Goal: Contribute content: Contribute content

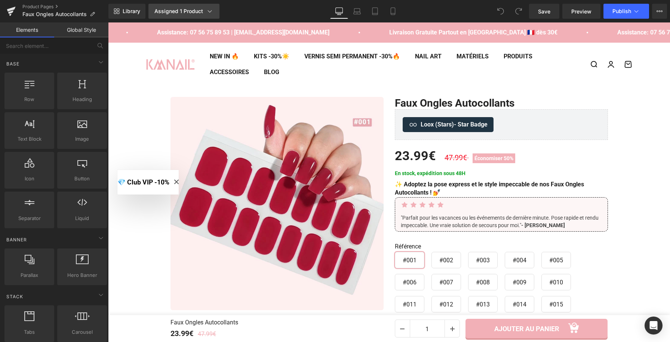
click at [214, 13] on link "Assigned 1 Product" at bounding box center [183, 11] width 71 height 15
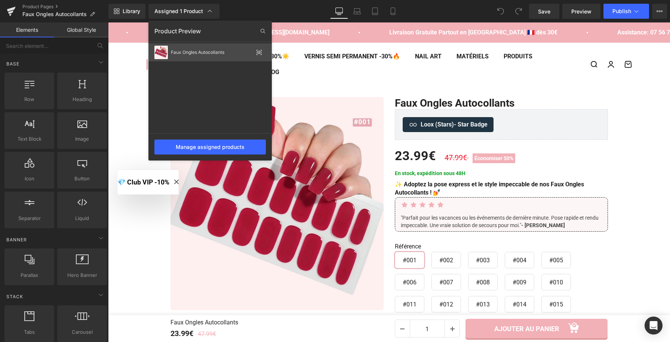
click at [258, 53] on icon at bounding box center [259, 52] width 5 height 3
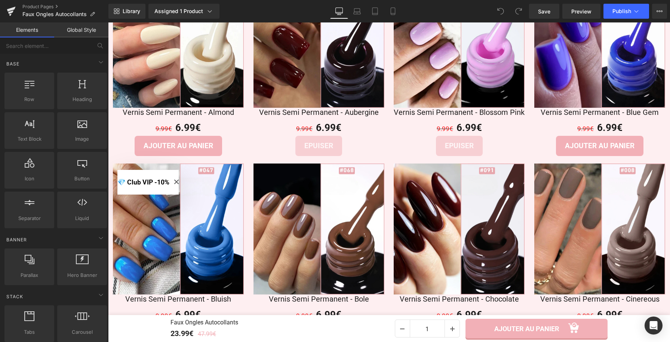
scroll to position [1452, 0]
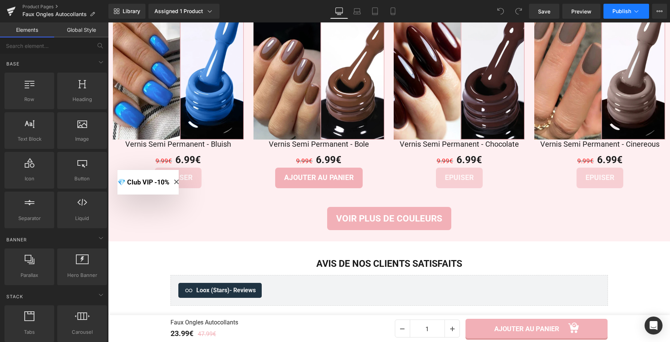
click at [621, 9] on span "Publish" at bounding box center [621, 11] width 19 height 6
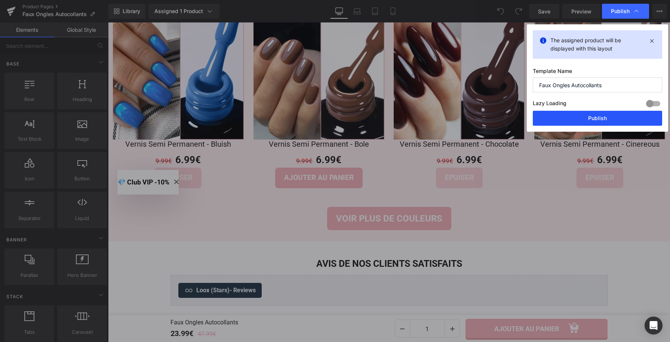
click at [595, 117] on button "Publish" at bounding box center [597, 118] width 129 height 15
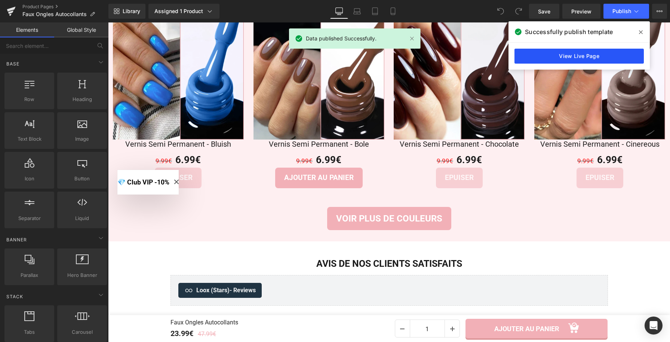
click at [578, 53] on link "View Live Page" at bounding box center [578, 56] width 129 height 15
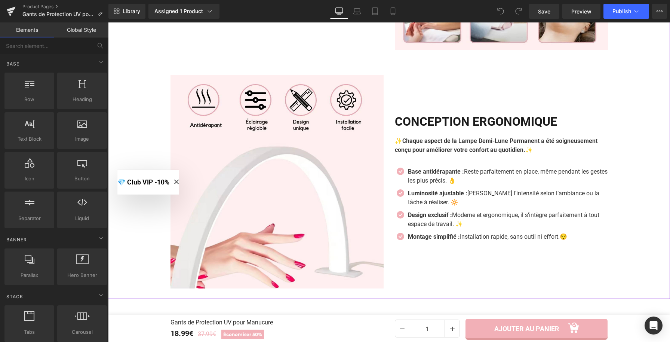
scroll to position [1593, 0]
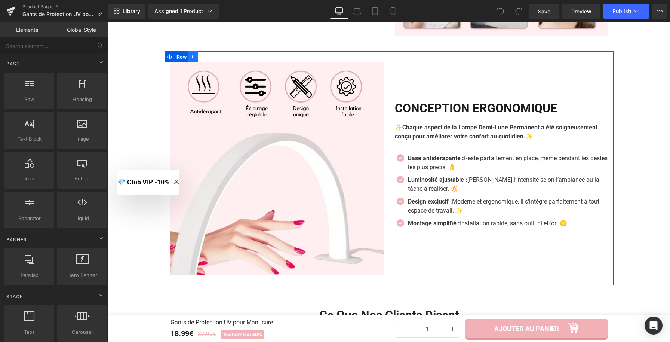
click at [191, 57] on icon at bounding box center [193, 57] width 5 height 6
click at [213, 59] on icon at bounding box center [212, 56] width 5 height 5
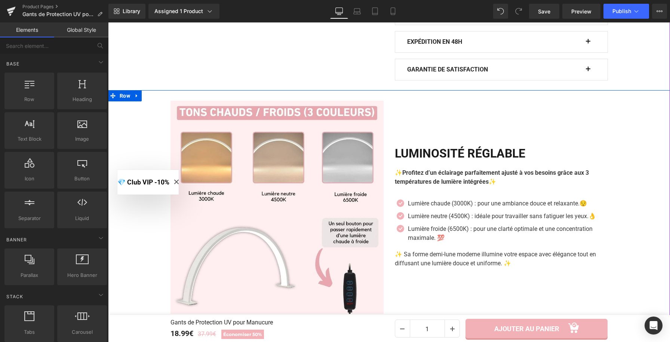
scroll to position [601, 0]
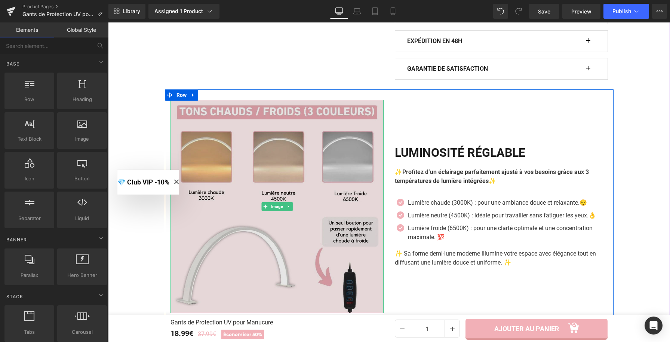
click at [306, 174] on img at bounding box center [276, 206] width 213 height 213
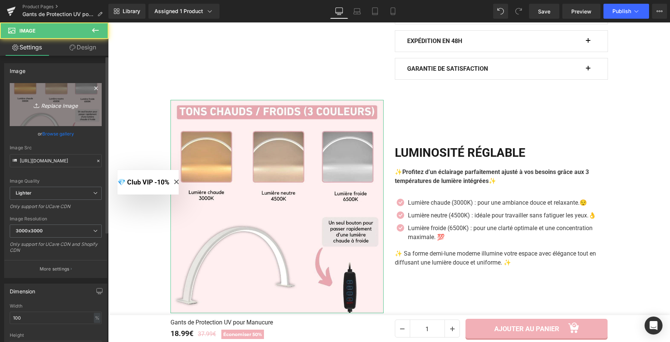
click at [74, 105] on icon "Replace Image" at bounding box center [56, 104] width 60 height 9
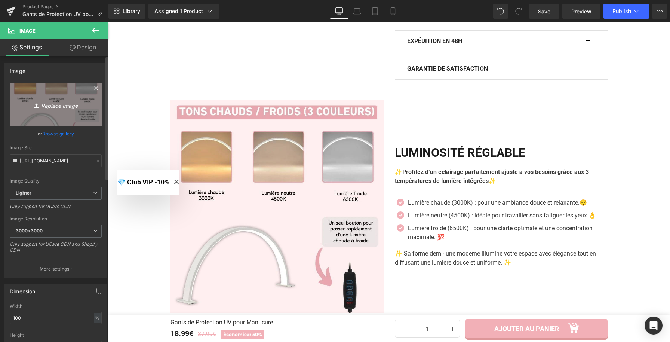
type input "C:\fakepath\Gants de Protection UV pour Manucure (3).webp"
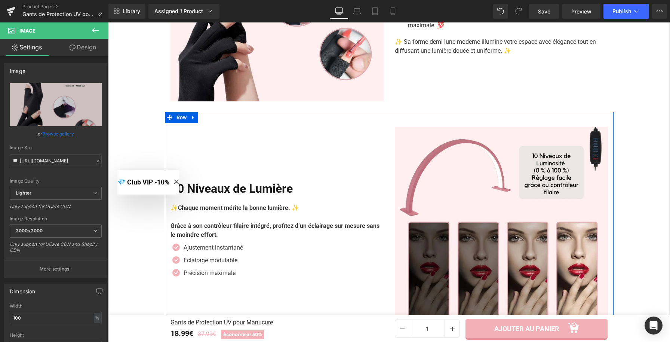
scroll to position [898, 0]
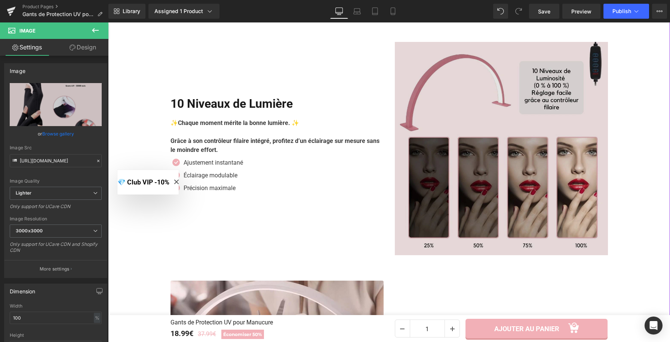
click at [447, 204] on img at bounding box center [501, 148] width 213 height 213
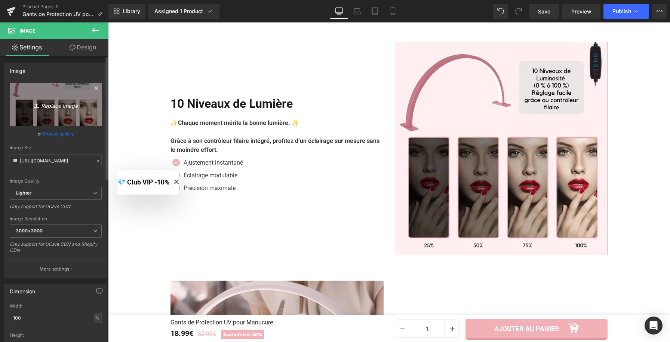
click at [50, 102] on icon "Replace Image" at bounding box center [56, 104] width 60 height 9
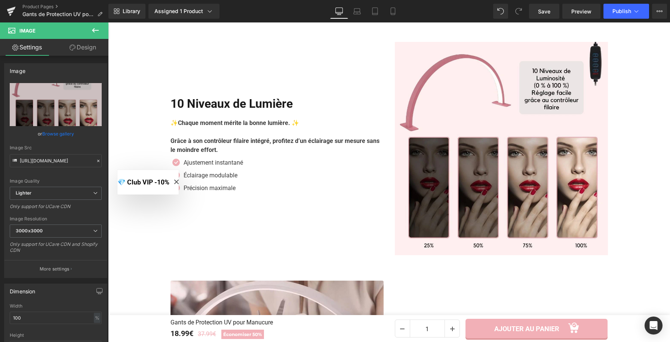
type input "C:\fakepath\Gants de Protection UV pour Manucure.webp"
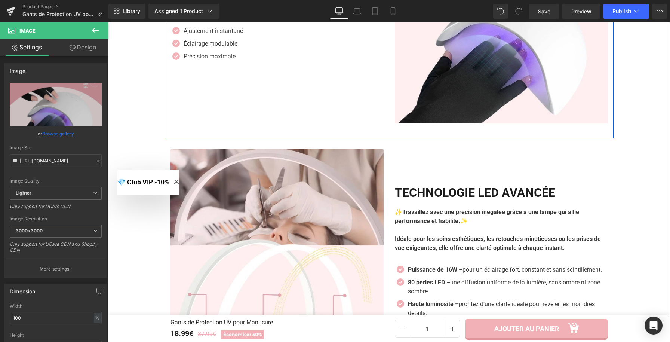
scroll to position [1104, 0]
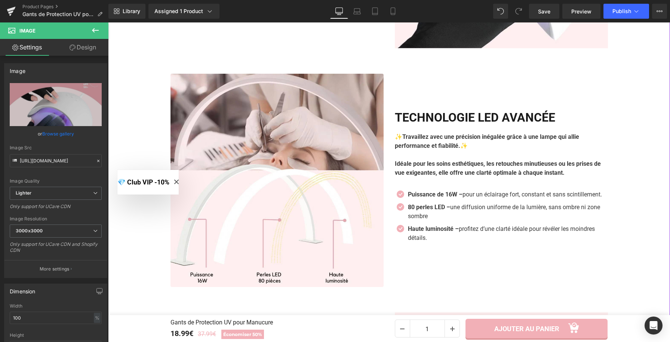
click at [317, 202] on img at bounding box center [276, 180] width 213 height 213
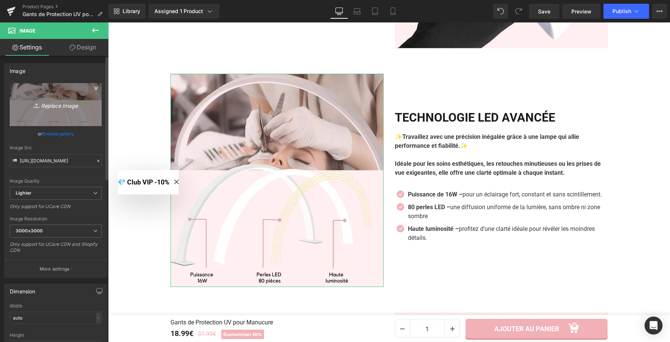
click at [67, 108] on icon "Replace Image" at bounding box center [56, 104] width 60 height 9
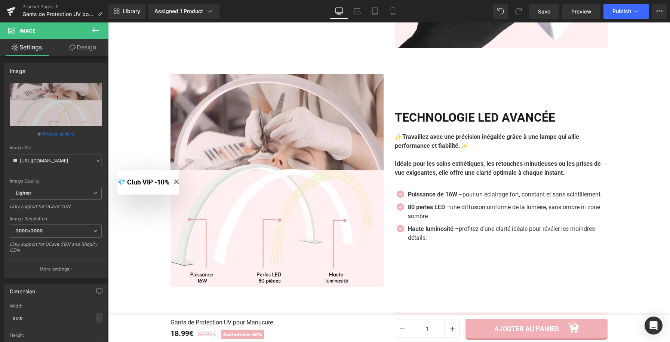
type input "C:\fakepath\Gants de Protection UV pour Manu cure (1).webp"
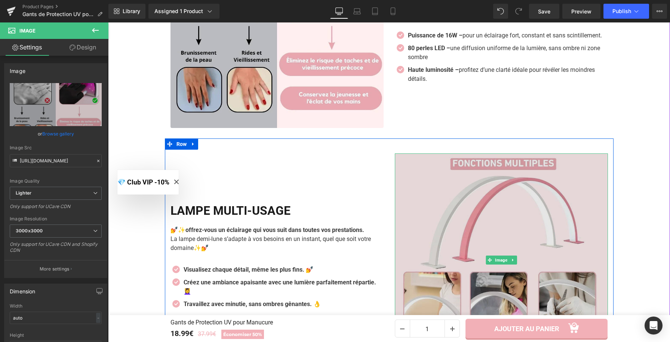
scroll to position [1273, 0]
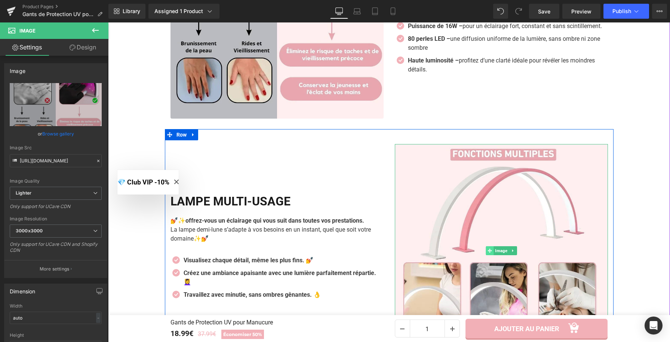
click at [485, 252] on span at bounding box center [489, 250] width 8 height 9
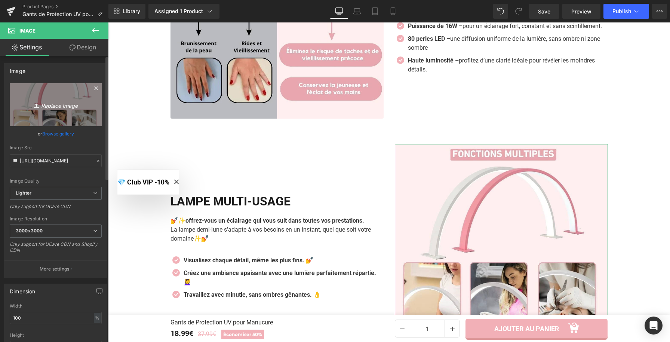
click at [80, 113] on link "Replace Image" at bounding box center [56, 104] width 92 height 43
type input "C:\fakepath\Gants de Protection UV pour Manucure (2).webp"
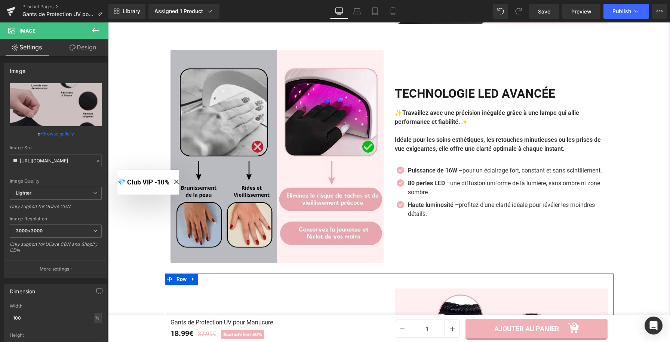
scroll to position [792, 0]
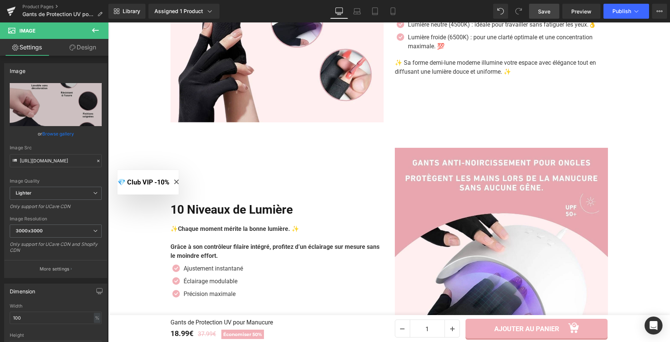
click at [554, 9] on link "Save" at bounding box center [544, 11] width 30 height 15
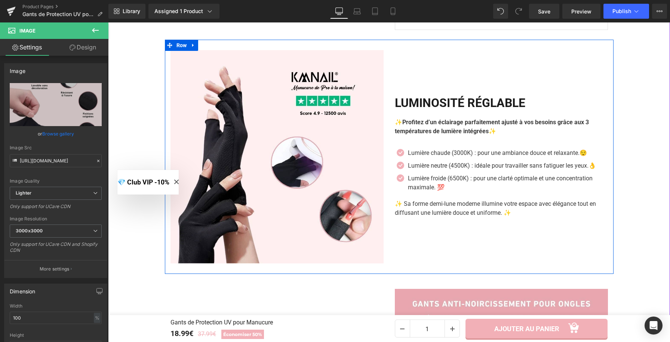
scroll to position [642, 0]
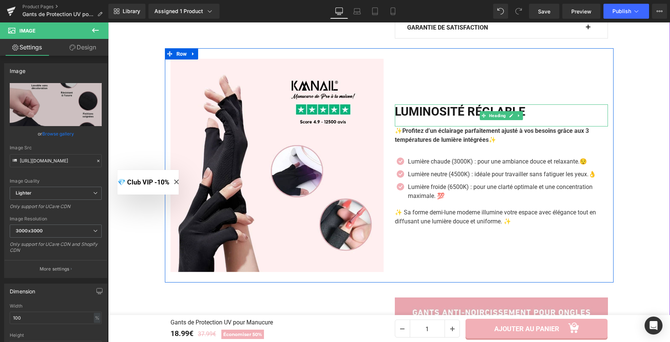
click at [463, 115] on h2 "Luminosité Réglable" at bounding box center [501, 111] width 213 height 14
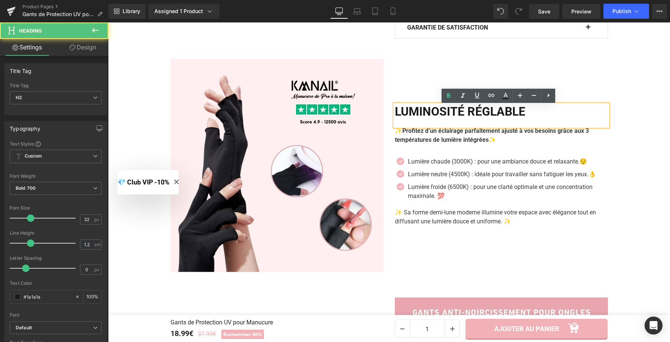
click at [463, 115] on h2 "Luminosité Réglable" at bounding box center [501, 111] width 213 height 14
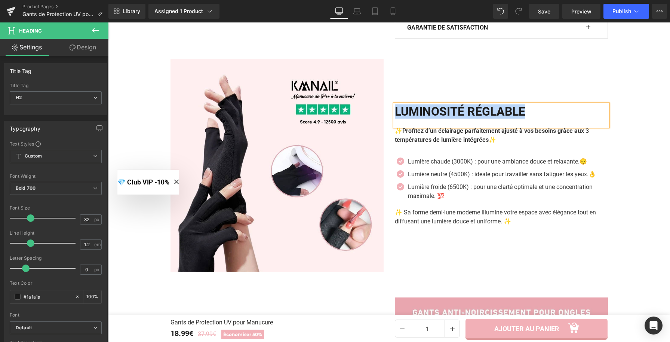
paste div
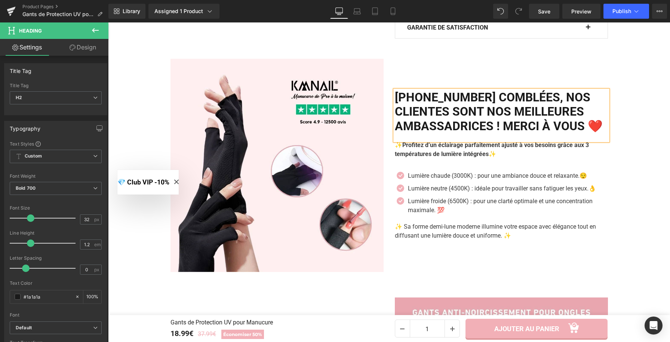
scroll to position [621, 0]
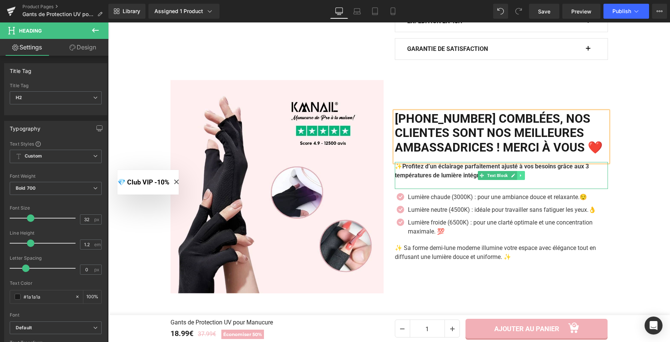
click at [517, 180] on link at bounding box center [521, 175] width 8 height 9
click at [528, 180] on link at bounding box center [532, 175] width 8 height 9
click at [520, 180] on link at bounding box center [521, 175] width 8 height 9
click at [521, 180] on link at bounding box center [525, 175] width 8 height 9
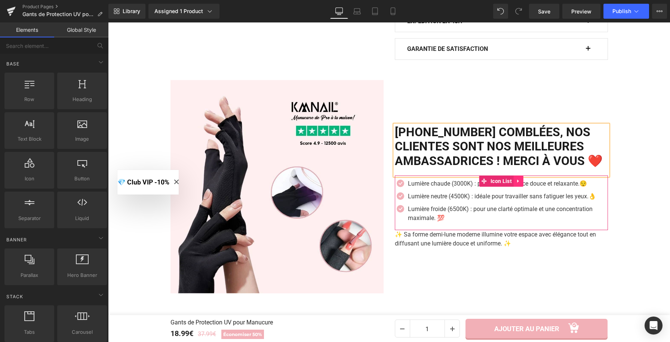
click at [516, 184] on icon at bounding box center [518, 181] width 5 height 6
click at [521, 184] on icon at bounding box center [523, 180] width 5 height 5
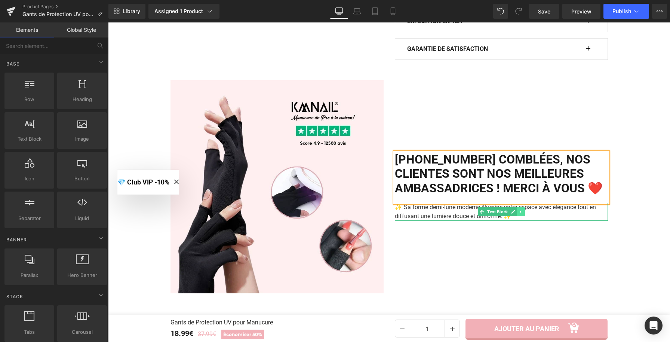
click at [518, 214] on icon at bounding box center [520, 211] width 4 height 4
click at [522, 214] on icon at bounding box center [524, 211] width 4 height 4
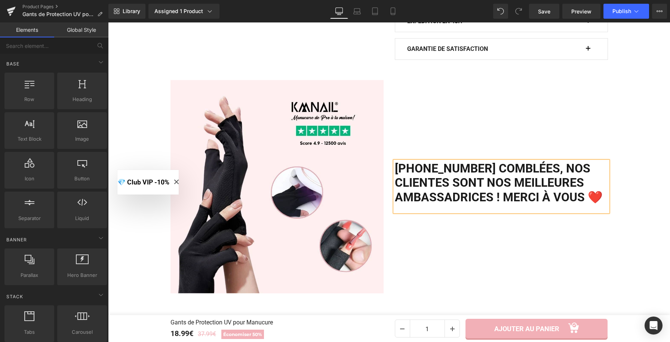
click at [412, 165] on h2 "+21500 clientes comblées, Nos clientes sont nos meilleures ambassadrices ! Merc…" at bounding box center [501, 182] width 213 height 43
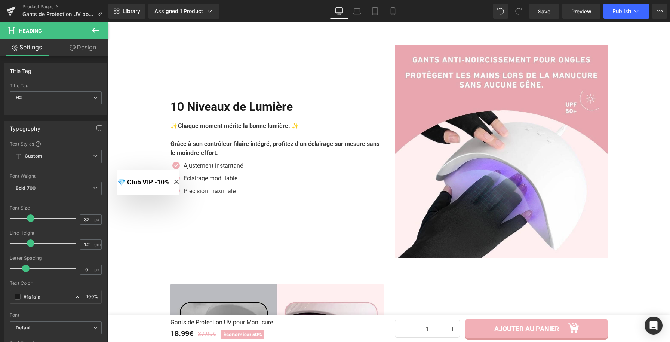
scroll to position [895, 0]
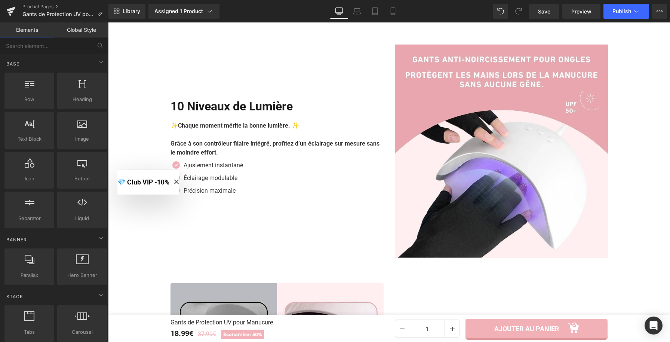
click at [179, 179] on button "💎 Club VIP -10%" at bounding box center [147, 182] width 61 height 25
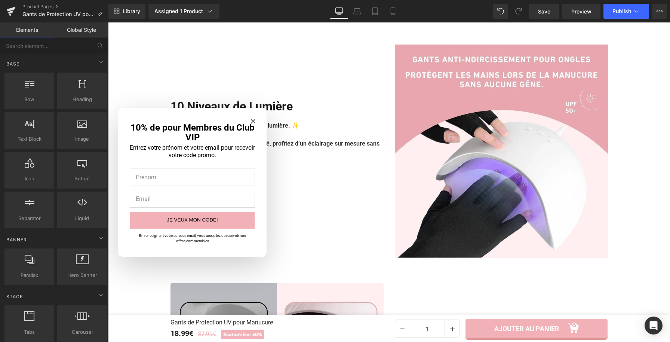
click at [251, 120] on icon "Close modal" at bounding box center [253, 121] width 4 height 4
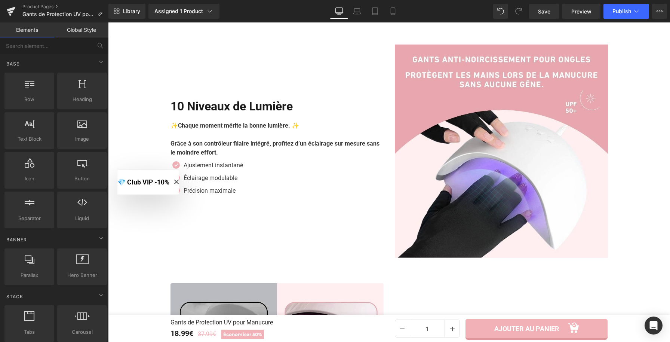
click at [179, 181] on icon "Close modal" at bounding box center [176, 181] width 4 height 4
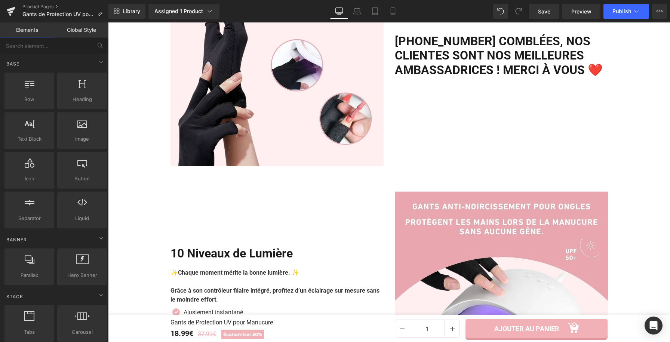
scroll to position [938, 0]
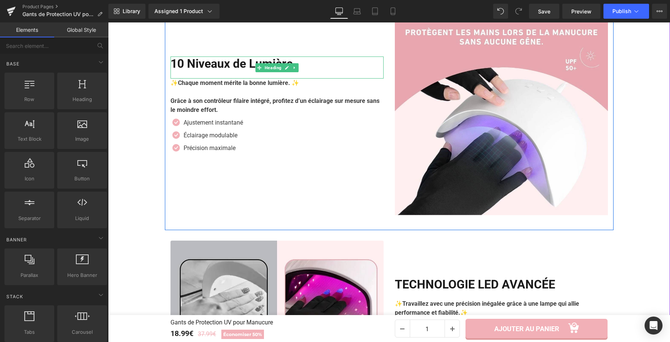
click at [229, 62] on h2 "10 Niveaux de Lumière" at bounding box center [276, 63] width 213 height 14
click at [228, 65] on h2 "10 Niveaux de Lumière" at bounding box center [276, 63] width 213 height 14
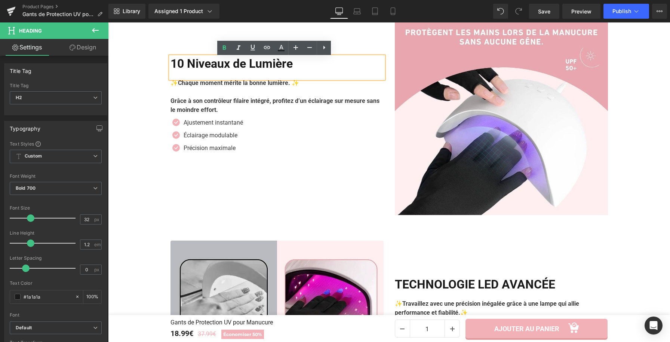
click at [229, 65] on h2 "10 Niveaux de Lumière" at bounding box center [276, 63] width 213 height 14
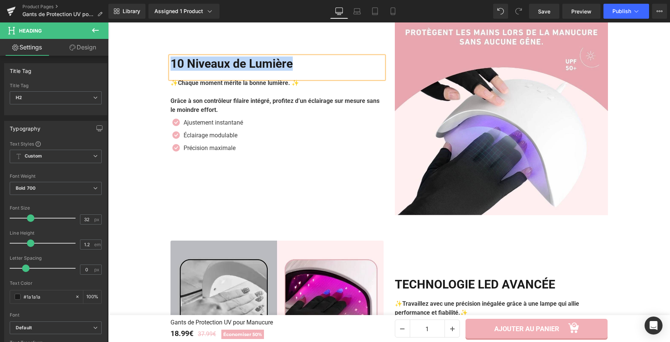
paste div
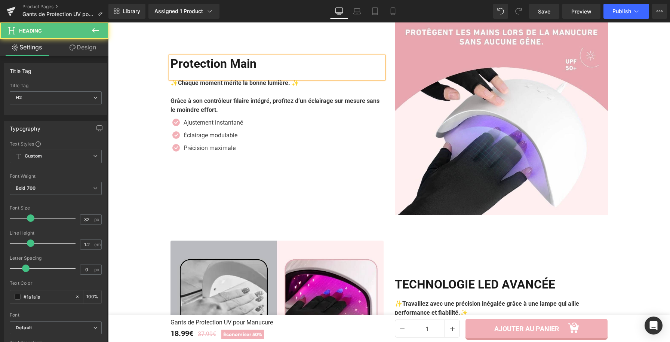
click at [264, 65] on h2 "Protection Main" at bounding box center [276, 63] width 213 height 14
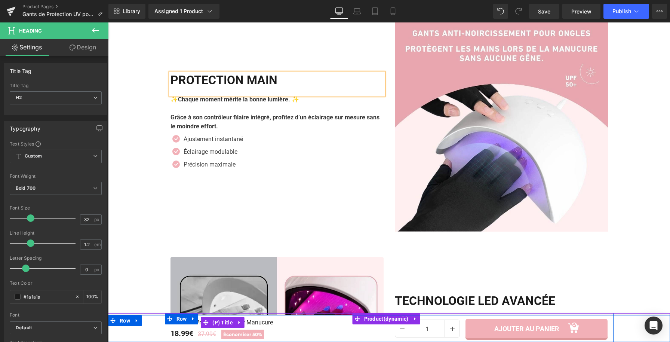
scroll to position [907, 0]
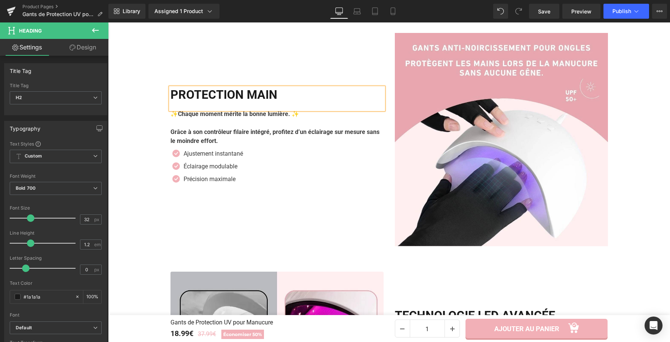
click at [299, 96] on h2 "PROTECTION MAIN" at bounding box center [276, 94] width 213 height 14
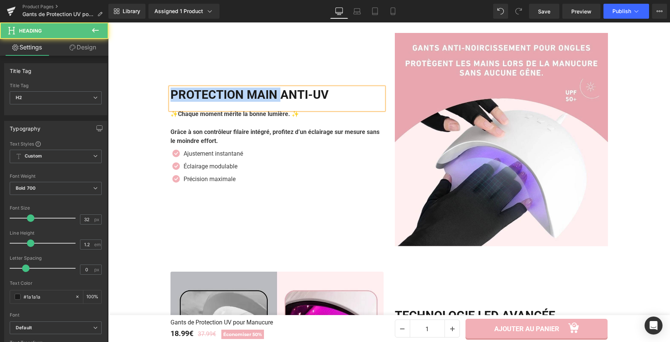
drag, startPoint x: 284, startPoint y: 95, endPoint x: 147, endPoint y: 96, distance: 137.2
click at [147, 96] on div "Image +22500 clientes comblées, Nos clientes sont nos meilleures ambassadrices …" at bounding box center [389, 261] width 562 height 954
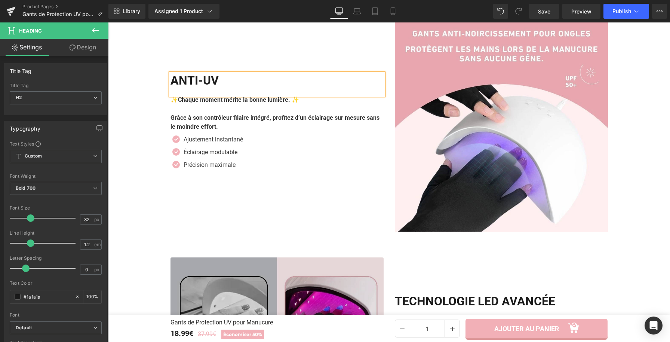
scroll to position [1015, 0]
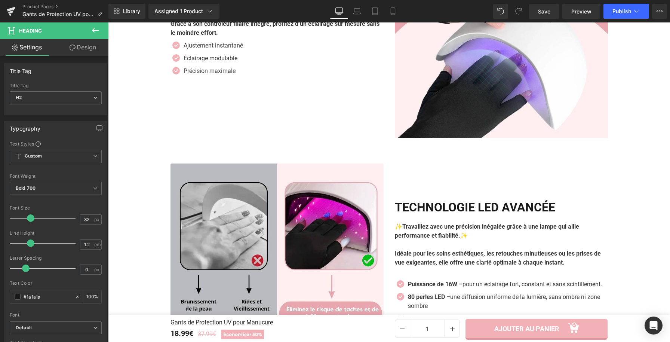
click at [427, 213] on h2 "TECHNOLOGIE LED AVANCÉE" at bounding box center [501, 207] width 213 height 14
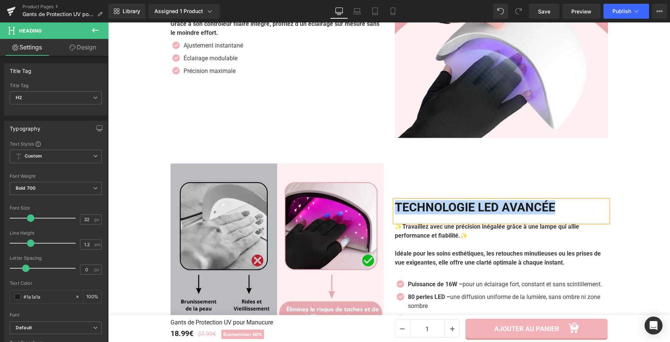
paste div
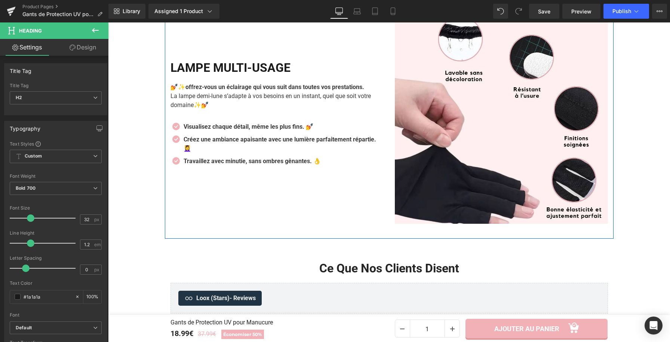
scroll to position [1411, 0]
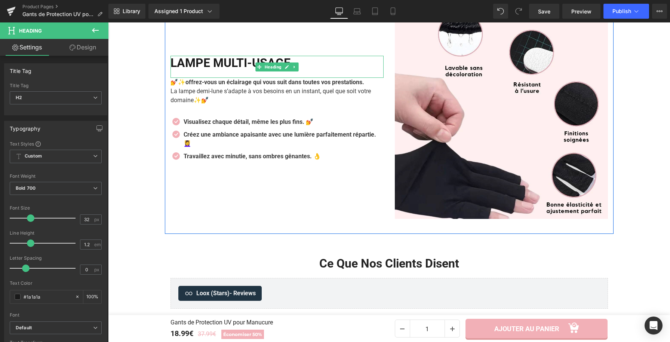
click at [299, 63] on h2 "LAMPE MULTI-USAGE" at bounding box center [276, 63] width 213 height 14
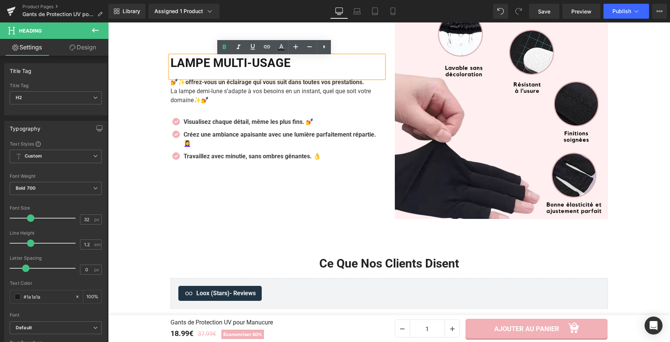
click at [218, 67] on h2 "LAMPE MULTI-USAGE" at bounding box center [276, 63] width 213 height 14
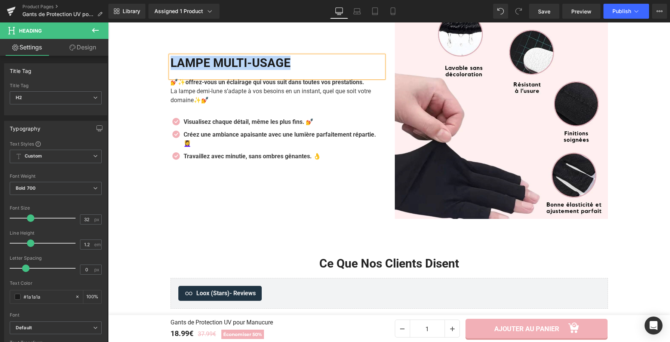
paste div
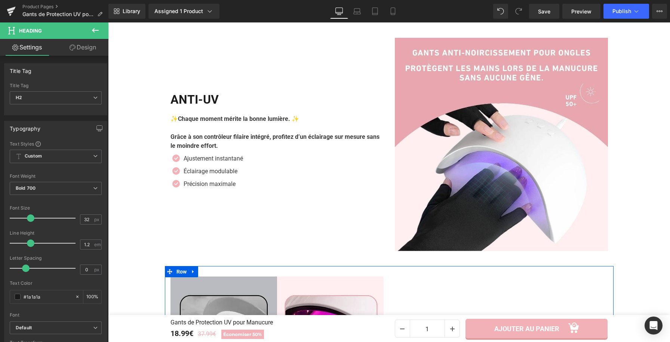
scroll to position [900, 0]
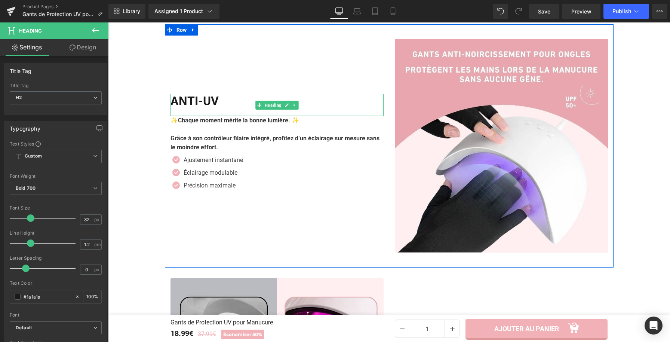
click at [188, 101] on h2 "ANTI-UV" at bounding box center [276, 101] width 213 height 14
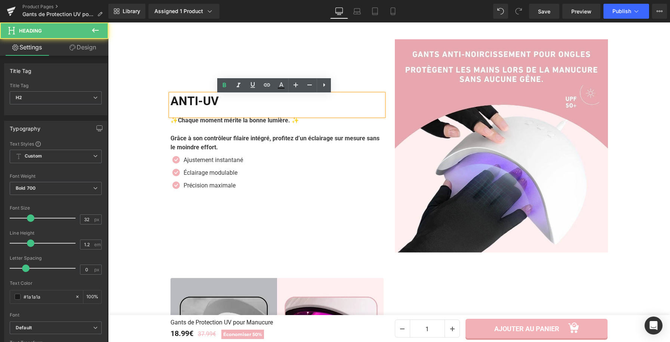
click at [170, 104] on h2 "ANTI-UV" at bounding box center [276, 101] width 213 height 14
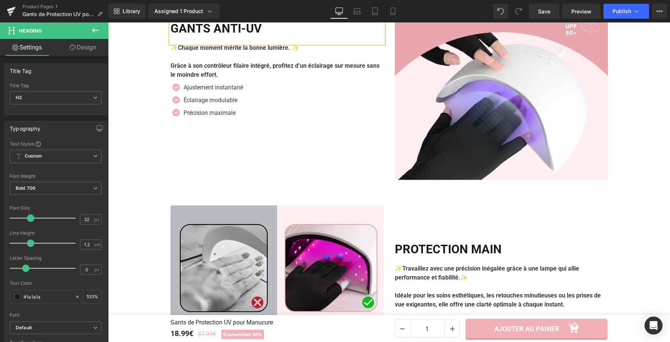
scroll to position [954, 0]
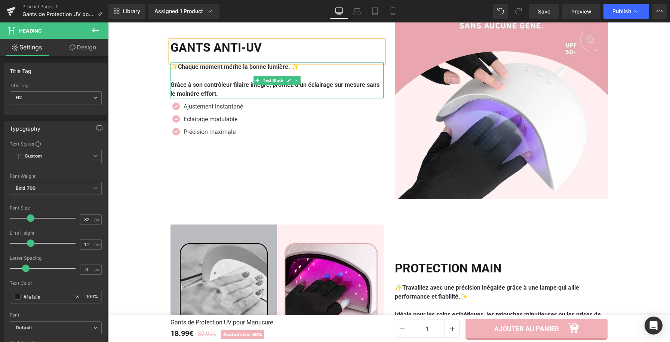
click at [238, 68] on strong "Chaque moment mérite la bonne lumière. ✨" at bounding box center [238, 66] width 121 height 7
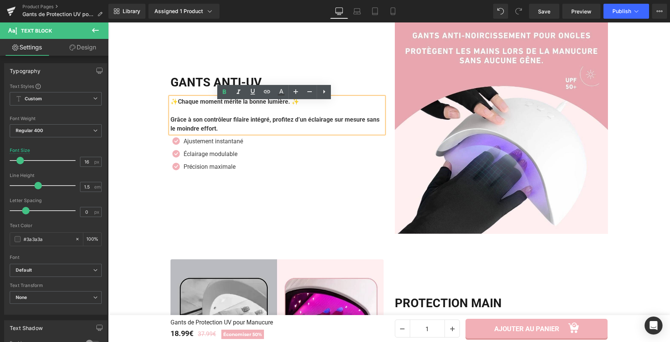
scroll to position [916, 0]
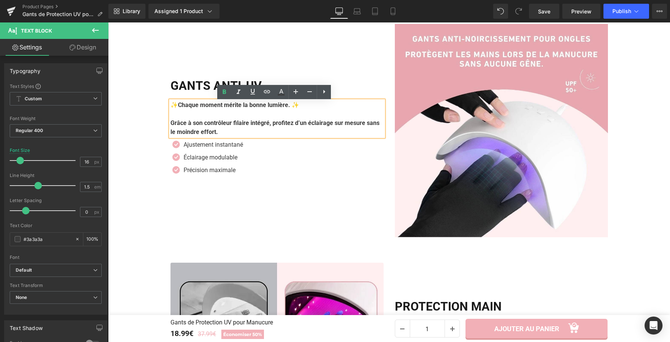
drag, startPoint x: 243, startPoint y: 96, endPoint x: 178, endPoint y: 108, distance: 66.1
click at [178, 108] on div "✨ Chaque moment mérite la bonne lumière. ✨ Grâce à son contrôleur filaire intég…" at bounding box center [276, 119] width 213 height 36
paste div
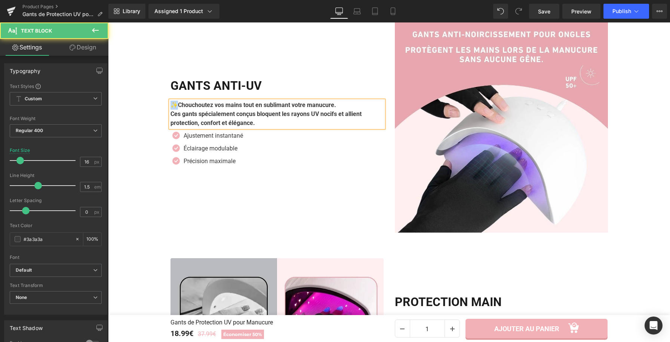
drag, startPoint x: 175, startPoint y: 106, endPoint x: 168, endPoint y: 107, distance: 6.5
click at [170, 107] on p "✨ Chouchoutez vos mains tout en sublimant votre manucure." at bounding box center [276, 105] width 213 height 9
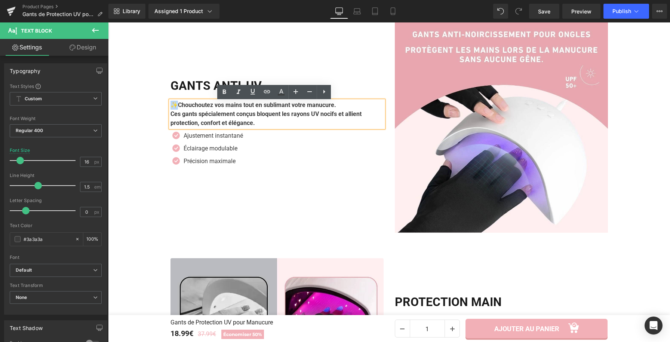
copy p "✨"
click at [349, 105] on p "✨ Chouchoutez vos mains tout en sublimant votre manucure." at bounding box center [276, 105] width 213 height 9
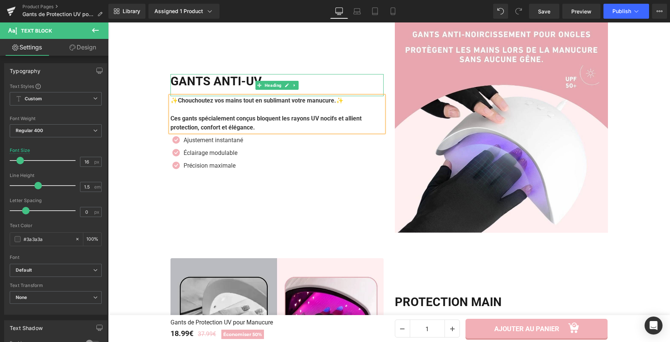
scroll to position [916, 0]
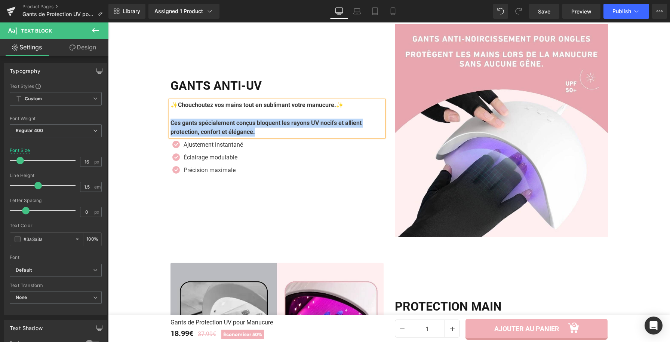
drag, startPoint x: 259, startPoint y: 134, endPoint x: 167, endPoint y: 127, distance: 92.2
click at [170, 127] on p "Ces gants spécialement conçus bloquent les rayons UV nocifs et allient protecti…" at bounding box center [276, 127] width 213 height 18
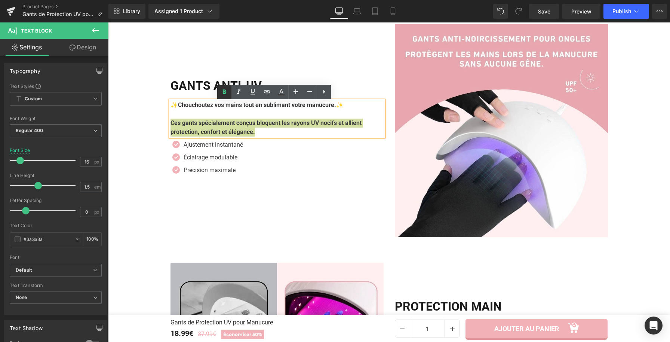
click at [227, 88] on icon at bounding box center [224, 91] width 9 height 9
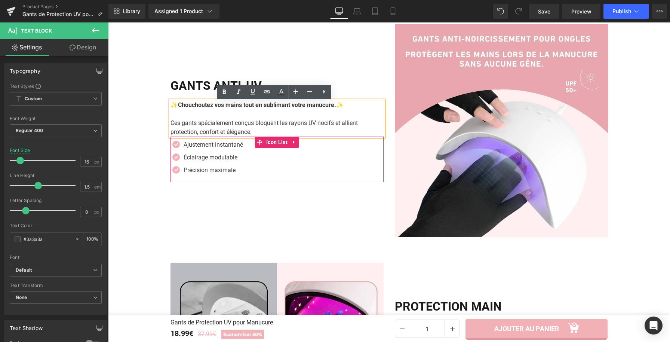
click at [246, 148] on div "Icon Ajustement instantané Text Block Icon Éclairage modulable Text Block Icon …" at bounding box center [276, 159] width 213 height 38
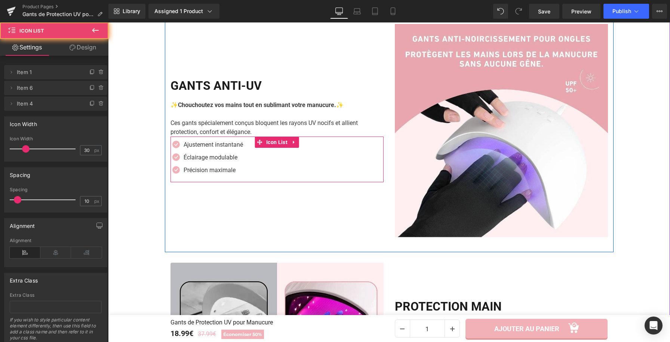
click at [243, 147] on div "Icon Ajustement instantané Text Block Icon Éclairage modulable Text Block Icon …" at bounding box center [276, 159] width 213 height 38
click at [242, 147] on div "Icon Ajustement instantané Text Block Icon Éclairage modulable Text Block Icon …" at bounding box center [276, 159] width 213 height 38
click at [237, 145] on div "Ajustement instantané Text Block" at bounding box center [212, 144] width 61 height 9
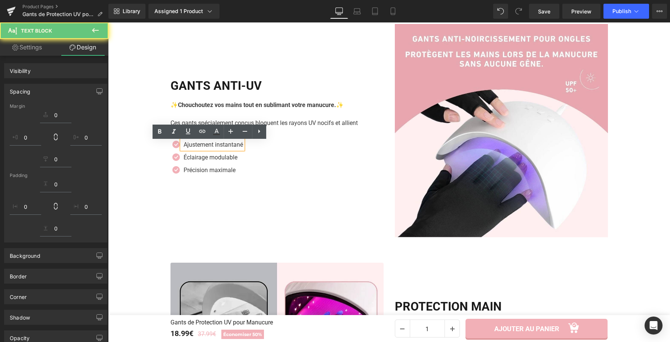
click at [226, 147] on p "Ajustement instantané" at bounding box center [213, 144] width 59 height 9
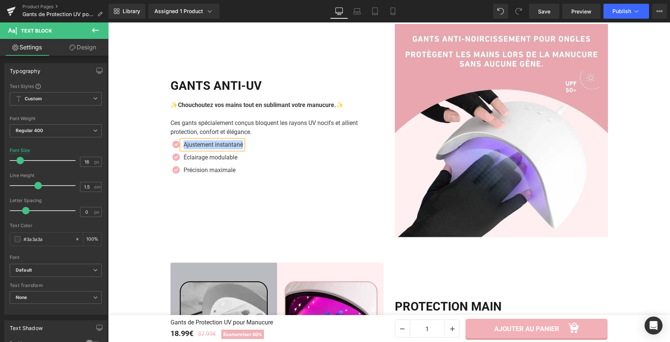
paste div
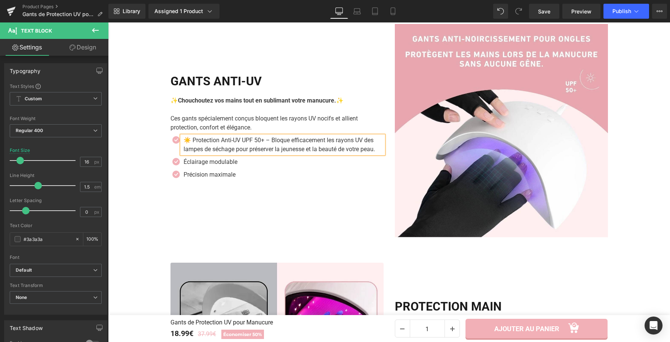
scroll to position [911, 0]
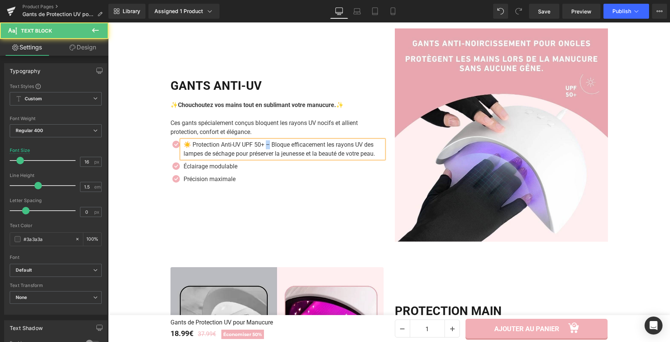
click at [268, 146] on p "☀️ Protection Anti-UV UPF 50+ – Bloque efficacement les rayons UV des lampes de…" at bounding box center [284, 149] width 200 height 18
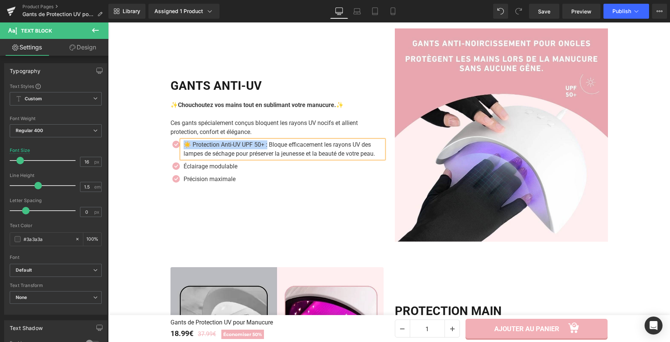
drag, startPoint x: 268, startPoint y: 146, endPoint x: 178, endPoint y: 141, distance: 90.6
click at [184, 142] on p "☀️ Protection Anti-UV UPF 50+ : Bloque efficacement les rayons UV des lampes de…" at bounding box center [284, 149] width 200 height 18
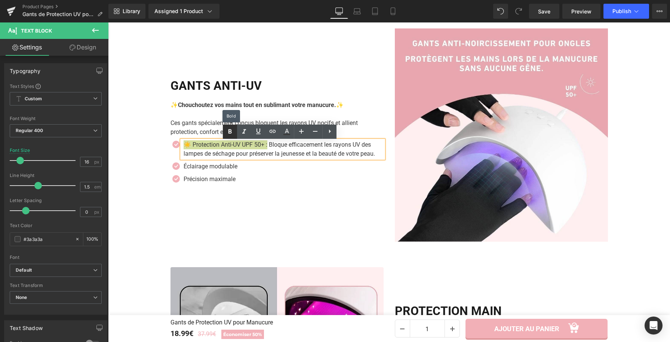
drag, startPoint x: 226, startPoint y: 132, endPoint x: 110, endPoint y: 116, distance: 117.3
click at [226, 132] on icon at bounding box center [229, 131] width 9 height 9
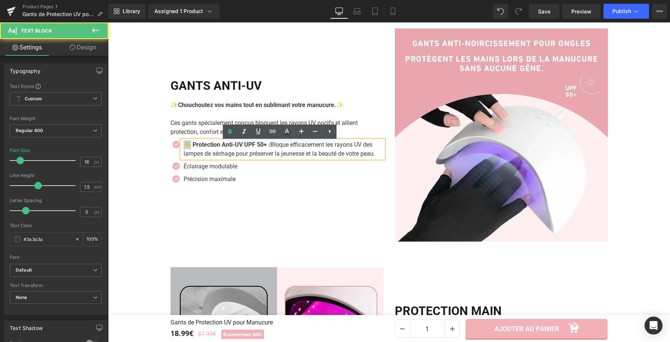
drag, startPoint x: 188, startPoint y: 147, endPoint x: 181, endPoint y: 148, distance: 7.9
click at [184, 148] on strong "☀️ Protection Anti-UV UPF 50+ :" at bounding box center [227, 144] width 87 height 7
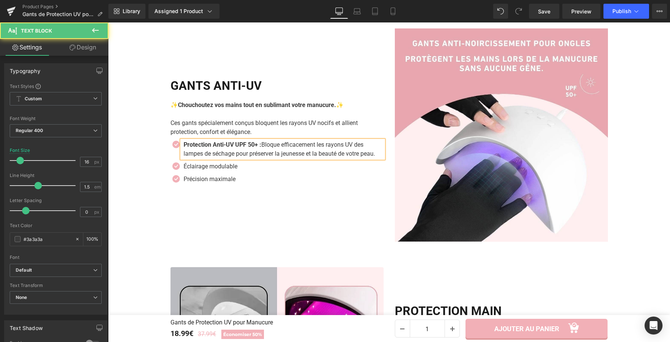
click at [261, 147] on strong "Protection Anti-UV UPF 50+ :" at bounding box center [223, 144] width 78 height 7
click at [184, 146] on strong "Protection Anti-UV UPF 50+ ☀️ :" at bounding box center [227, 144] width 87 height 7
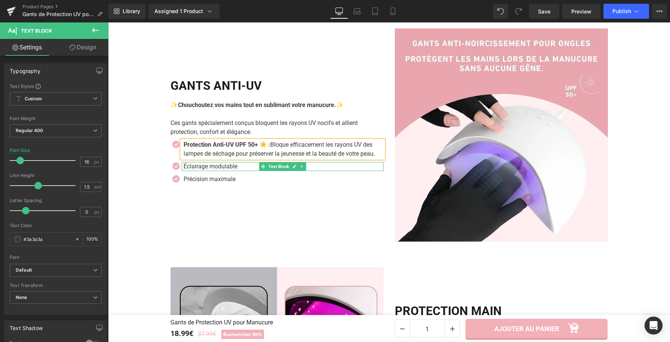
click at [234, 170] on p "Éclairage modulable" at bounding box center [284, 166] width 200 height 9
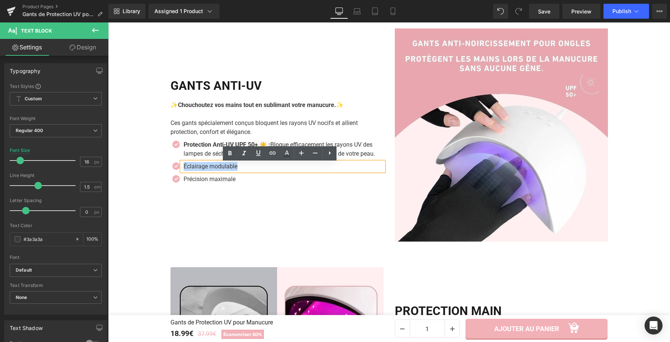
drag, startPoint x: 237, startPoint y: 169, endPoint x: 181, endPoint y: 165, distance: 56.2
click at [184, 165] on p "Éclairage modulable" at bounding box center [284, 166] width 200 height 9
paste div
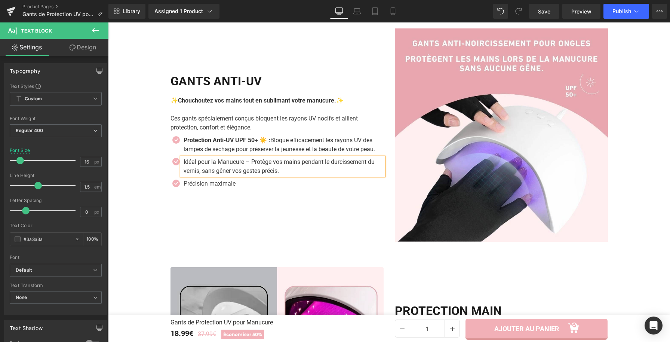
scroll to position [907, 0]
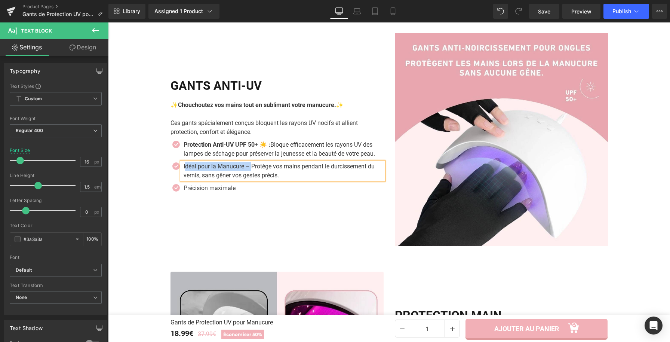
drag, startPoint x: 249, startPoint y: 168, endPoint x: 182, endPoint y: 168, distance: 66.5
click at [184, 168] on p "Idéal pour la Manucure – Protège vos mains pendant le durcissement du vernis, s…" at bounding box center [284, 171] width 200 height 18
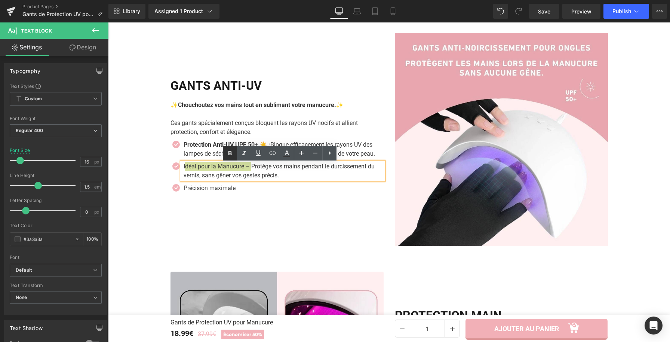
click at [227, 158] on link at bounding box center [230, 153] width 14 height 14
click at [185, 168] on strong "Idéal pour la Manucure –" at bounding box center [219, 166] width 68 height 7
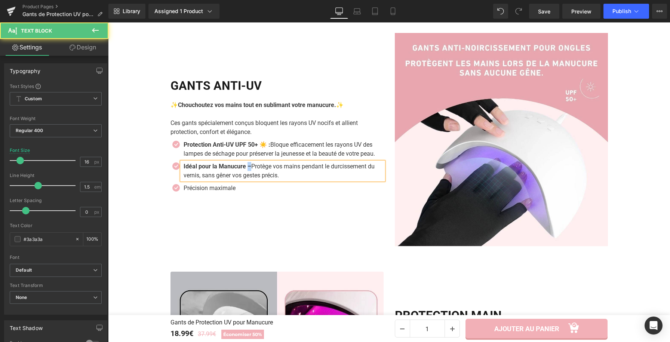
click at [249, 169] on p "Idéal pour la Manucure – Protège vos mains pendant le durcissement du vernis, s…" at bounding box center [284, 171] width 200 height 18
click at [248, 167] on strong "Idéal pour la Manucure :" at bounding box center [217, 166] width 66 height 7
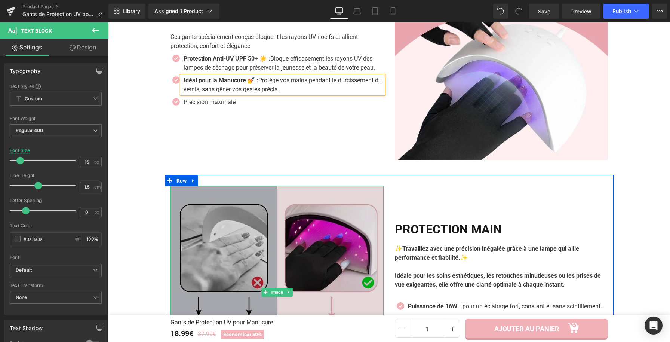
scroll to position [981, 0]
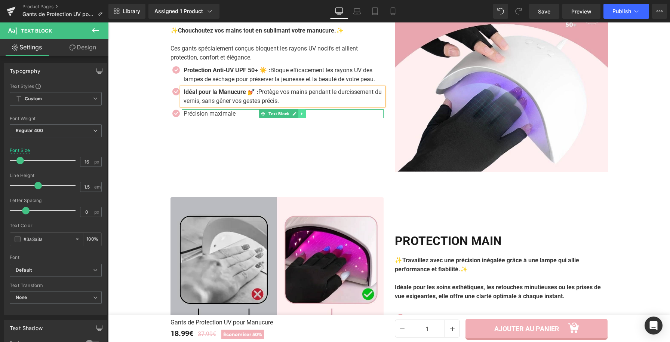
click at [300, 114] on icon at bounding box center [302, 113] width 4 height 4
click at [304, 115] on icon at bounding box center [306, 113] width 4 height 4
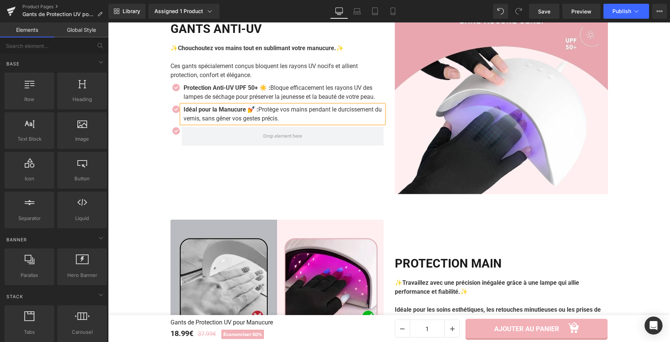
scroll to position [946, 0]
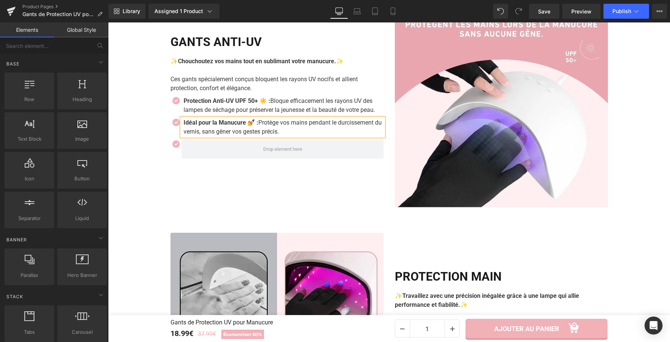
click at [170, 114] on div "Protection Anti-UV UPF 50+ ☀️ : Bloque efficacement les rayons UV des lampes de…" at bounding box center [276, 105] width 213 height 18
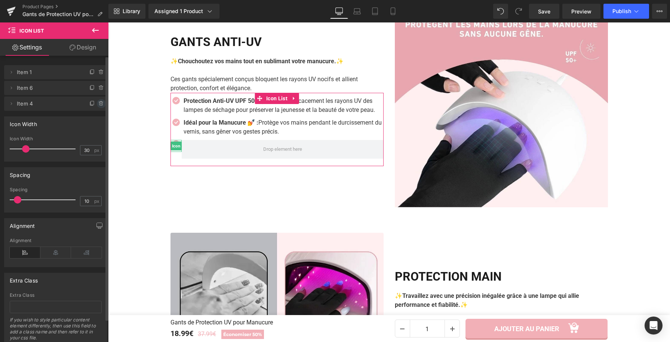
click at [99, 103] on icon at bounding box center [101, 104] width 6 height 6
click at [98, 104] on button "Delete" at bounding box center [93, 104] width 24 height 10
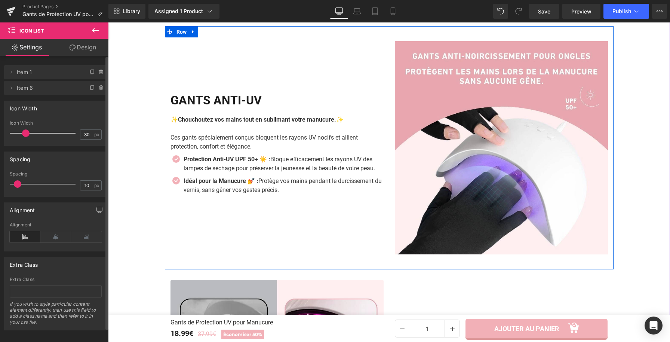
scroll to position [898, 0]
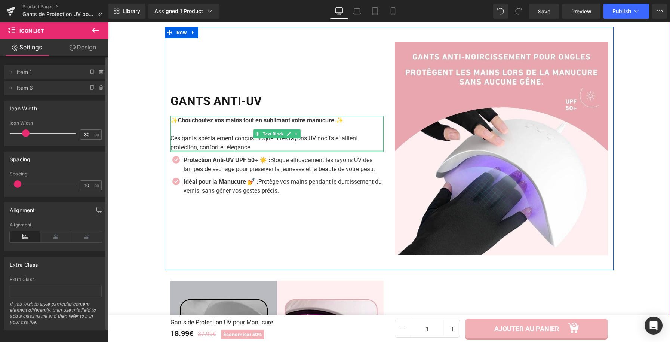
click at [253, 151] on div at bounding box center [276, 151] width 213 height 2
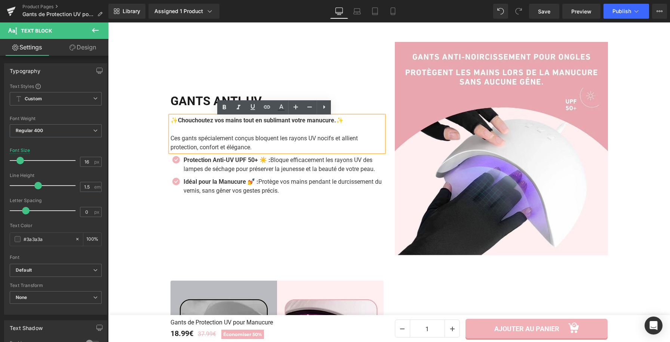
click at [253, 151] on p "Ces gants spécialement conçus bloquent les rayons UV nocifs et allient protecti…" at bounding box center [276, 143] width 213 height 18
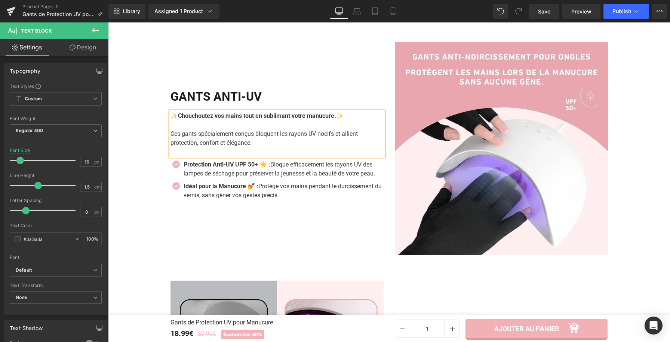
scroll to position [893, 0]
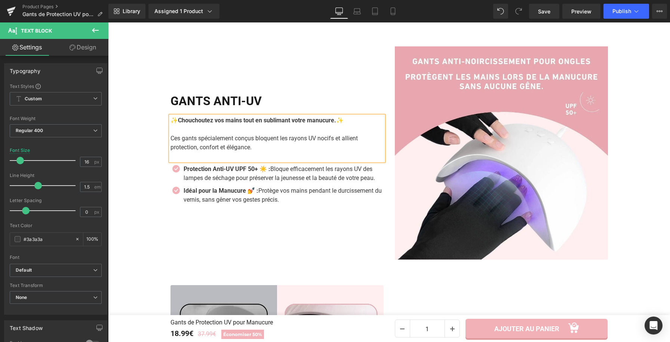
click at [238, 243] on div "GANTS ANTI-UV Heading ✨ Chouchoutez vos mains tout en sublimant votre manucure.…" at bounding box center [277, 152] width 224 height 213
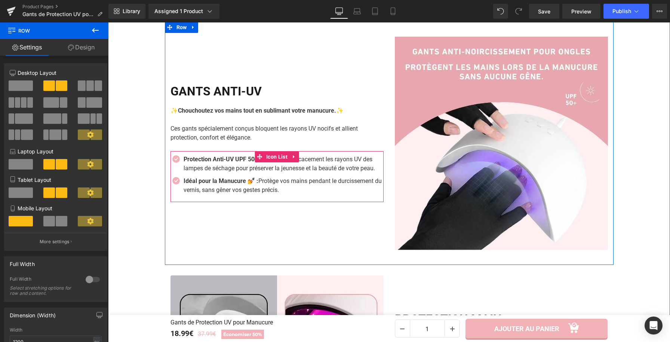
scroll to position [955, 0]
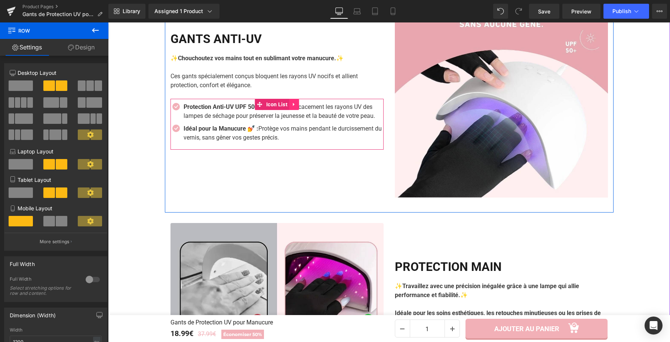
click at [293, 105] on icon at bounding box center [293, 103] width 1 height 3
click at [256, 103] on link "Icon List" at bounding box center [257, 104] width 35 height 11
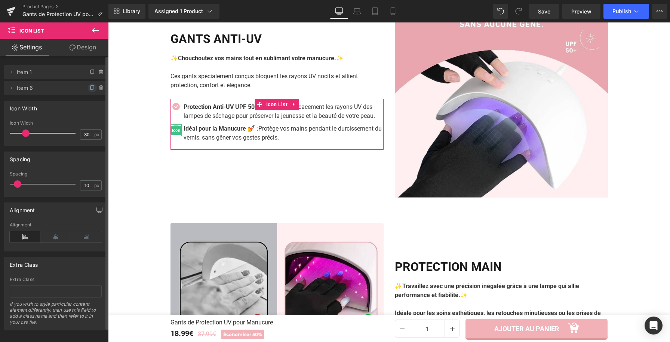
click at [90, 87] on icon at bounding box center [92, 88] width 6 height 6
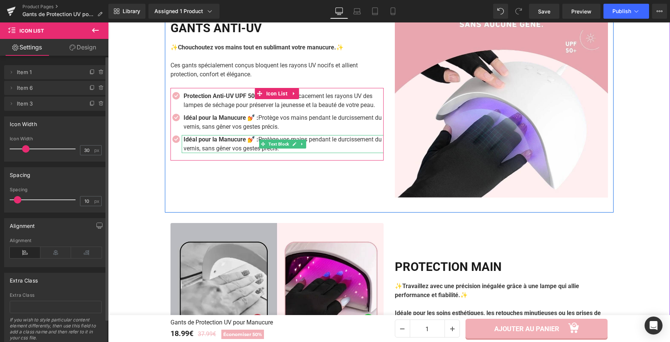
click at [247, 143] on strong "Idéal pour la Manucure 💅 :" at bounding box center [221, 139] width 75 height 7
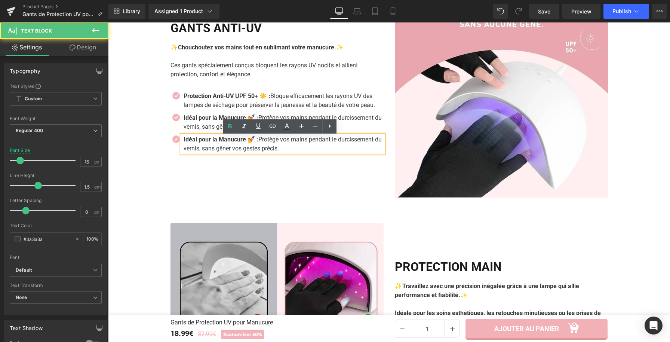
click at [290, 150] on p "Idéal pour la Manucure 💅 : Protège vos mains pendant le durcissement du vernis,…" at bounding box center [284, 144] width 200 height 18
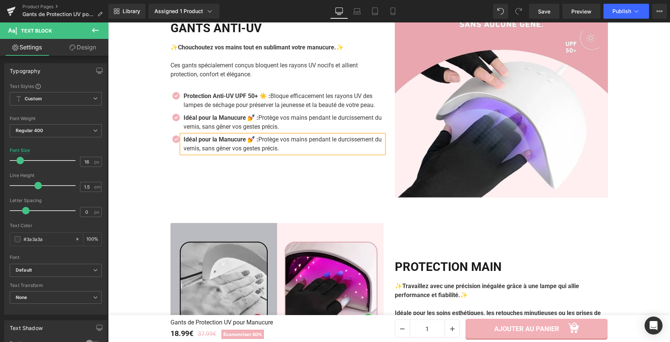
paste div
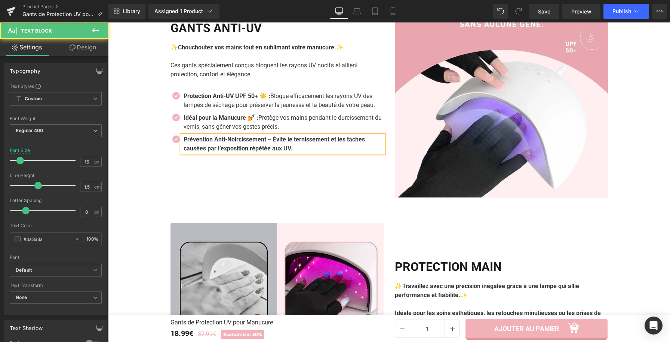
drag, startPoint x: 278, startPoint y: 141, endPoint x: 303, endPoint y: 156, distance: 30.0
click at [303, 153] on div "Prévention Anti-Noircissement – Évite le ternissement et les taches causées par…" at bounding box center [283, 144] width 202 height 18
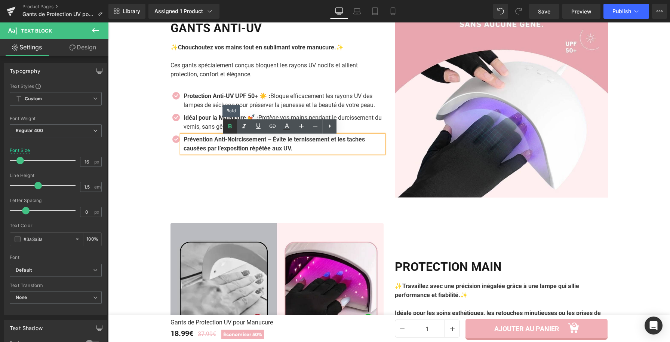
click at [232, 124] on icon at bounding box center [229, 126] width 9 height 9
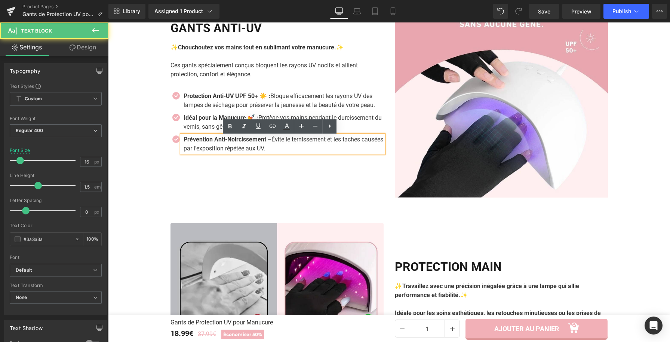
click at [271, 142] on strong "Prévention Anti-Noircissement –" at bounding box center [228, 139] width 88 height 7
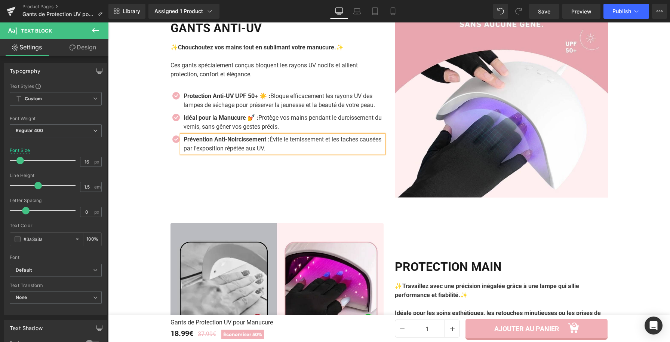
click at [184, 143] on strong "Prévention Anti-Noircissement :" at bounding box center [227, 139] width 86 height 7
click at [302, 153] on p "Prévention Anti-Noircissement : Évite le ternissement et les taches causées par…" at bounding box center [284, 144] width 200 height 18
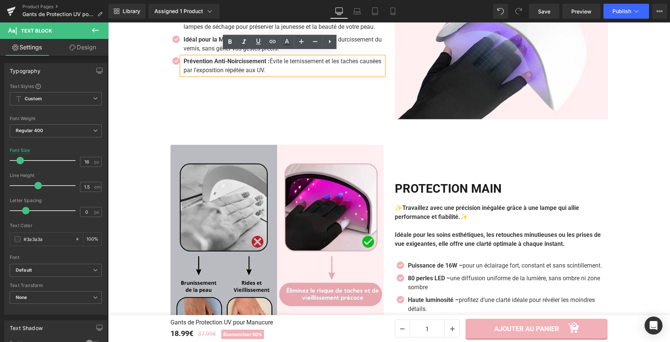
scroll to position [1024, 0]
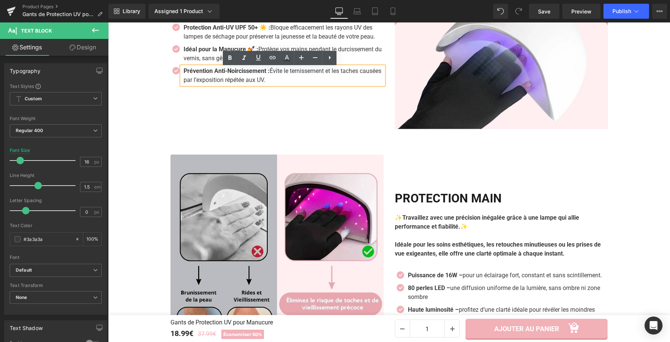
click at [269, 73] on strong "Prévention Anti-Noircissement :" at bounding box center [227, 70] width 86 height 7
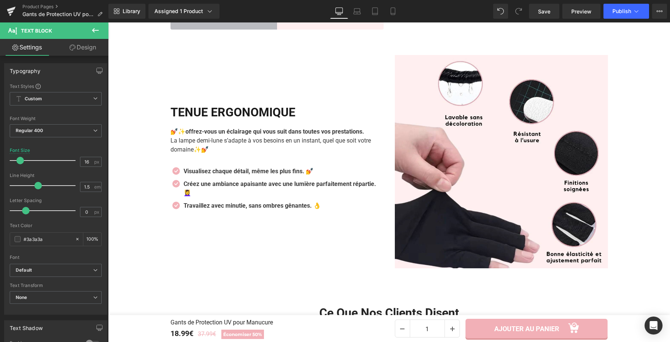
scroll to position [1369, 0]
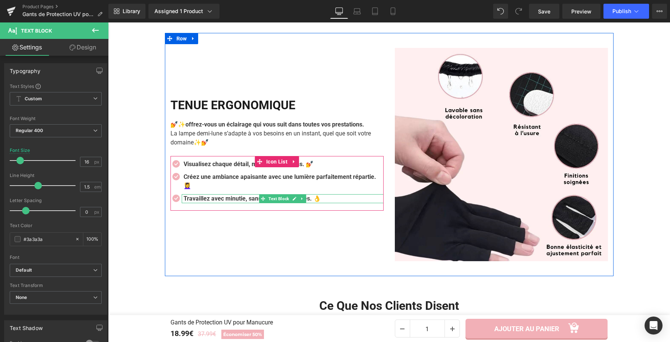
click at [321, 198] on b "Travaillez avec minutie, sans ombres gênantes. 👌" at bounding box center [252, 198] width 137 height 7
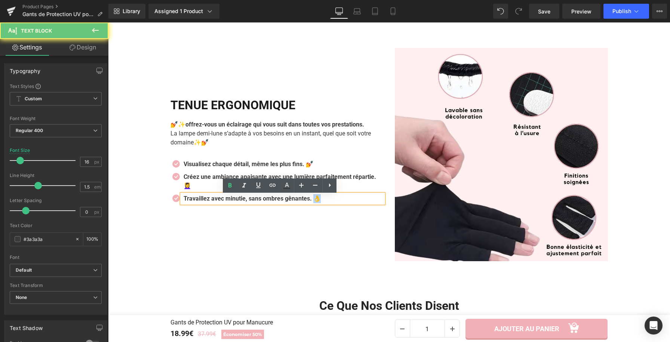
drag, startPoint x: 322, startPoint y: 200, endPoint x: 318, endPoint y: 200, distance: 4.1
click at [318, 200] on b "Travaillez avec minutie, sans ombres gênantes. 👌" at bounding box center [252, 198] width 137 height 7
copy b "👌"
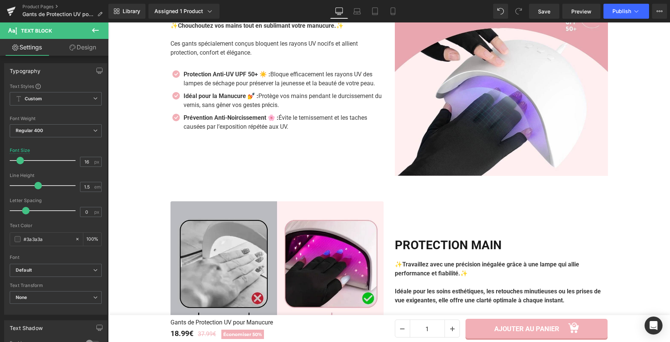
scroll to position [852, 0]
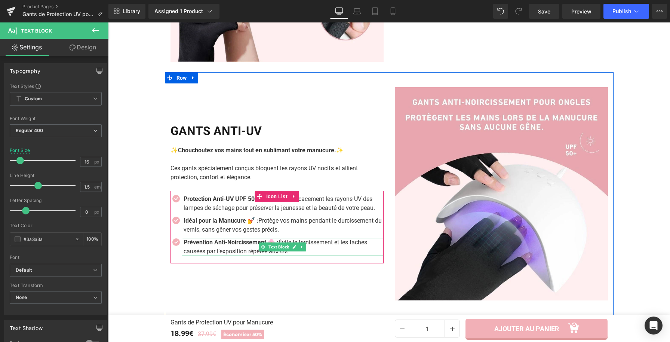
click at [304, 245] on p "Prévention Anti-Noircissement 🌸 : Évite le ternissement et les taches causées p…" at bounding box center [284, 247] width 200 height 18
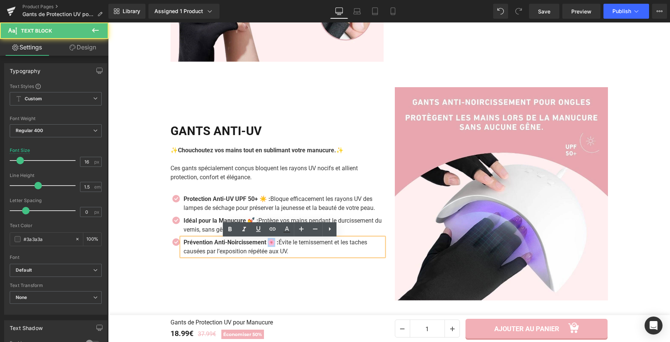
drag, startPoint x: 276, startPoint y: 243, endPoint x: 272, endPoint y: 244, distance: 4.3
click at [272, 244] on strong "Prévention Anti-Noircissement 🌸 :" at bounding box center [231, 241] width 95 height 7
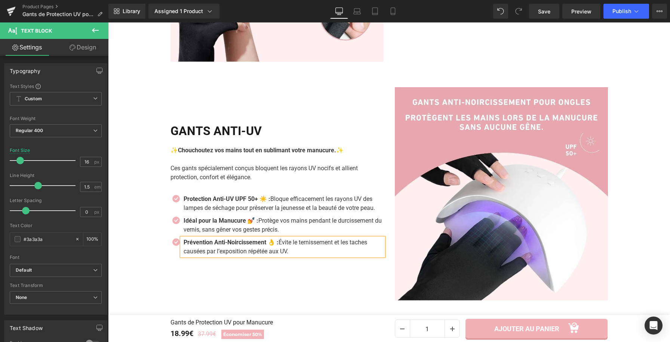
click at [330, 265] on div "GANTS ANTI-UV Heading ✨ Chouchoutez vos mains tout en sublimant votre manucure.…" at bounding box center [277, 193] width 224 height 213
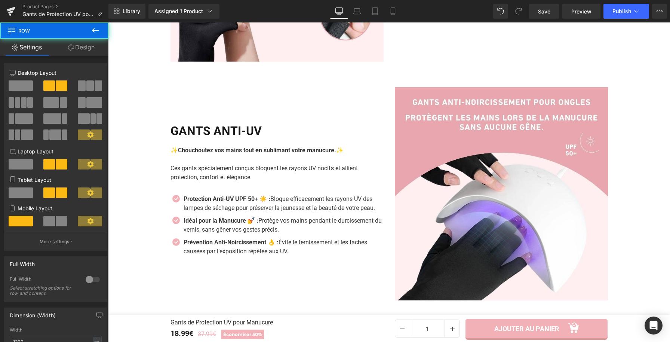
scroll to position [854, 0]
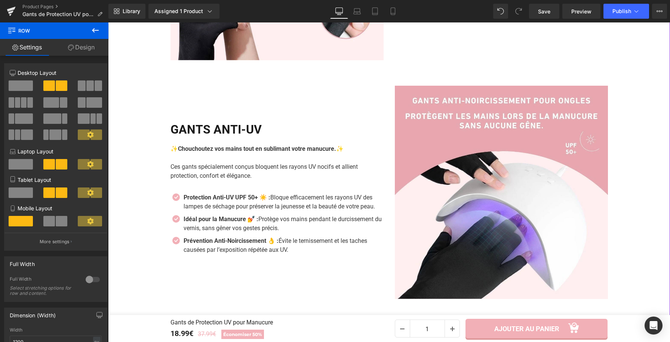
click at [642, 149] on div "Image +22500 clientes comblées, Nos clientes sont nos meilleures ambassadrices …" at bounding box center [389, 314] width 562 height 954
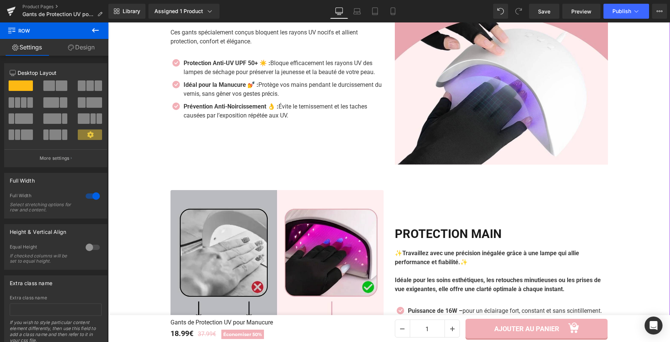
scroll to position [948, 0]
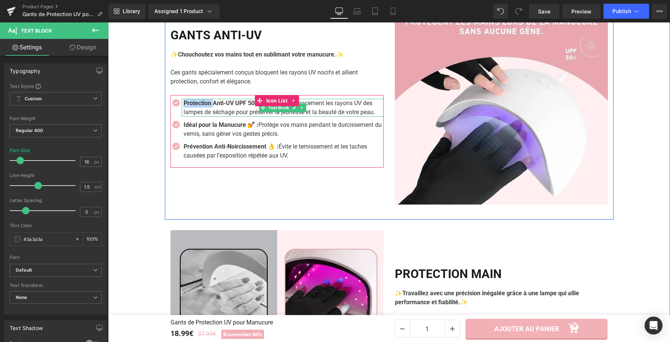
drag, startPoint x: 196, startPoint y: 107, endPoint x: 181, endPoint y: 108, distance: 15.0
click at [184, 107] on strong "Protection Anti-UV UPF 50+ ☀️ :" at bounding box center [227, 102] width 87 height 7
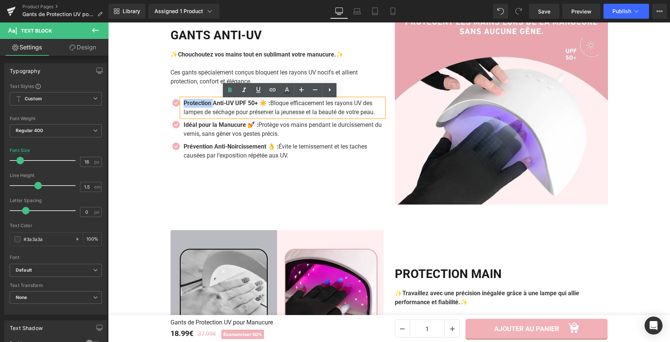
click at [215, 108] on p "Protection Anti-UV UPF 50+ ☀️ : Bloque efficacement les rayons UV des lampes de…" at bounding box center [284, 108] width 200 height 18
drag, startPoint x: 258, startPoint y: 105, endPoint x: 182, endPoint y: 107, distance: 75.9
click at [184, 107] on strong "Protection Anti-UV UPF 50+ ☀️ :" at bounding box center [227, 102] width 87 height 7
copy strong "Protection Anti-UV UPF 50+"
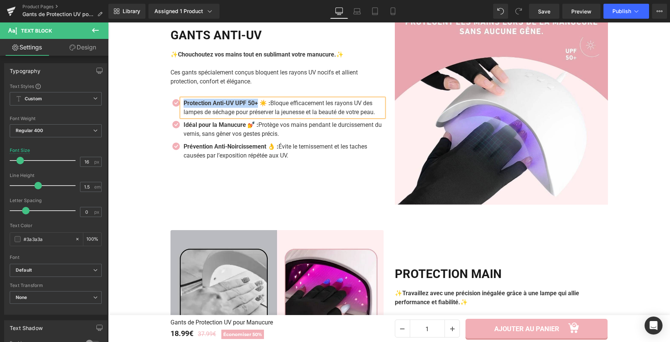
paste div
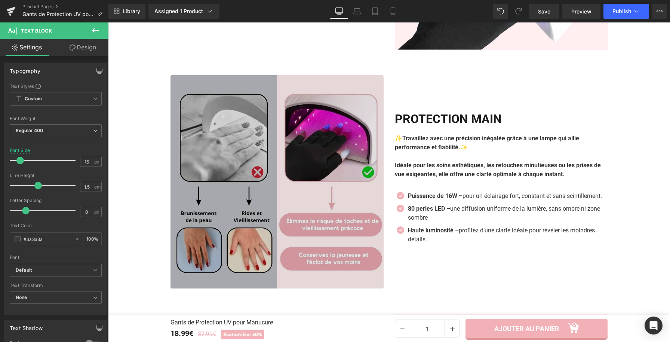
scroll to position [1110, 0]
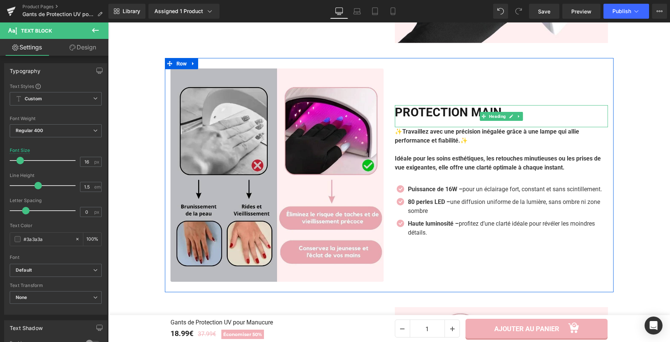
click at [440, 114] on h2 "PROTECTION MAIN" at bounding box center [501, 112] width 213 height 14
click at [441, 114] on h2 "PROTECTION MAIN" at bounding box center [501, 112] width 213 height 14
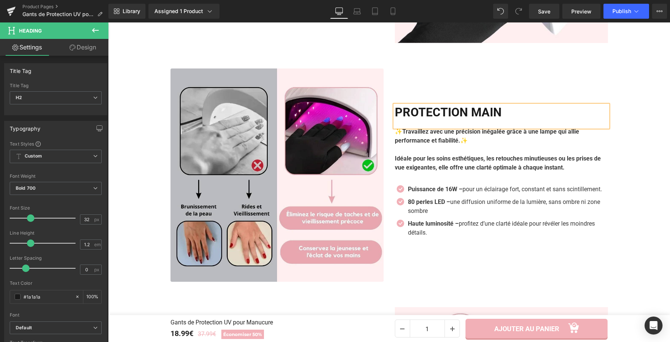
copy h2 "PROTECTION MAIN"
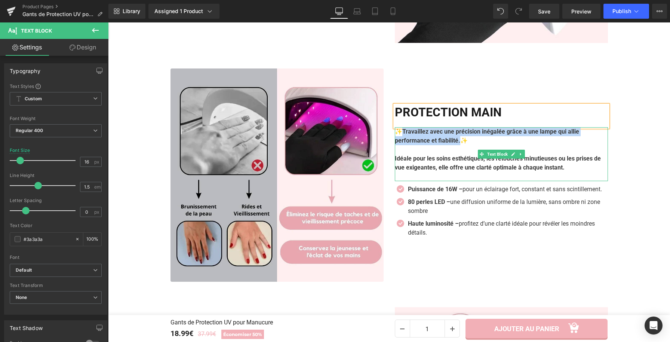
drag, startPoint x: 459, startPoint y: 144, endPoint x: 401, endPoint y: 134, distance: 59.1
click at [401, 134] on strong "✨Travaillez avec une précision inégalée grâce à une lampe qui allie performance…" at bounding box center [487, 136] width 184 height 16
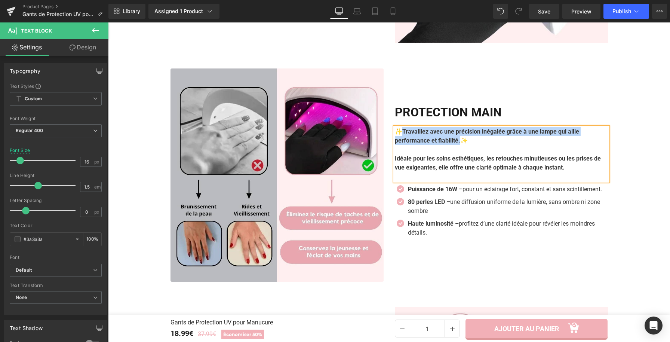
paste div
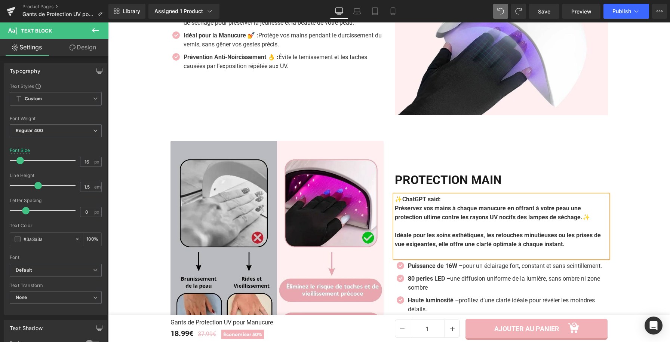
scroll to position [1043, 0]
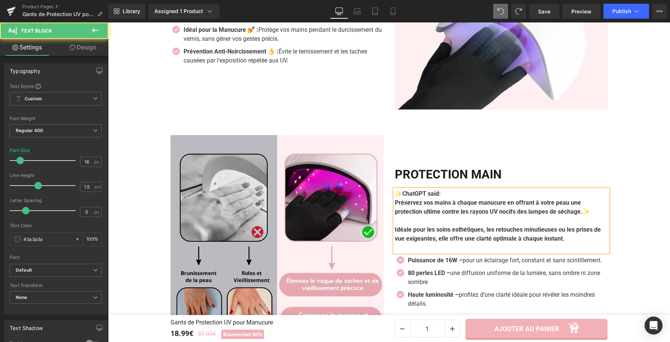
click at [493, 201] on strong "Préservez vos mains à chaque manucure en offrant à votre peau une protection ul…" at bounding box center [492, 207] width 195 height 16
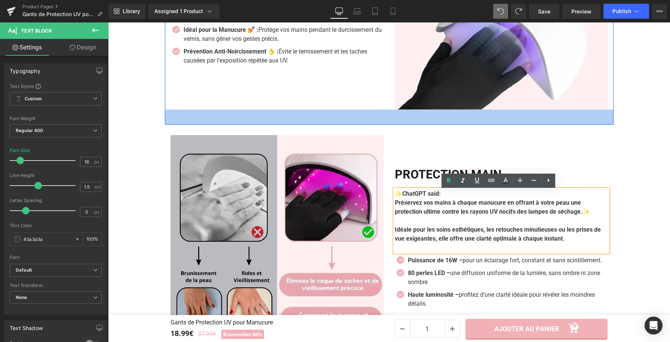
click at [587, 123] on div "40px" at bounding box center [389, 117] width 448 height 15
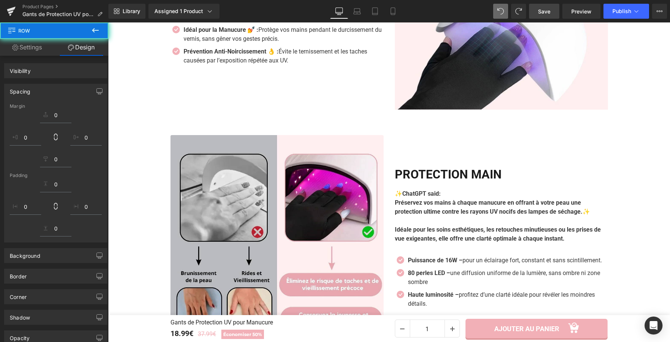
click at [540, 13] on span "Save" at bounding box center [544, 11] width 12 height 8
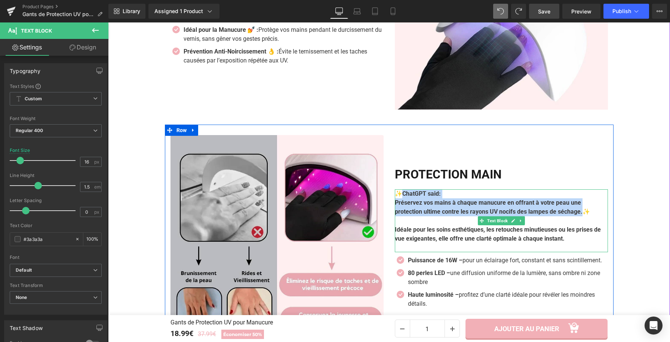
drag, startPoint x: 592, startPoint y: 215, endPoint x: 400, endPoint y: 196, distance: 192.3
click at [401, 195] on div "✨ChatGPT said: Préservez vos mains à chaque manucure en offrant à votre peau un…" at bounding box center [501, 220] width 213 height 63
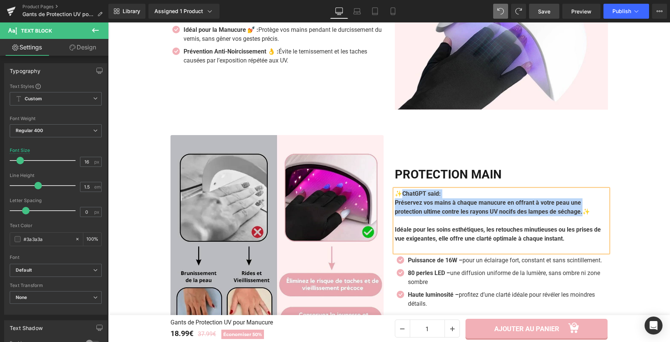
drag, startPoint x: 400, startPoint y: 197, endPoint x: 590, endPoint y: 213, distance: 190.9
click at [590, 213] on div "✨ChatGPT said: Préservez vos mains à chaque manucure en offrant à votre peau un…" at bounding box center [501, 220] width 213 height 63
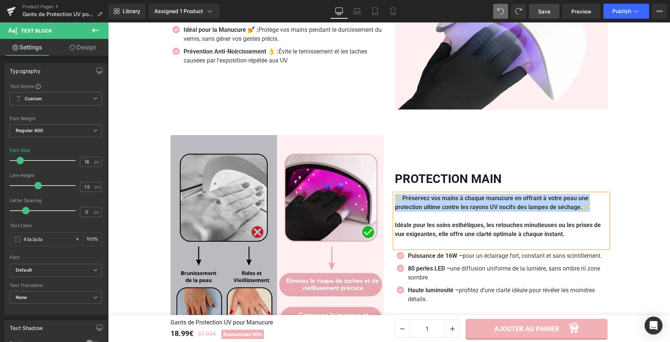
scroll to position [1048, 0]
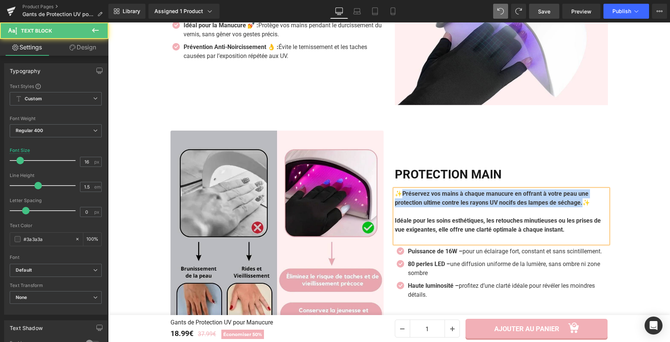
drag, startPoint x: 591, startPoint y: 206, endPoint x: 397, endPoint y: 194, distance: 194.3
click at [397, 194] on p "✨Préservez vos mains à chaque manucure en offrant à votre peau une protection u…" at bounding box center [501, 198] width 213 height 18
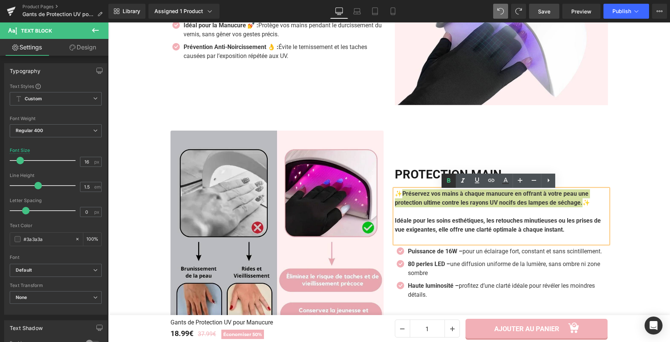
click at [449, 178] on icon at bounding box center [448, 180] width 3 height 4
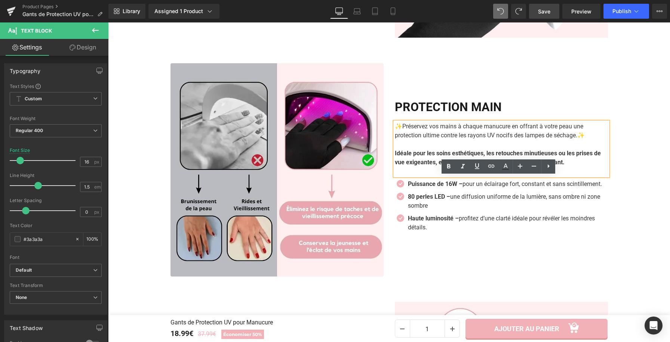
scroll to position [1116, 0]
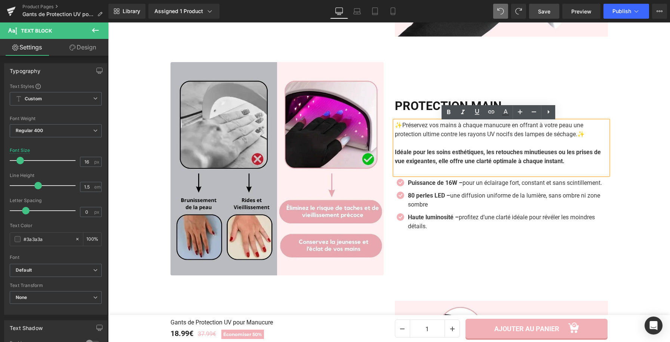
click at [458, 186] on div "Puissance de 16W – pour un éclairage fort, constant et sans scintillement. Text…" at bounding box center [507, 182] width 202 height 9
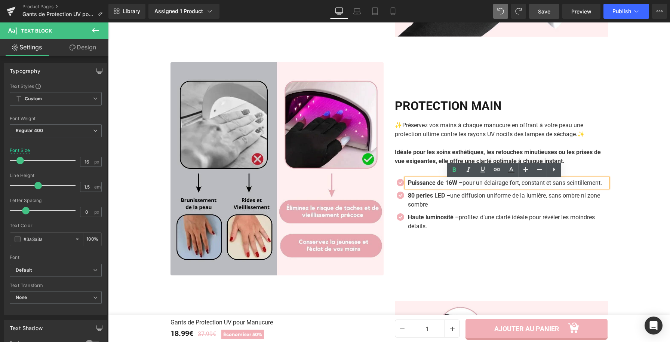
click at [470, 186] on div "Puissance de 16W – pour un éclairage fort, constant et sans scintillement. Text…" at bounding box center [507, 182] width 202 height 9
click at [470, 186] on p "Puissance de 16W – pour un éclairage fort, constant et sans scintillement." at bounding box center [508, 182] width 200 height 9
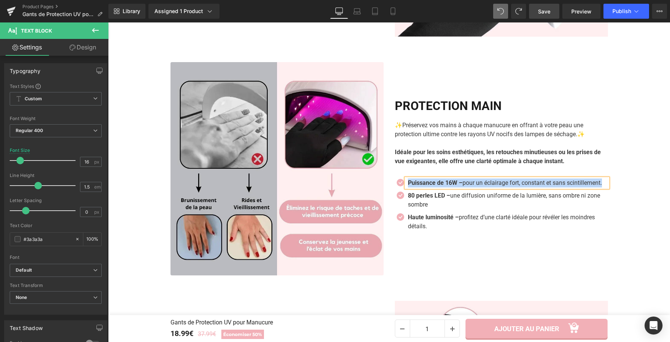
paste div
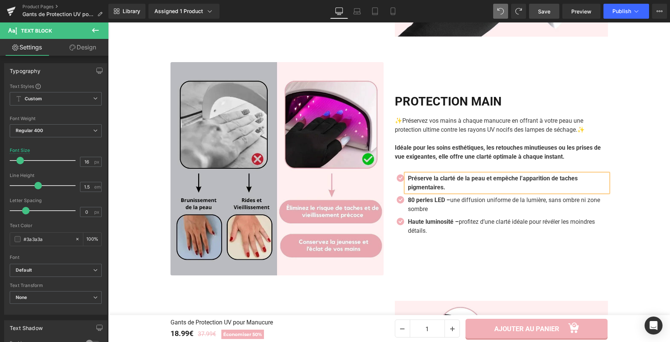
scroll to position [1111, 0]
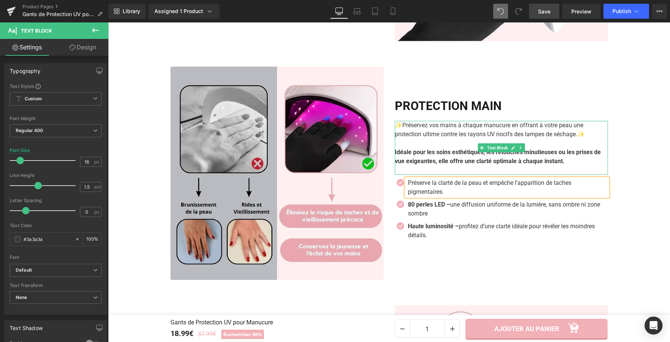
click at [585, 166] on p "Idéale pour les soins esthétiques, les retouches minutieuses ou les prises de v…" at bounding box center [501, 157] width 213 height 18
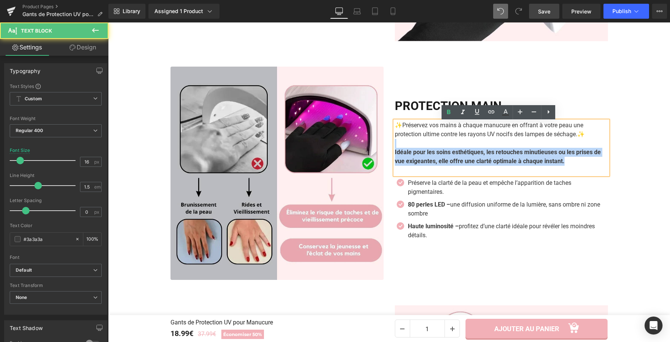
drag, startPoint x: 585, startPoint y: 166, endPoint x: 417, endPoint y: 146, distance: 169.3
click at [417, 146] on div "✨ Préservez vos mains à chaque manucure en offrant à votre peau une protection …" at bounding box center [501, 148] width 213 height 54
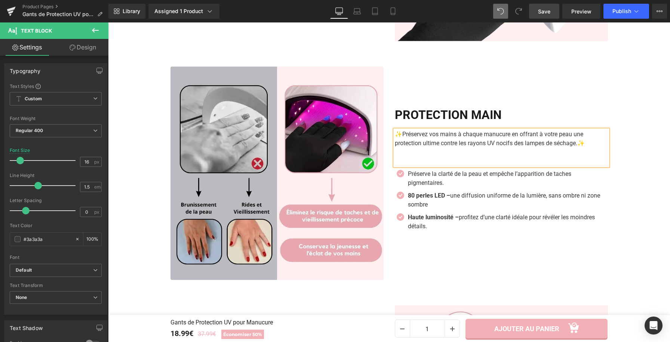
scroll to position [1120, 0]
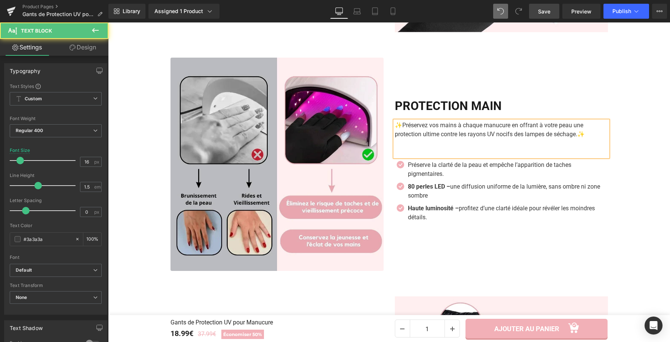
click at [398, 152] on p at bounding box center [501, 152] width 213 height 9
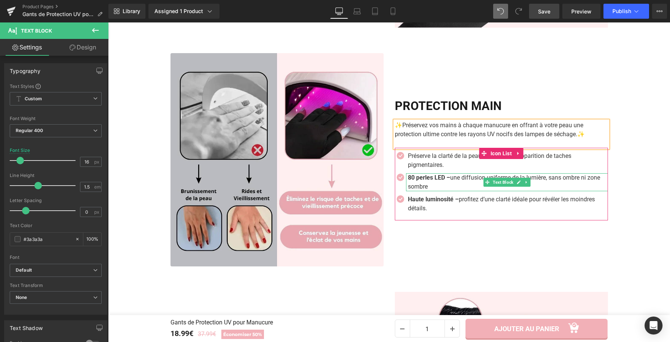
click at [427, 184] on p "80 perles LED – une diffusion uniforme de la lumière, sans ombre ni zone sombre" at bounding box center [508, 182] width 200 height 18
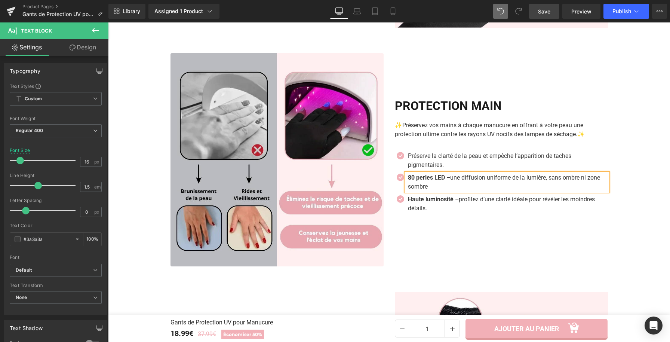
click at [426, 185] on p "80 perles LED – une diffusion uniforme de la lumière, sans ombre ni zone sombre" at bounding box center [508, 182] width 200 height 18
click at [425, 187] on p "80 perles LED – une diffusion uniforme de la lumière, sans ombre ni zone sombre" at bounding box center [508, 182] width 200 height 18
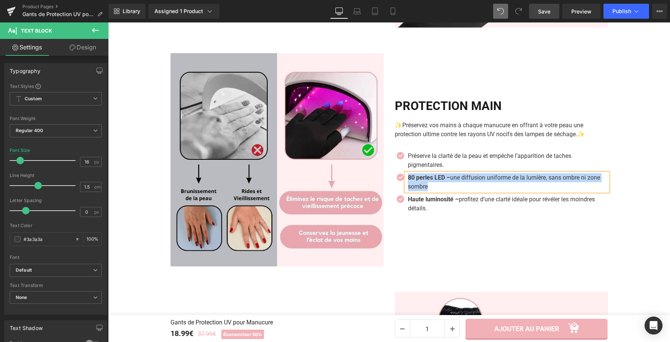
paste div
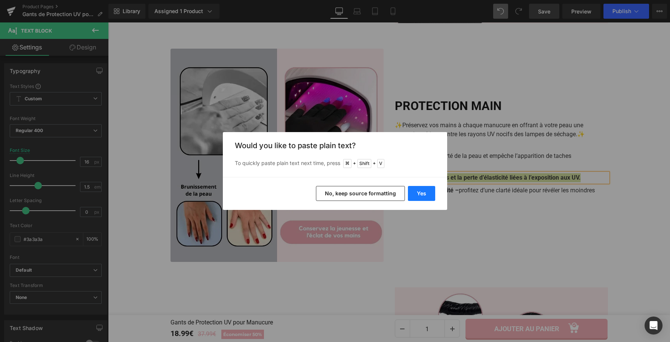
click at [415, 197] on button "Yes" at bounding box center [421, 193] width 27 height 15
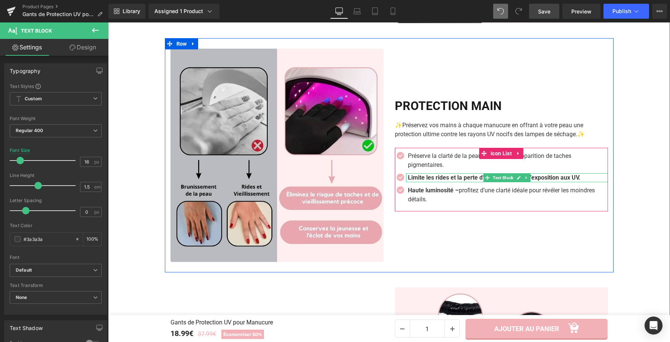
click at [425, 181] on b "Limite les rides et la perte d’élasticité liées à l’exposition aux UV." at bounding box center [494, 177] width 173 height 7
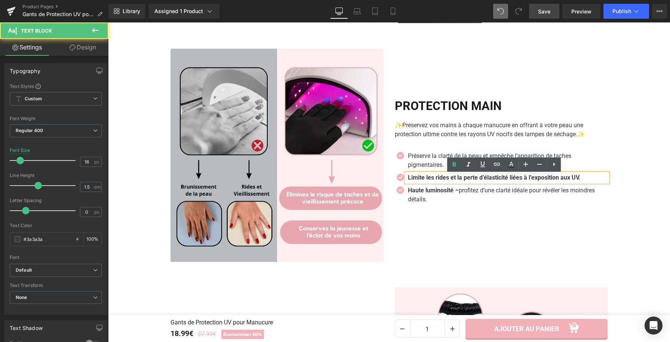
click at [425, 181] on b "Limite les rides et la perte d’élasticité liées à l’exposition aux UV." at bounding box center [494, 177] width 173 height 7
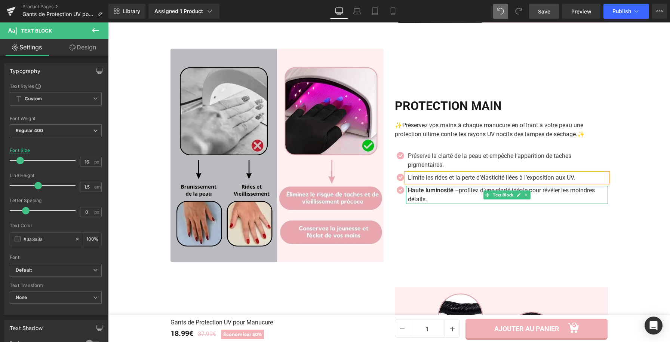
click at [434, 194] on strong "Haute luminosité –" at bounding box center [433, 189] width 51 height 7
click at [432, 197] on p "Haute luminosité – profitez d’une clarté idéale pour révéler les moindres détai…" at bounding box center [508, 195] width 200 height 18
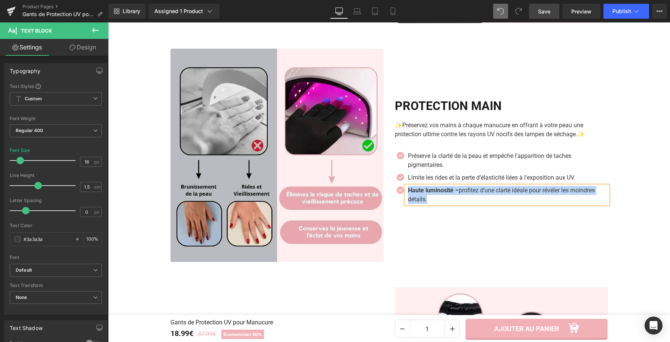
paste div
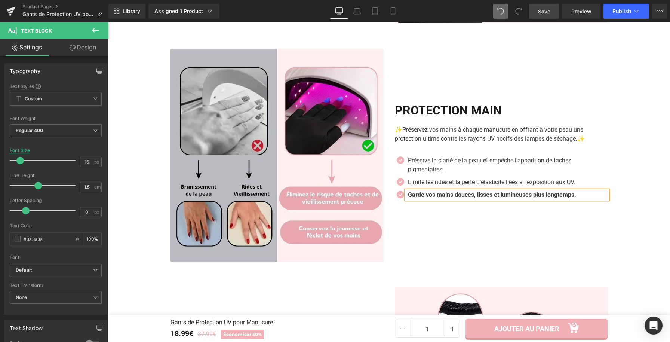
scroll to position [1134, 0]
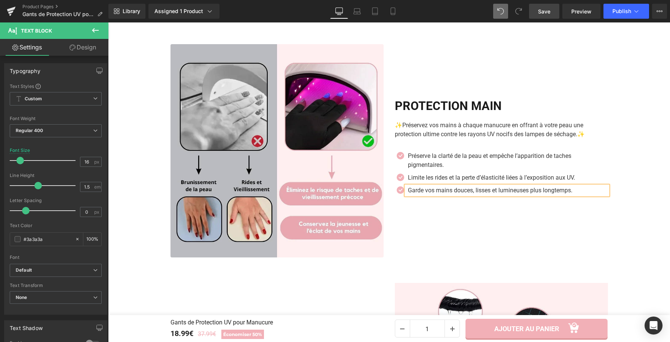
click at [427, 201] on div "Icon Préserve la clarté de la peau et empêche l’apparition de taches pigmentair…" at bounding box center [501, 175] width 213 height 55
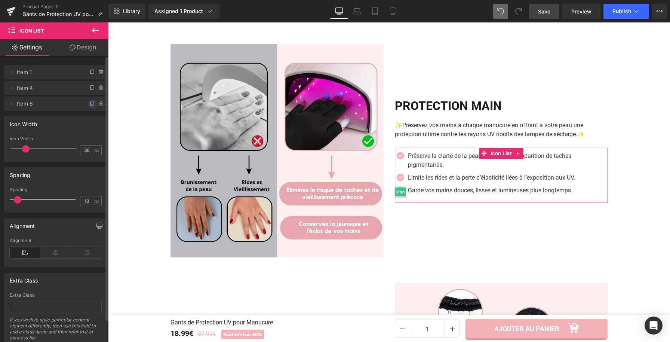
click at [89, 104] on icon at bounding box center [92, 104] width 6 height 6
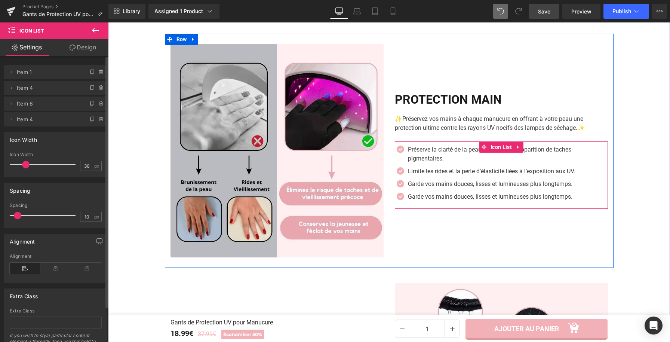
click at [428, 198] on p "Garde vos mains douces, lisses et lumineuses plus longtemps." at bounding box center [508, 196] width 200 height 9
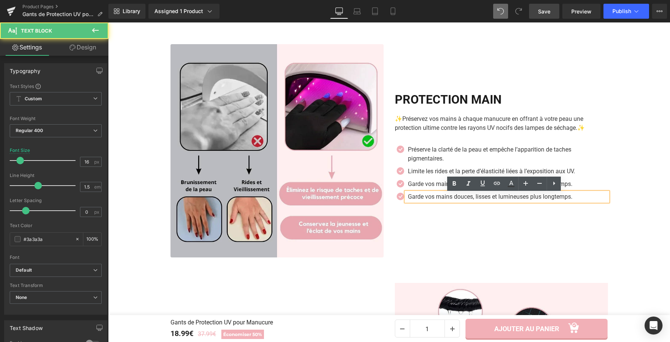
click at [433, 200] on p "Garde vos mains douces, lisses et lumineuses plus longtemps." at bounding box center [508, 196] width 200 height 9
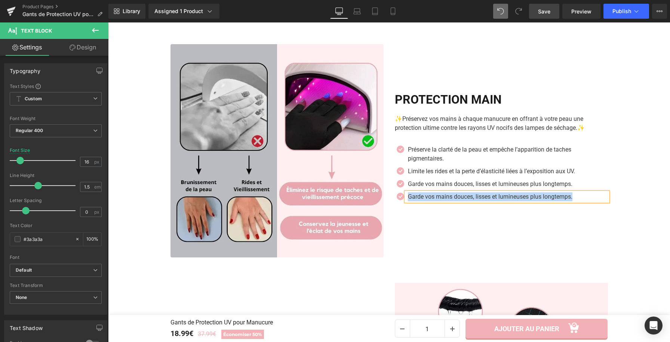
paste div
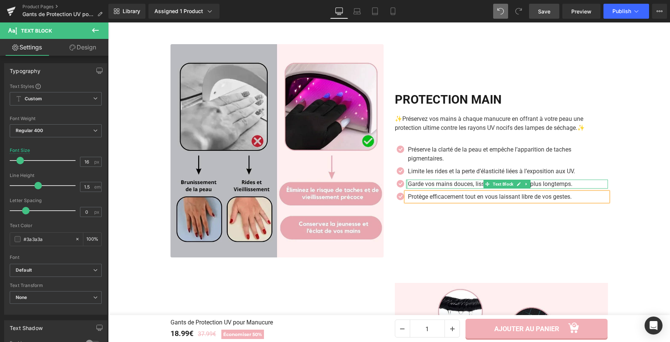
click at [408, 186] on p "Garde vos mains douces, lisses et lumineuses plus longtemps." at bounding box center [508, 183] width 200 height 9
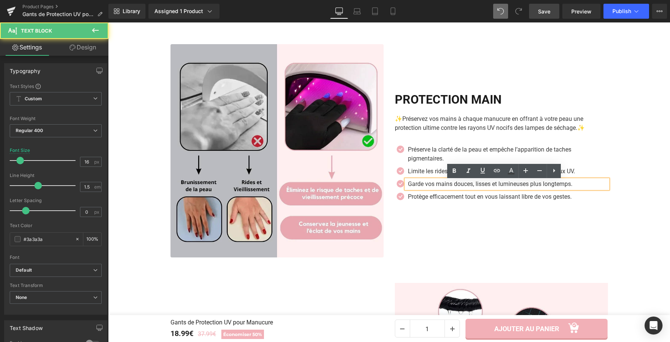
click at [408, 186] on p "Garde vos mains douces, lisses et lumineuses plus longtemps." at bounding box center [508, 183] width 200 height 9
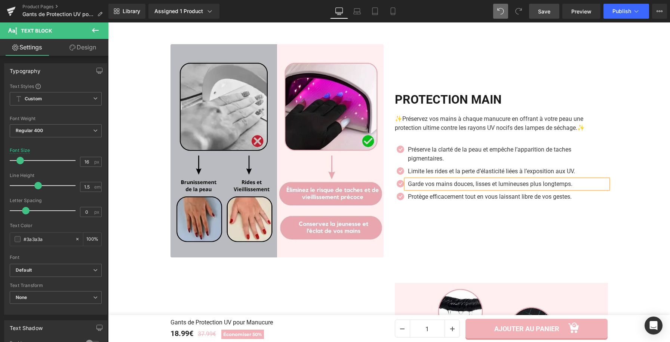
click at [438, 228] on div "PROTECTION MAIN Heading ✨ Préservez vos mains à chaque manucure en offrant à vo…" at bounding box center [501, 150] width 224 height 213
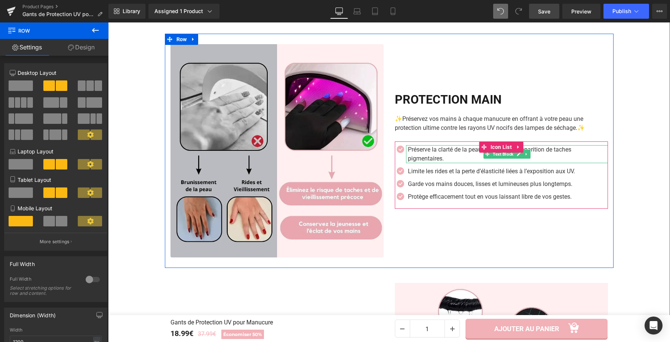
click at [441, 160] on p "Préserve la clarté de la peau et empêche l’apparition de taches pigmentaires." at bounding box center [508, 154] width 200 height 18
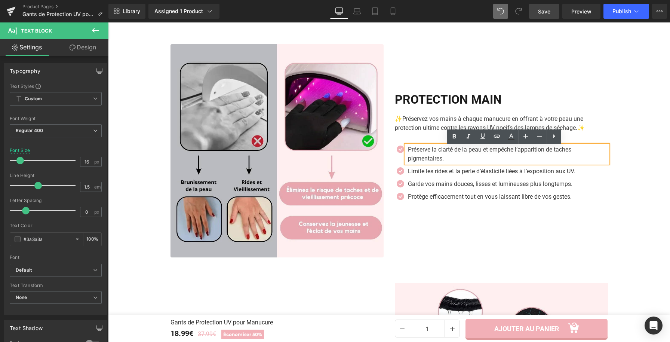
click at [444, 160] on p "Préserve la clarté de la peau et empêche l’apparition de taches pigmentaires." at bounding box center [508, 154] width 200 height 18
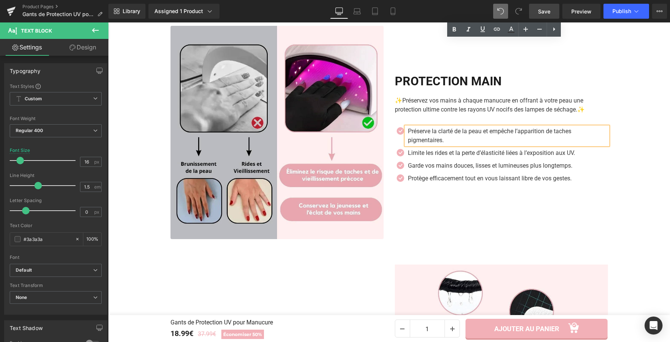
scroll to position [1112, 0]
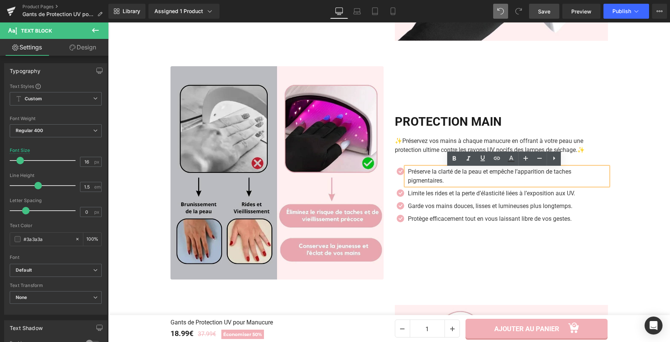
click at [564, 96] on div "PROTECTION MAIN Heading ✨ Préservez vos mains à chaque manucure en offrant à vo…" at bounding box center [501, 172] width 224 height 213
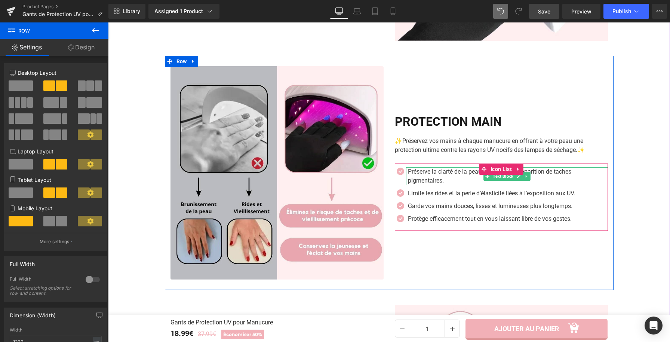
click at [442, 182] on p "Préserve la clarté de la peau et empêche l’apparition de taches pigmentaires." at bounding box center [508, 176] width 200 height 18
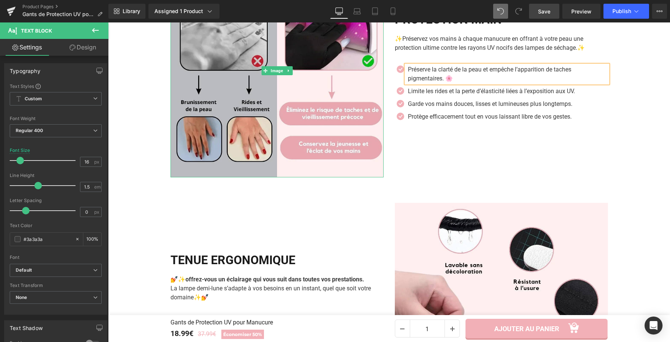
scroll to position [1248, 0]
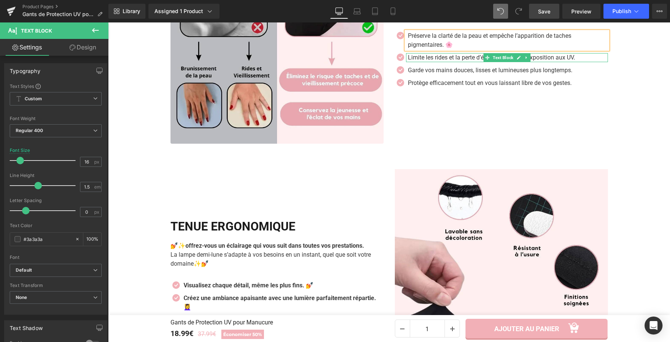
click at [563, 59] on p "Limite les rides et la perte d’élasticité liées à l’exposition aux UV." at bounding box center [508, 57] width 200 height 9
click at [588, 60] on p "Limite les rides et la perte d’élasticité liées à l’exposition aux UV." at bounding box center [508, 57] width 200 height 9
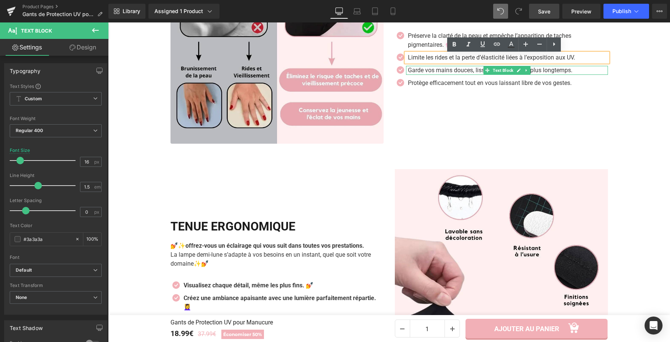
click at [554, 73] on p "Garde vos mains douces, lisses et lumineuses plus longtemps." at bounding box center [508, 70] width 200 height 9
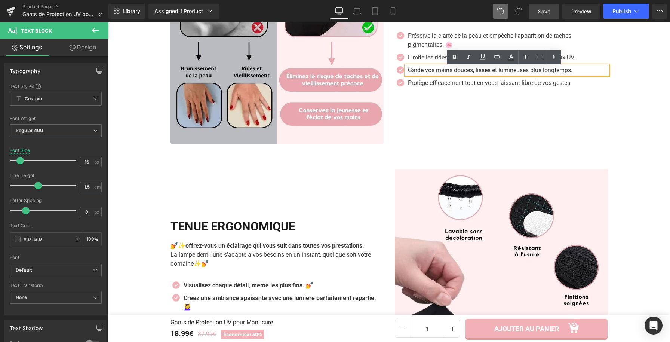
click at [578, 68] on p "Garde vos mains douces, lisses et lumineuses plus longtemps." at bounding box center [508, 70] width 200 height 9
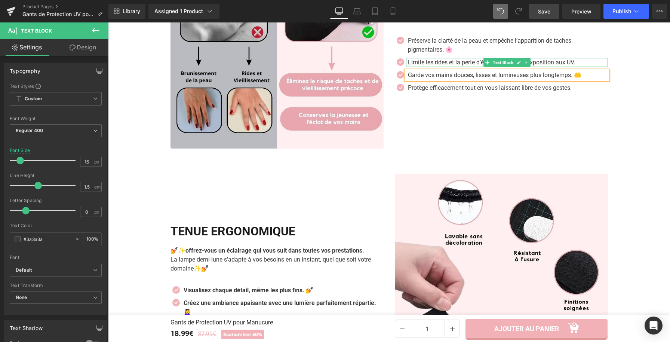
click at [579, 64] on p "Limite les rides et la perte d’élasticité liées à l’exposition aux UV." at bounding box center [508, 62] width 200 height 9
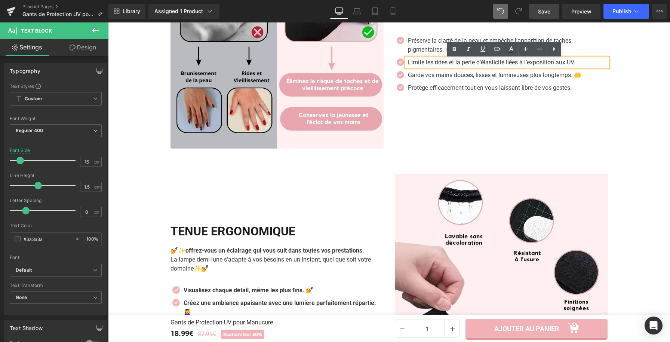
scroll to position [1230, 0]
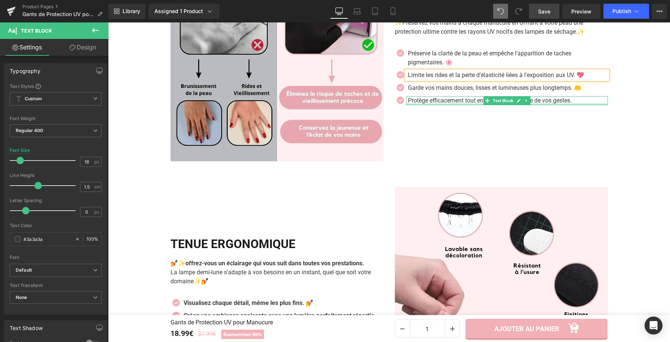
click at [545, 105] on div at bounding box center [507, 104] width 202 height 2
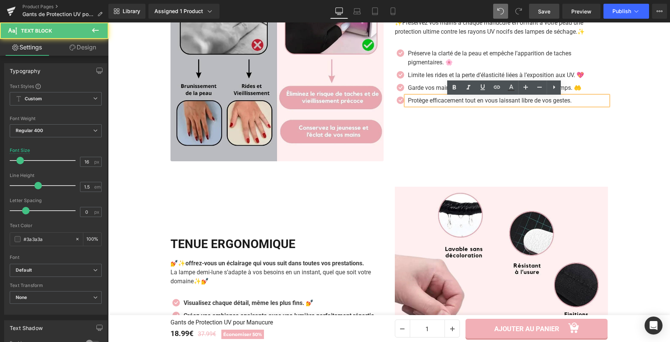
drag, startPoint x: 572, startPoint y: 104, endPoint x: 578, endPoint y: 104, distance: 6.0
click at [572, 104] on p "Protège efficacement tout en vous laissant libre de vos gestes." at bounding box center [508, 100] width 200 height 9
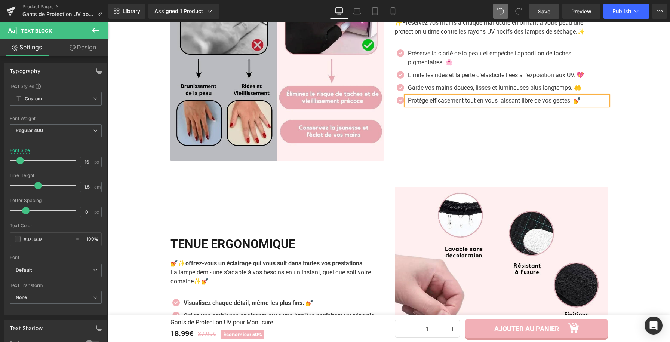
click at [588, 144] on div "PROTECTION MAIN Heading ✨ Préservez vos mains à chaque manucure en offrant à vo…" at bounding box center [501, 54] width 224 height 213
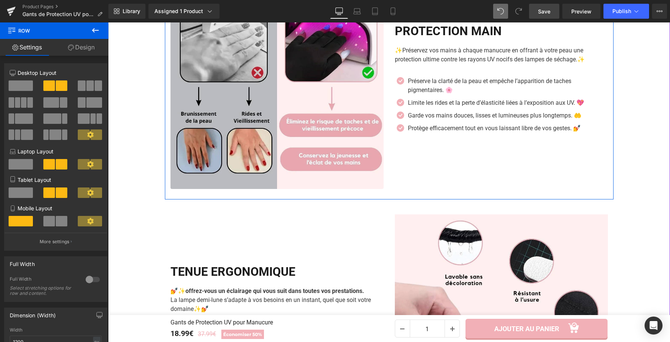
scroll to position [1177, 0]
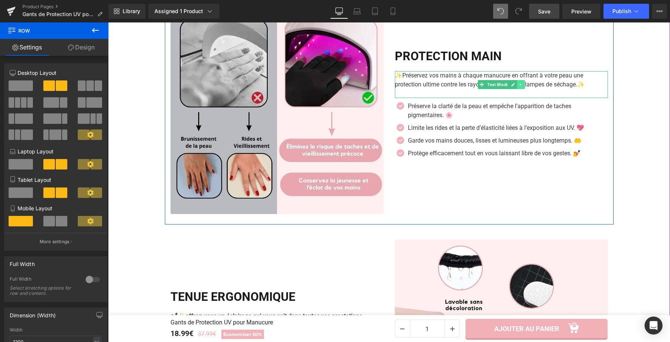
click at [518, 87] on icon at bounding box center [520, 84] width 4 height 4
click at [515, 86] on icon at bounding box center [517, 84] width 4 height 4
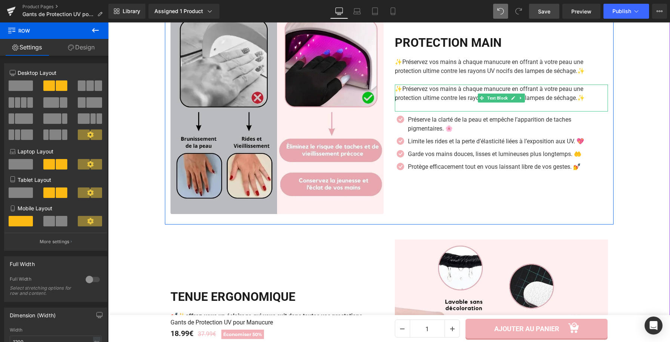
click at [443, 99] on p "✨ Préservez vos mains à chaque manucure en offrant à votre peau une protection …" at bounding box center [501, 93] width 213 height 18
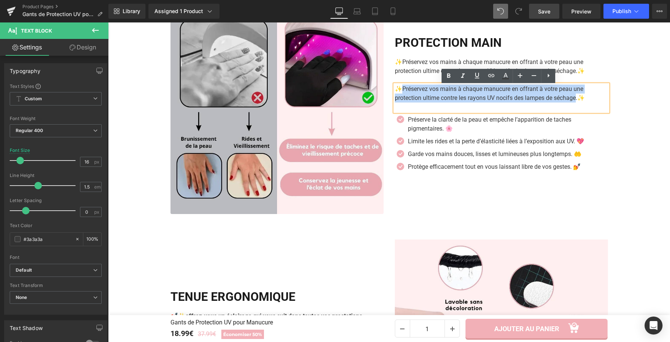
drag, startPoint x: 399, startPoint y: 90, endPoint x: 576, endPoint y: 103, distance: 176.9
click at [576, 102] on p "✨ Préservez vos mains à chaque manucure en offrant à votre peau une protection …" at bounding box center [501, 93] width 213 height 18
paste div
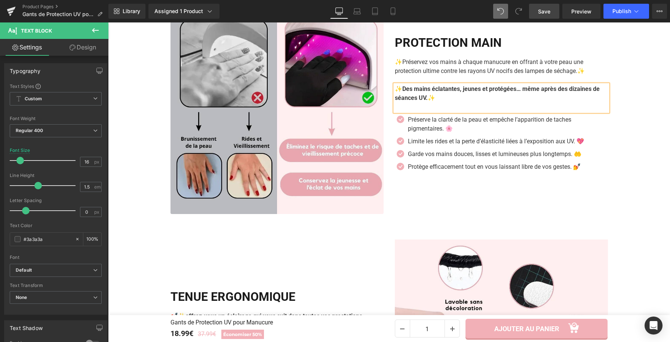
drag, startPoint x: 640, startPoint y: 127, endPoint x: 546, endPoint y: 106, distance: 96.8
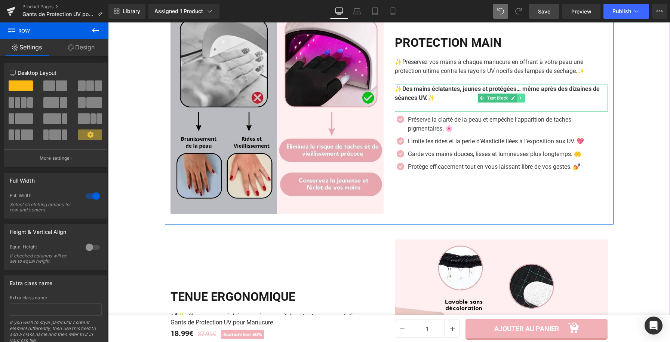
click at [519, 99] on icon at bounding box center [519, 97] width 1 height 3
drag, startPoint x: 515, startPoint y: 103, endPoint x: 500, endPoint y: 187, distance: 85.5
click at [500, 187] on div "PROTECTION MAIN Heading ✨ Préservez vos mains à chaque manucure en offrant à vo…" at bounding box center [501, 107] width 224 height 213
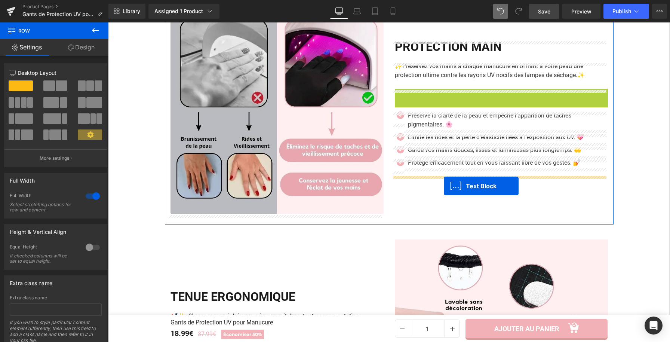
drag, startPoint x: 465, startPoint y: 97, endPoint x: 443, endPoint y: 181, distance: 86.5
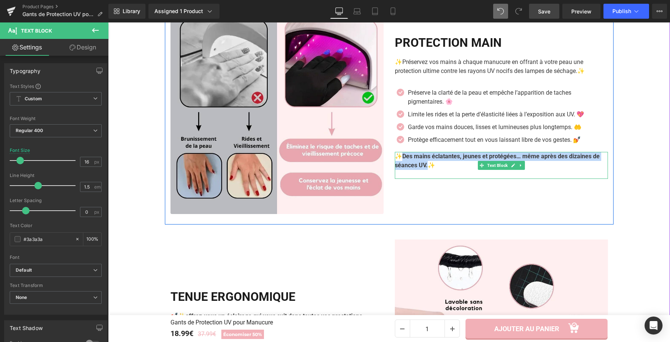
drag, startPoint x: 400, startPoint y: 158, endPoint x: 435, endPoint y: 166, distance: 35.9
click at [435, 166] on p "✨Des mains éclatantes, jeunes et protégées… même après des dizaines de séances …" at bounding box center [501, 161] width 213 height 18
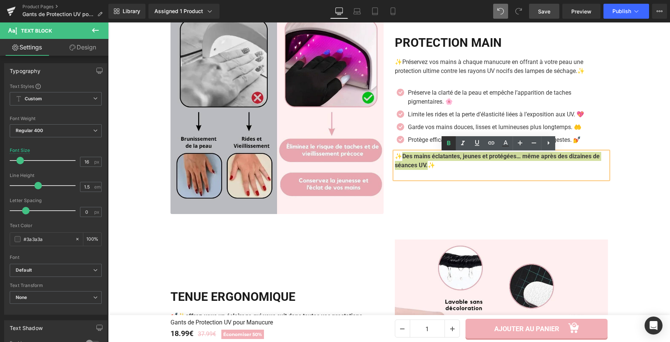
click at [449, 144] on icon at bounding box center [448, 143] width 3 height 4
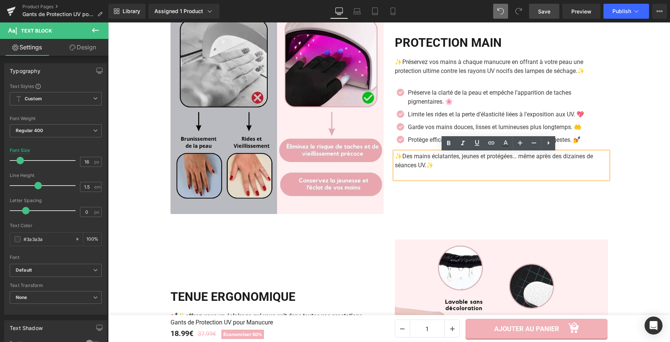
click at [555, 200] on div "PROTECTION MAIN Heading ✨ Préservez vos mains à chaque manucure en offrant à vo…" at bounding box center [501, 107] width 224 height 213
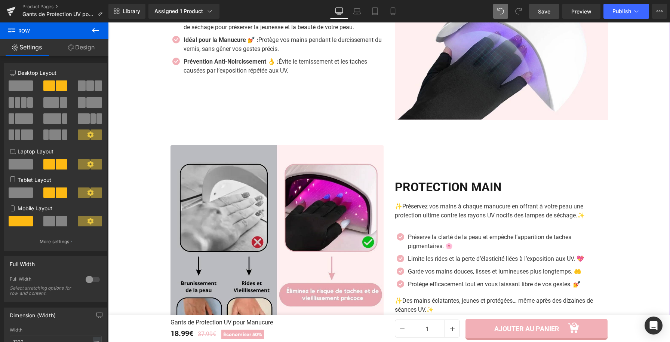
scroll to position [1180, 0]
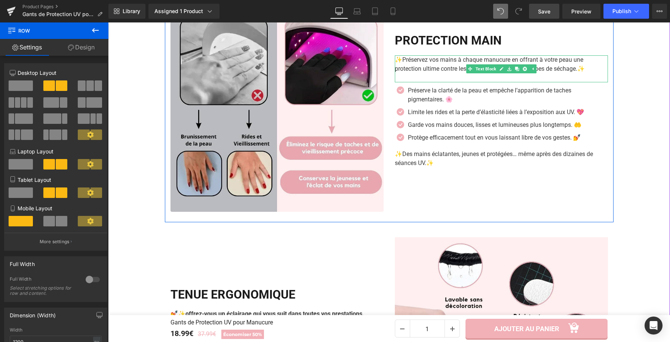
click at [584, 72] on p "✨ Préservez vos mains à chaque manucure en offrant à votre peau une protection …" at bounding box center [501, 64] width 213 height 18
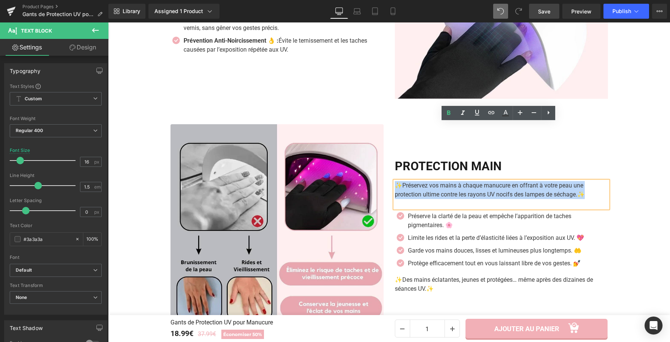
drag, startPoint x: 585, startPoint y: 71, endPoint x: 460, endPoint y: 68, distance: 124.5
click at [460, 68] on div "Image +22500 clientes comblées, Nos clientes sont nos meilleures ambassadrices …" at bounding box center [389, 114] width 562 height 954
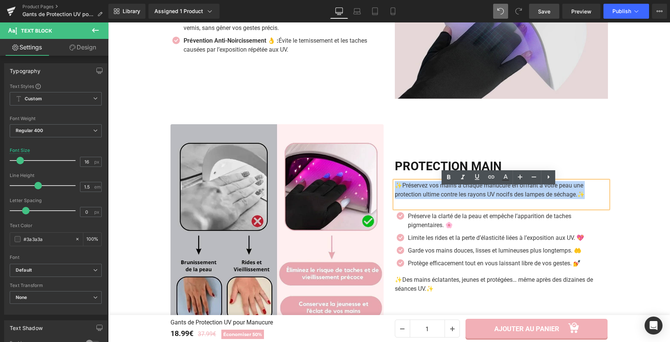
scroll to position [1049, 0]
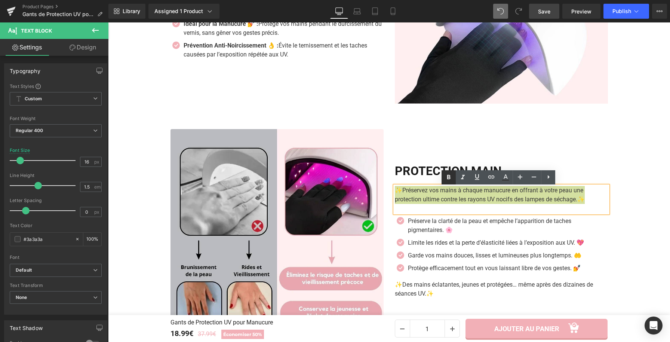
click at [450, 175] on icon at bounding box center [448, 177] width 9 height 9
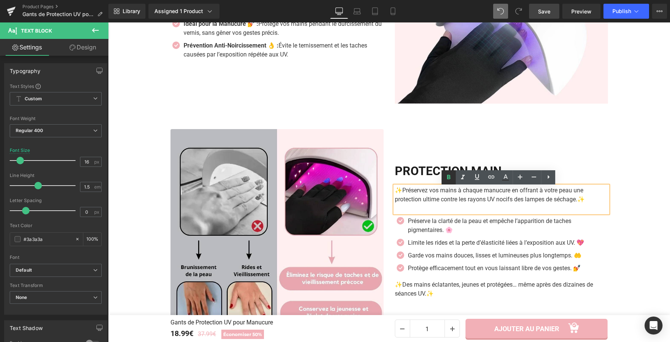
click at [446, 178] on icon at bounding box center [448, 177] width 9 height 9
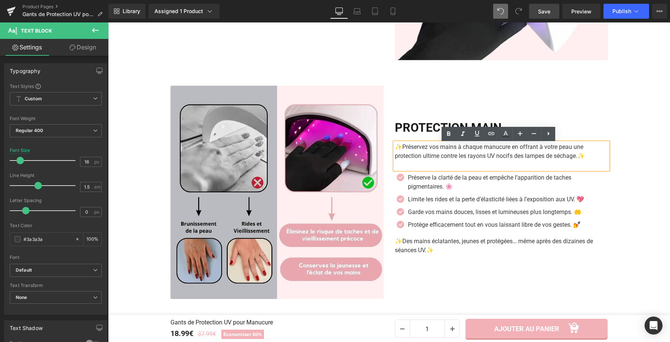
scroll to position [1096, 0]
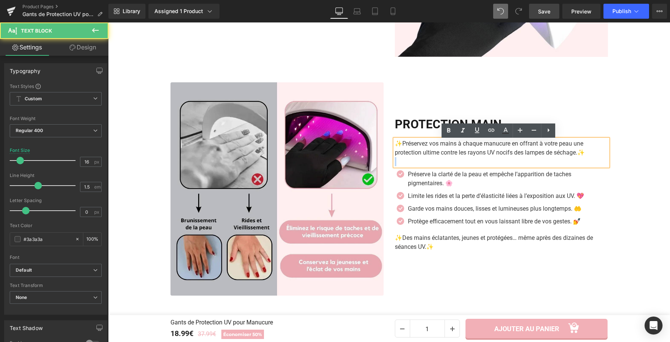
drag, startPoint x: 589, startPoint y: 156, endPoint x: 410, endPoint y: 162, distance: 179.5
click at [410, 162] on div "✨Préservez vos mains à chaque manucure en offrant à votre peau une protection u…" at bounding box center [501, 152] width 213 height 27
click at [408, 153] on p "✨Préservez vos mains à chaque manucure en offrant à votre peau une protection u…" at bounding box center [501, 148] width 213 height 18
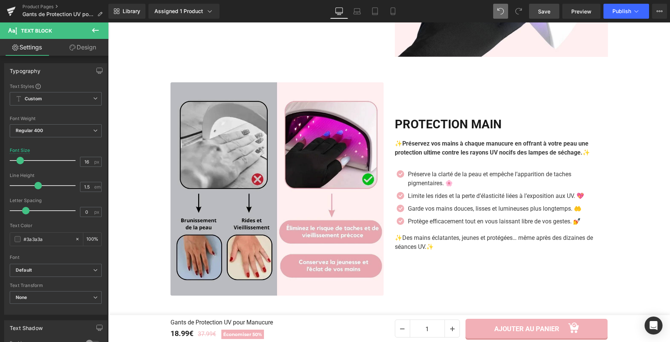
click at [549, 10] on span "Save" at bounding box center [544, 11] width 12 height 8
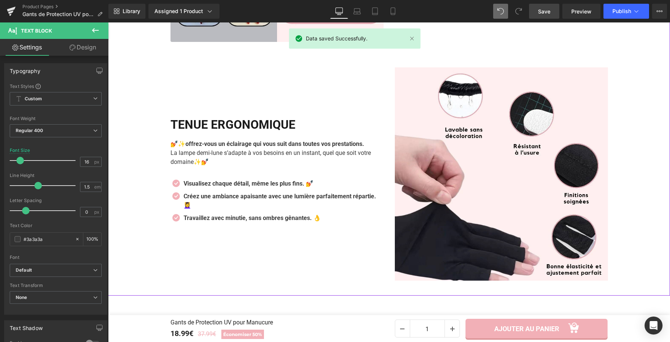
scroll to position [1343, 0]
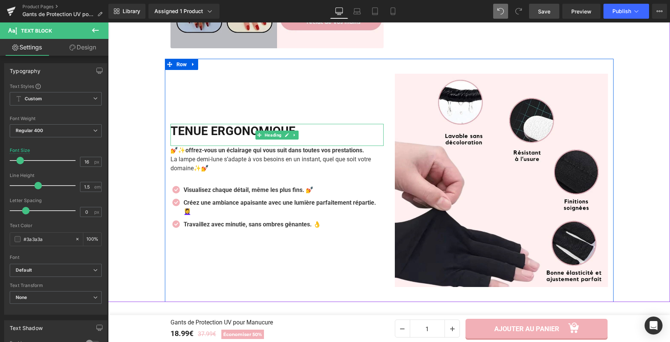
click at [274, 129] on h2 "TENUE ERGONOMIQUE" at bounding box center [276, 131] width 213 height 14
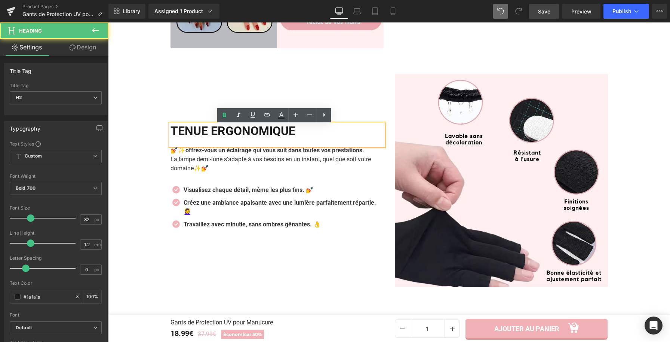
click at [313, 133] on h2 "TENUE ERGONOMIQUE" at bounding box center [276, 131] width 213 height 14
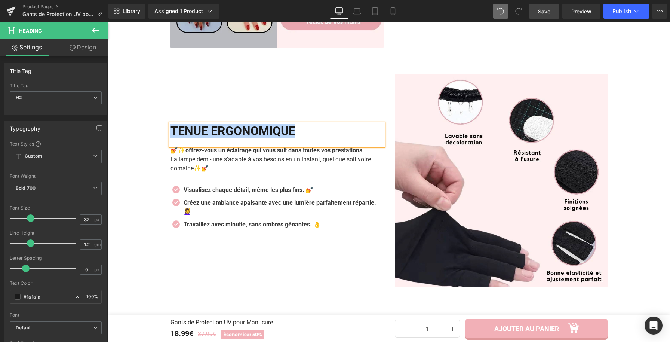
copy h2 "TENUE ERGONOMIQUE"
click at [191, 170] on span "La lampe demi-lune s’adapte à vos besoins en un instant, quel que soit votre do…" at bounding box center [270, 163] width 200 height 16
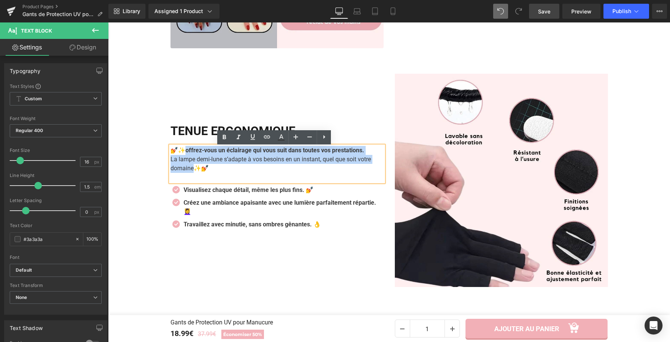
drag, startPoint x: 190, startPoint y: 169, endPoint x: 183, endPoint y: 154, distance: 16.4
click at [183, 154] on div "💅✨ offrez-vous un éclairage qui vous suit dans toutes vos prestations. La lampe…" at bounding box center [276, 164] width 213 height 36
paste div
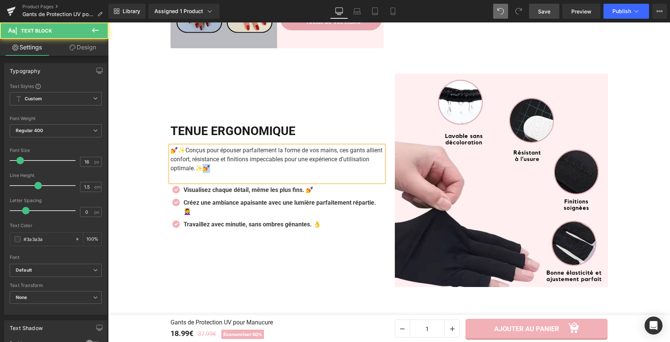
drag, startPoint x: 232, startPoint y: 171, endPoint x: 240, endPoint y: 173, distance: 8.3
click at [240, 173] on p "💅✨Conçus pour épouser parfaitement la forme de vos mains, ces gants allient con…" at bounding box center [276, 159] width 213 height 27
drag, startPoint x: 174, startPoint y: 152, endPoint x: 170, endPoint y: 152, distance: 3.8
click at [170, 152] on p "💅✨Conçus pour épouser parfaitement la forme de vos mains, ces gants allient con…" at bounding box center [276, 159] width 213 height 27
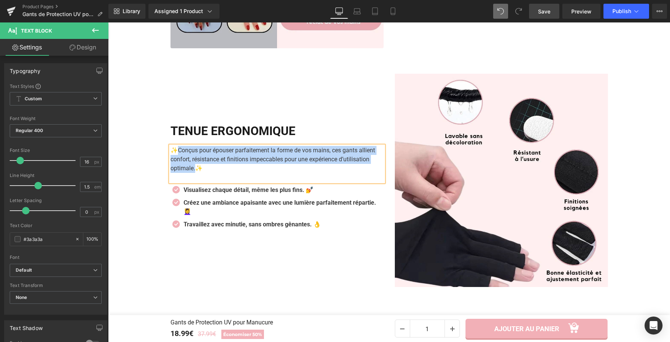
drag, startPoint x: 176, startPoint y: 150, endPoint x: 192, endPoint y: 172, distance: 26.2
click at [192, 172] on p "✨Conçus pour épouser parfaitement la forme de vos mains, ces gants allient conf…" at bounding box center [276, 159] width 213 height 27
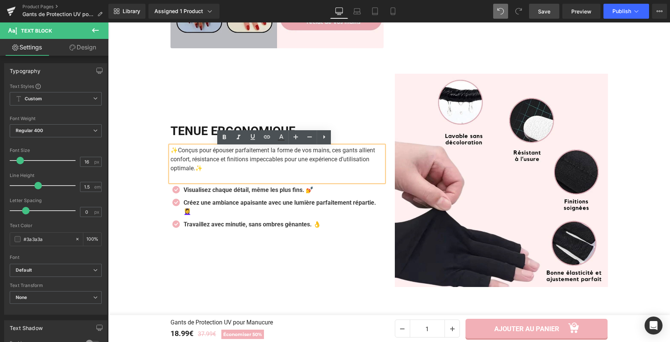
click at [213, 172] on p "✨Conçus pour épouser parfaitement la forme de vos mains, ces gants allient conf…" at bounding box center [276, 159] width 213 height 27
drag, startPoint x: 167, startPoint y: 160, endPoint x: 279, endPoint y: 164, distance: 111.8
click at [279, 164] on p "✨Conçus pour épouser parfaitement la forme de vos mains, ces gants allient conf…" at bounding box center [276, 159] width 213 height 27
click at [223, 140] on icon at bounding box center [224, 137] width 9 height 9
click at [325, 259] on div "TENUE ERGONOMIQUE Heading ✨Conçus pour épouser parfaitement la forme de vos mai…" at bounding box center [277, 180] width 224 height 213
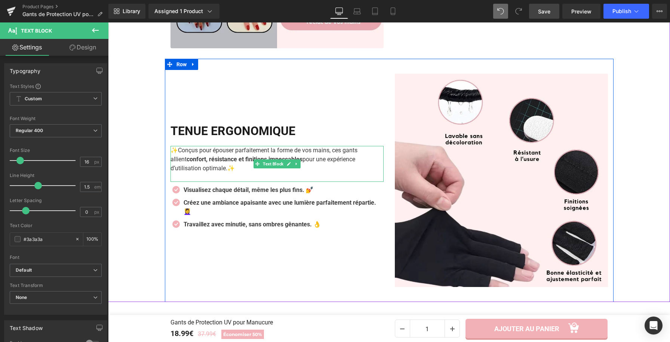
drag, startPoint x: 192, startPoint y: 170, endPoint x: 175, endPoint y: 152, distance: 24.8
click at [176, 152] on p "✨Conçus pour épouser parfaitement la forme de vos mains, ces gants allient conf…" at bounding box center [276, 159] width 213 height 27
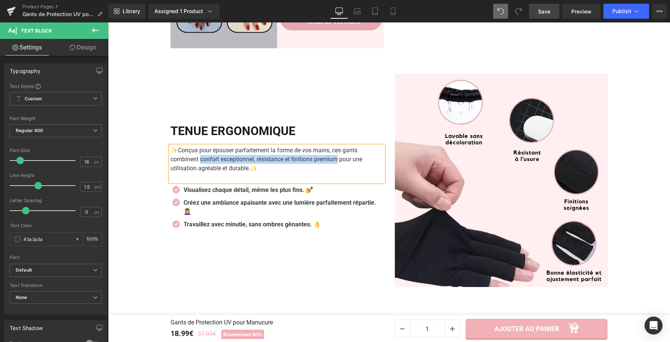
drag, startPoint x: 197, startPoint y: 161, endPoint x: 323, endPoint y: 156, distance: 126.8
click at [333, 162] on p "✨Conçus pour épouser parfaitement la forme de vos mains, ces gants combinent co…" at bounding box center [276, 159] width 213 height 27
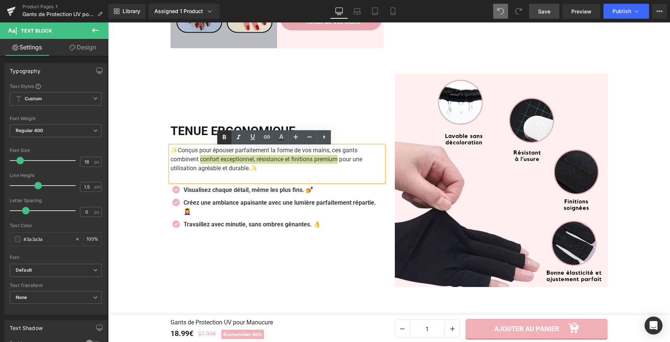
click at [224, 135] on icon at bounding box center [224, 137] width 3 height 4
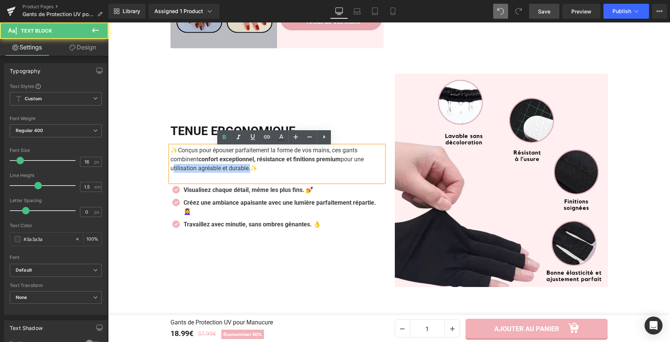
drag, startPoint x: 246, startPoint y: 171, endPoint x: 169, endPoint y: 172, distance: 77.0
click at [170, 172] on p "✨Conçus pour épouser parfaitement la forme de vos mains, ces gants combinent co…" at bounding box center [276, 159] width 213 height 27
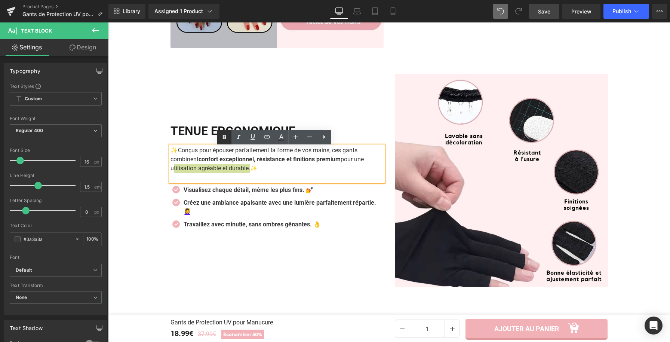
click at [226, 136] on icon at bounding box center [224, 137] width 9 height 9
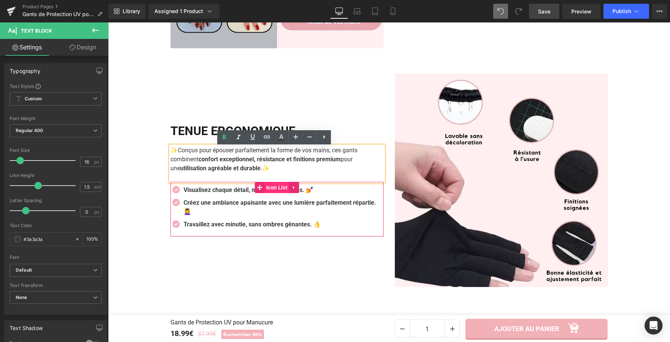
click at [267, 189] on span "Icon List" at bounding box center [276, 187] width 25 height 11
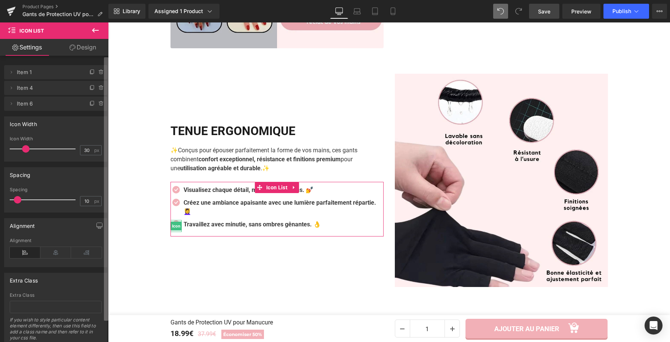
drag, startPoint x: 90, startPoint y: 105, endPoint x: 105, endPoint y: 128, distance: 27.1
click at [90, 105] on icon at bounding box center [92, 104] width 6 height 6
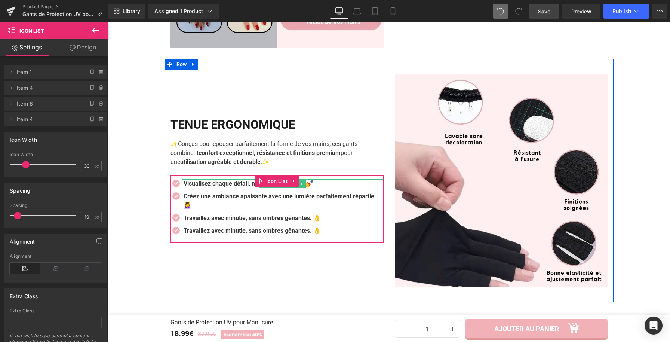
click at [241, 184] on b "Visualisez chaque détail, même les plus fins. 💅" at bounding box center [249, 183] width 130 height 7
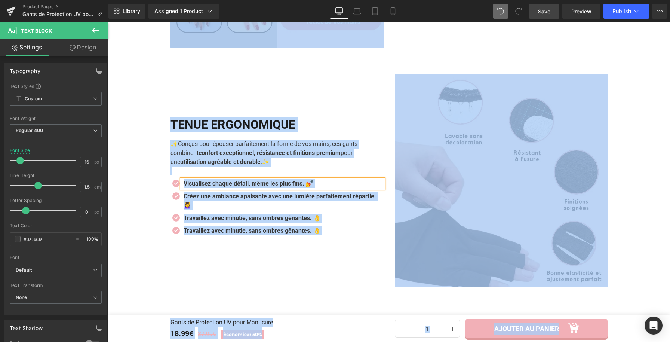
click at [316, 238] on ul "Icon Visualisez chaque détail, même les plus fins. 💅 Text Block Icon Créez une …" at bounding box center [276, 209] width 213 height 60
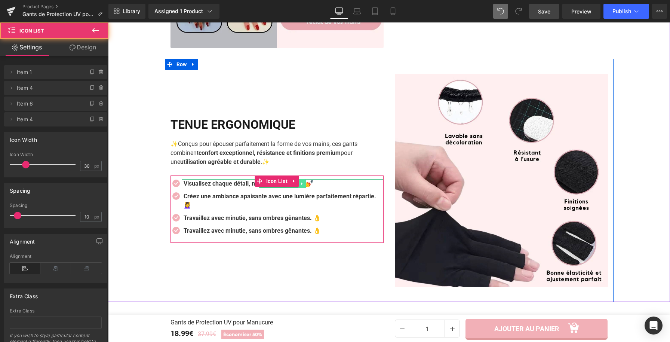
click at [303, 186] on link at bounding box center [302, 183] width 8 height 9
click at [323, 185] on p "Visualisez chaque détail, même les plus fins. 💅" at bounding box center [284, 183] width 200 height 9
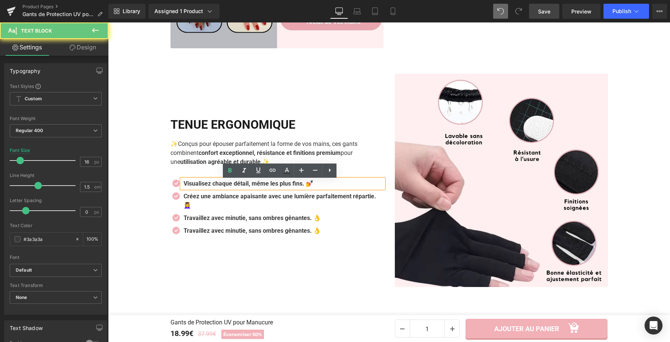
click at [323, 185] on p "Visualisez chaque détail, même les plus fins. 💅" at bounding box center [284, 183] width 200 height 9
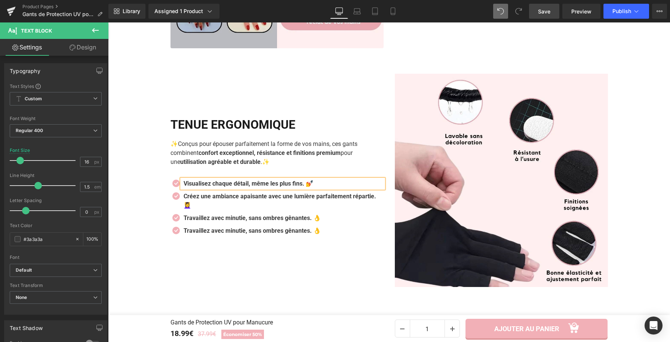
paste div
click at [217, 206] on p "Créez une ambiance apaisante avec une lumière parfaitement répartie. 💆‍♀️" at bounding box center [284, 201] width 200 height 18
click at [215, 207] on p "Créez une ambiance apaisante avec une lumière parfaitement répartie. 💆‍♀️" at bounding box center [284, 201] width 200 height 18
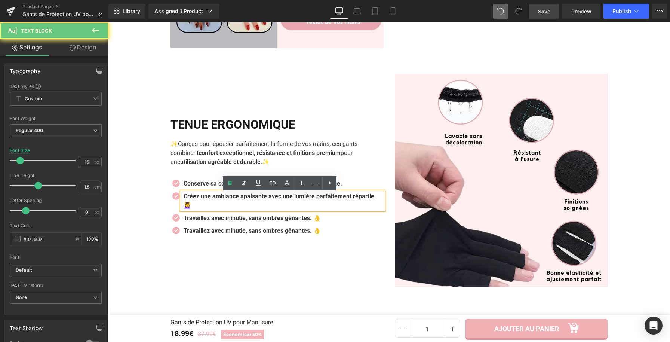
click at [213, 207] on b "Créez une ambiance apaisante avec une lumière parfaitement répartie. 💆‍♀️" at bounding box center [280, 200] width 192 height 16
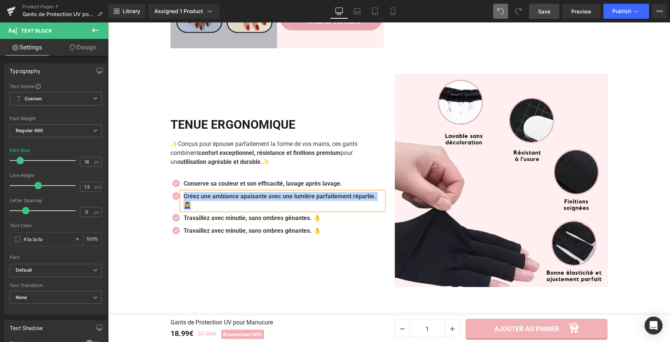
paste div
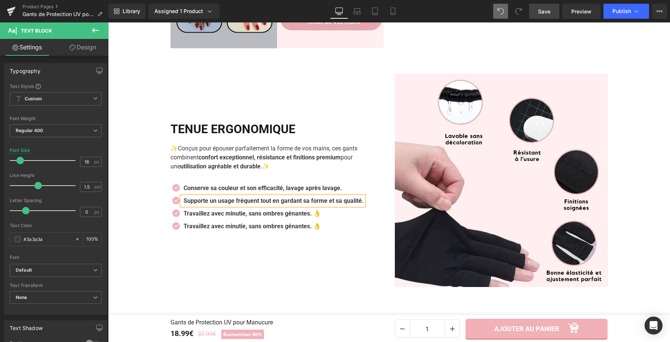
scroll to position [1347, 0]
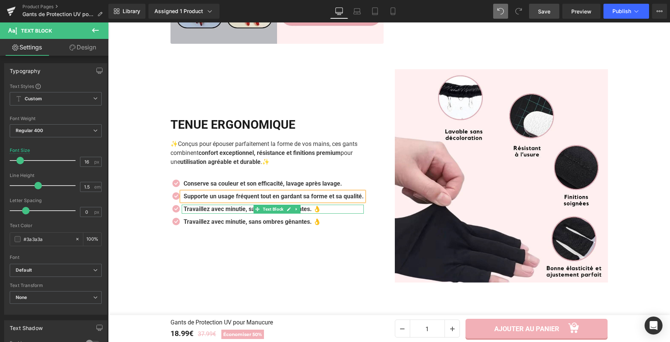
click at [206, 210] on b "Travaillez avec minutie, sans ombres gênantes. 👌" at bounding box center [252, 208] width 137 height 7
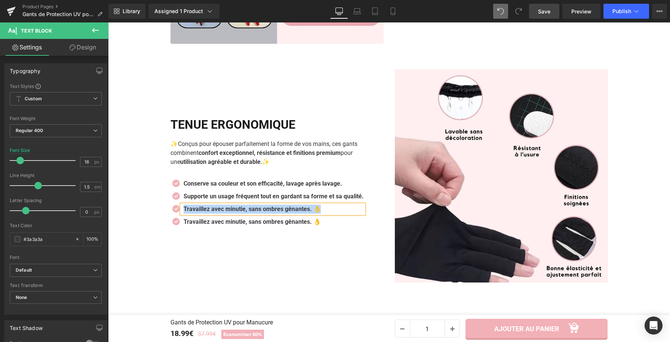
paste div
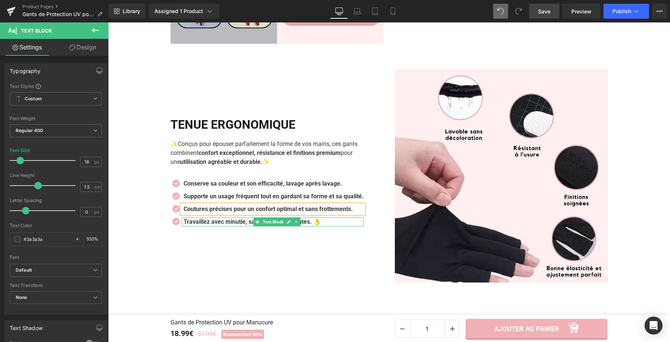
click at [318, 223] on b "Travaillez avec minutie, sans ombres gênantes. 👌" at bounding box center [252, 221] width 137 height 7
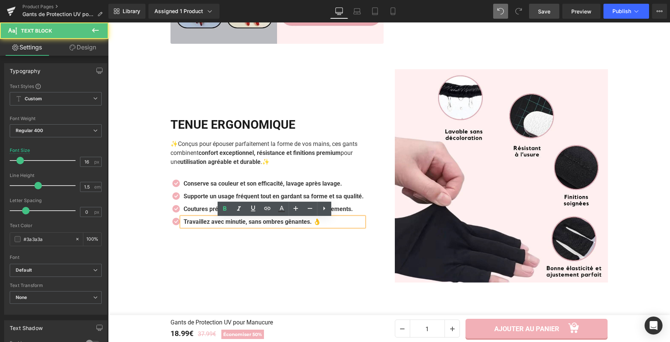
click at [332, 223] on p "Travaillez avec minutie, sans ombres gênantes. 👌" at bounding box center [274, 221] width 180 height 9
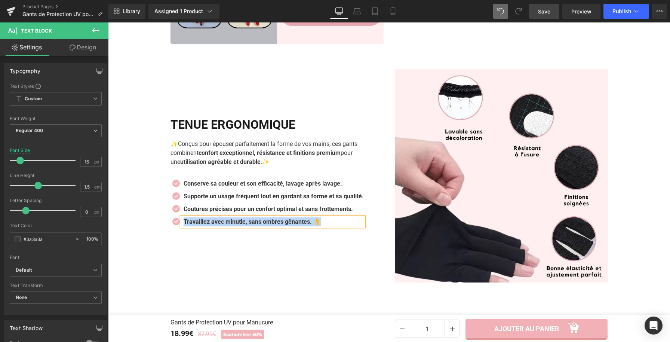
paste div
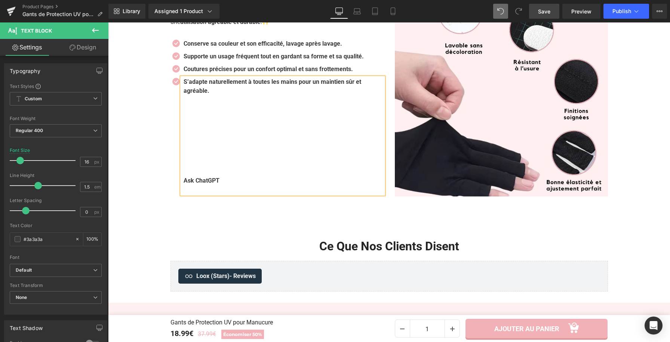
scroll to position [1444, 0]
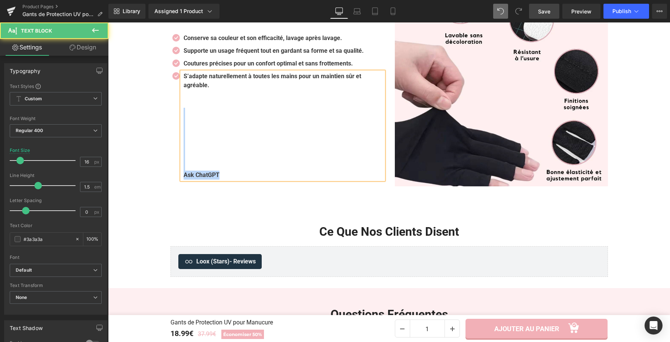
drag, startPoint x: 224, startPoint y: 180, endPoint x: 194, endPoint y: 114, distance: 72.7
click at [194, 114] on div "S’adapte naturellement à toutes les mains pour un maintien sûr et agréable. Ask…" at bounding box center [283, 126] width 202 height 108
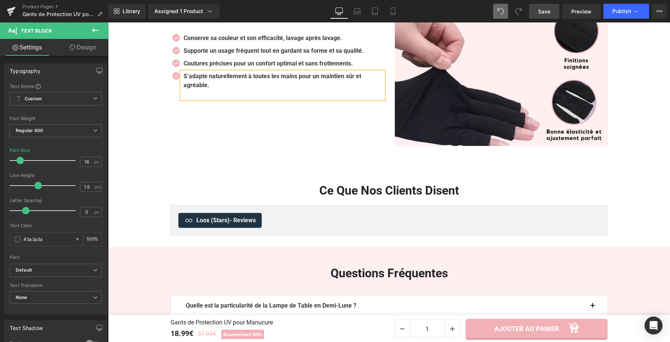
scroll to position [1488, 0]
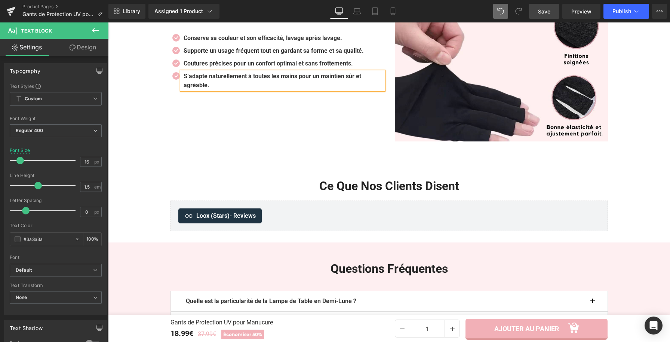
click at [184, 107] on div "TENUE ERGONOMIQUE Heading ✨Conçus pour épouser parfaitement la forme de vos mai…" at bounding box center [277, 34] width 224 height 213
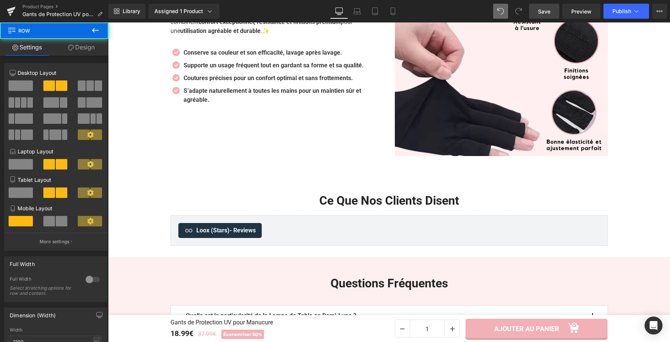
scroll to position [1472, 0]
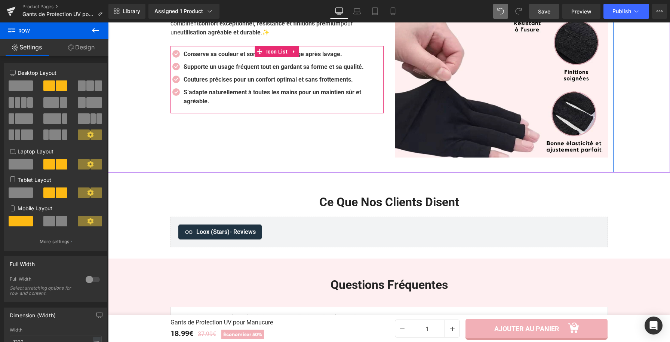
click at [184, 53] on b "Conserve sa couleur et son efficacité, lavage après lavage." at bounding box center [263, 53] width 158 height 7
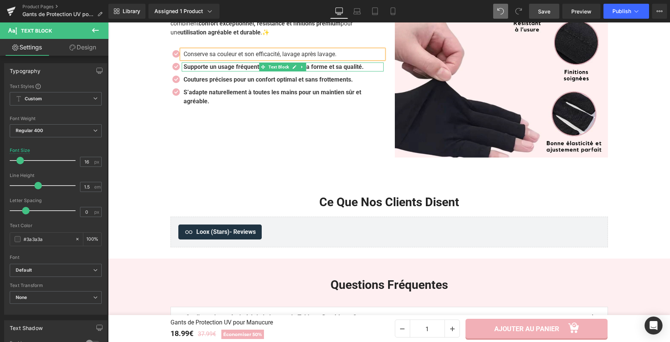
click at [191, 69] on b "Supporte un usage fréquent tout en gardant sa forme et sa qualité." at bounding box center [274, 66] width 180 height 7
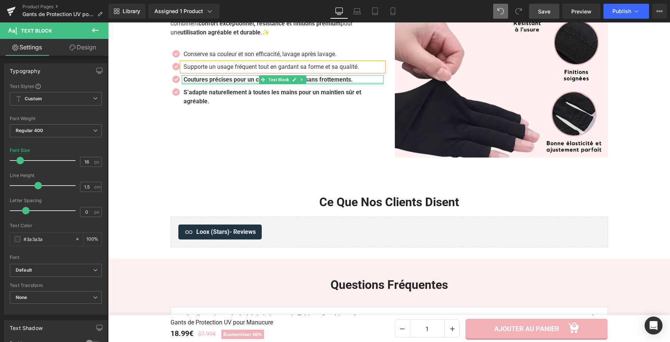
click at [195, 83] on div at bounding box center [283, 83] width 202 height 2
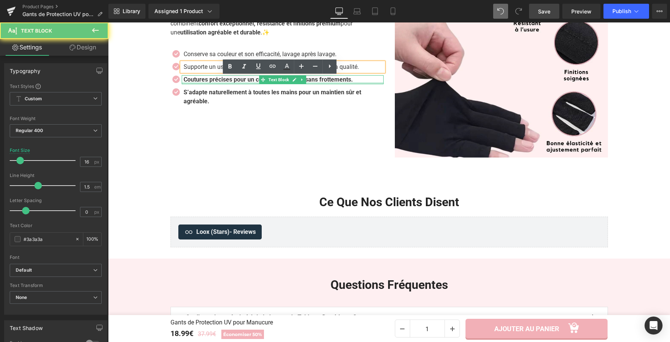
click at [195, 81] on b "Coutures précises pour un confort optimal et sans frottements." at bounding box center [268, 79] width 169 height 7
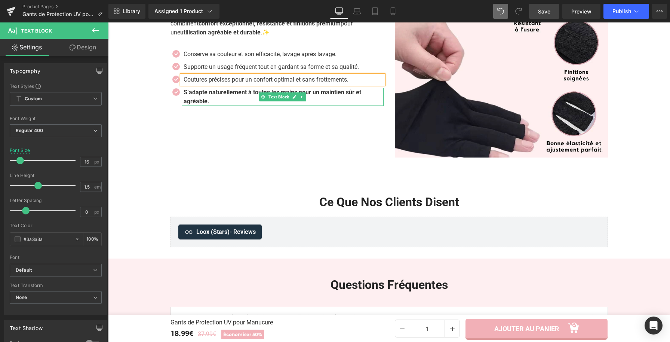
click at [200, 99] on b "S’adapte naturellement à toutes les mains pour un maintien sûr et agréable." at bounding box center [273, 97] width 178 height 16
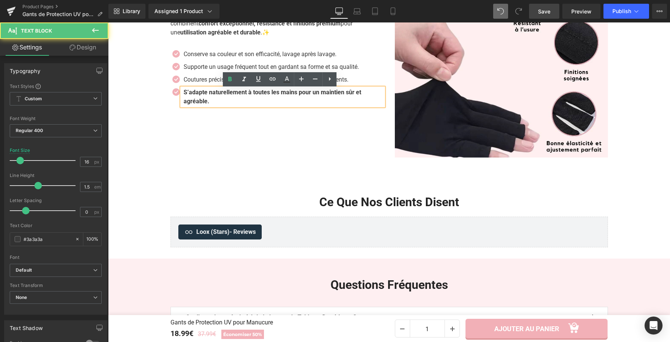
click at [200, 99] on b "S’adapte naturellement à toutes les mains pour un maintien sûr et agréable." at bounding box center [273, 97] width 178 height 16
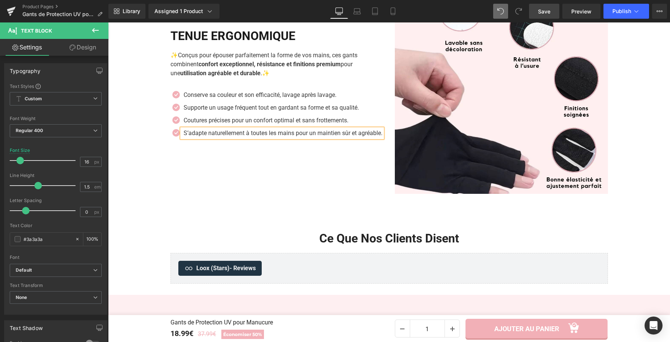
scroll to position [1416, 0]
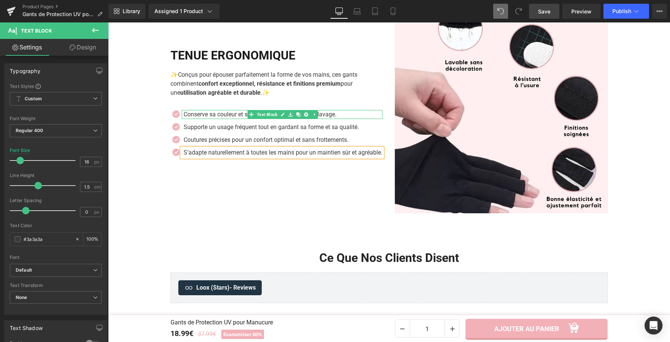
click at [342, 112] on p "Conserve sa couleur et son efficacité, lavage après lavage." at bounding box center [283, 114] width 199 height 9
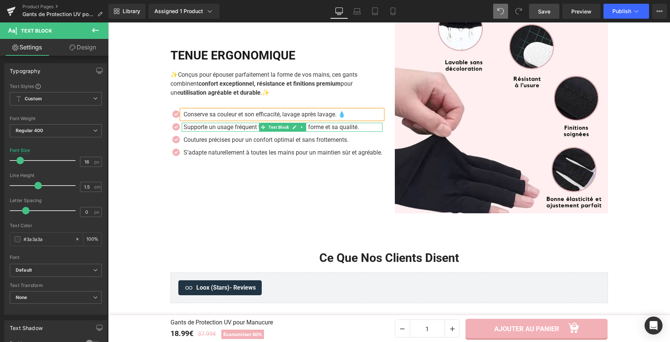
click at [358, 123] on p "Supporte un usage fréquent tout en gardant sa forme et sa qualité." at bounding box center [283, 127] width 199 height 9
click at [364, 125] on p "Supporte un usage fréquent tout en gardant sa forme et sa qualité." at bounding box center [283, 127] width 199 height 9
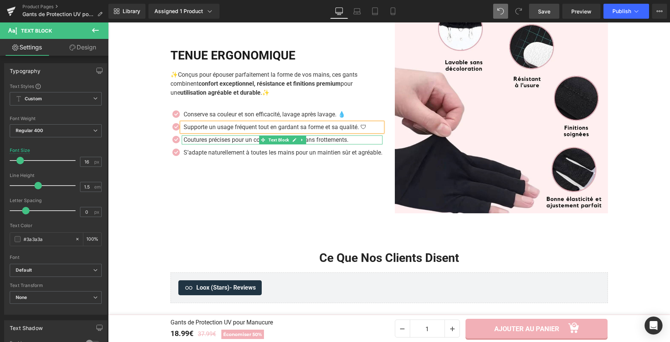
click at [359, 136] on p "Coutures précises pour un confort optimal et sans frottements." at bounding box center [283, 139] width 199 height 9
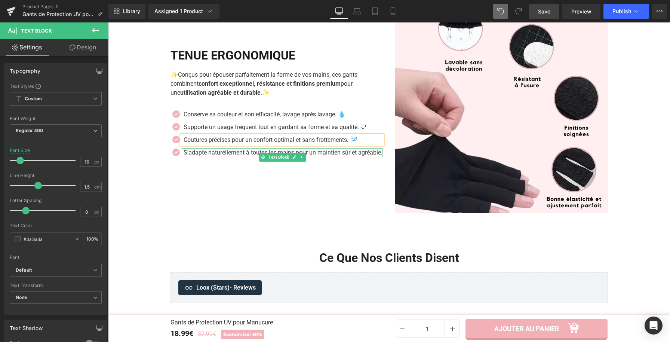
click at [209, 155] on p "S’adapte naturellement à toutes les mains pour un maintien sûr et agréable." at bounding box center [283, 152] width 199 height 9
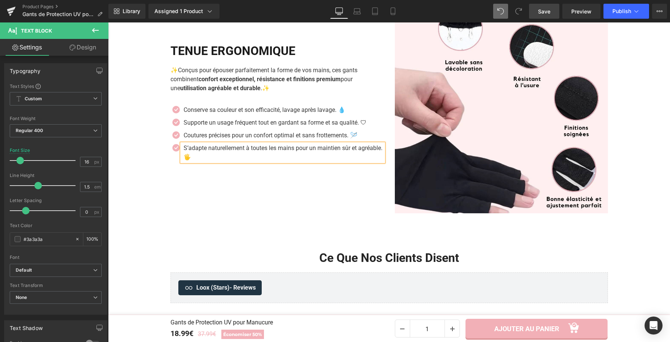
click at [225, 173] on div "TENUE ERGONOMIQUE Heading ✨Conçus pour épouser parfaitement la forme de vos mai…" at bounding box center [277, 106] width 224 height 213
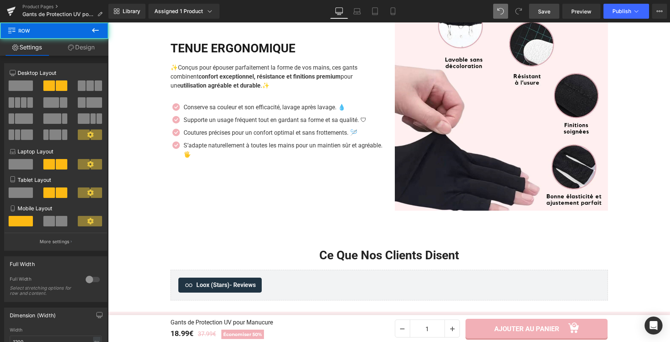
scroll to position [1419, 0]
click at [556, 12] on link "Save" at bounding box center [544, 11] width 30 height 15
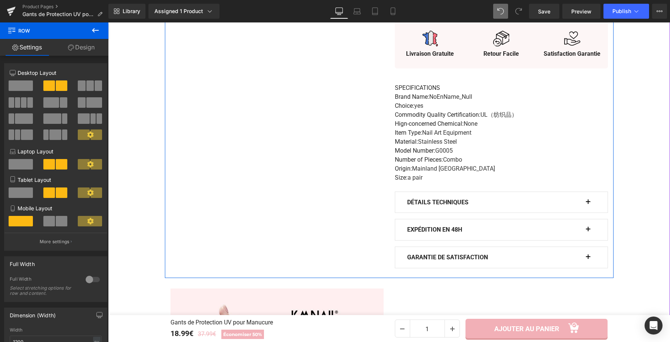
scroll to position [414, 0]
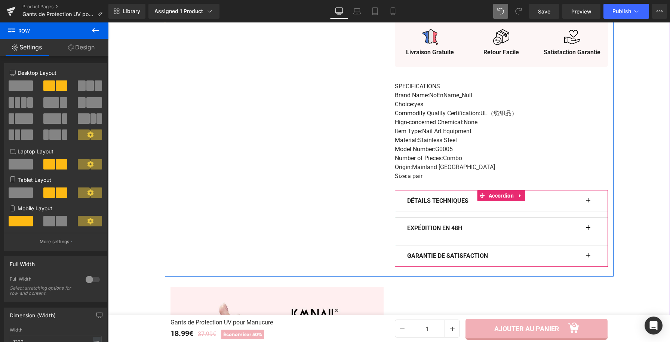
click at [588, 202] on button "button" at bounding box center [591, 200] width 7 height 21
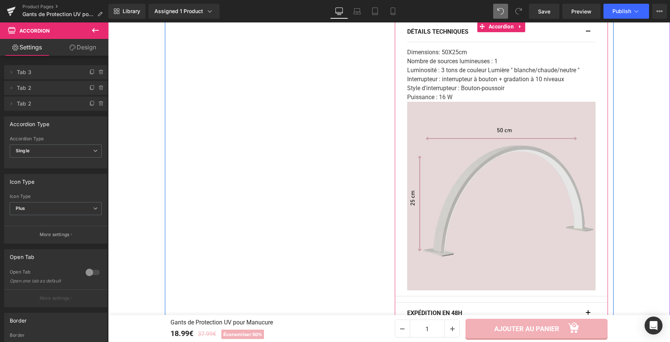
scroll to position [617, 0]
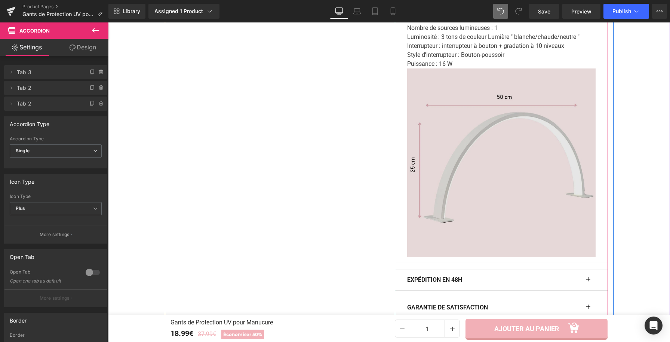
click at [476, 211] on img at bounding box center [501, 162] width 188 height 188
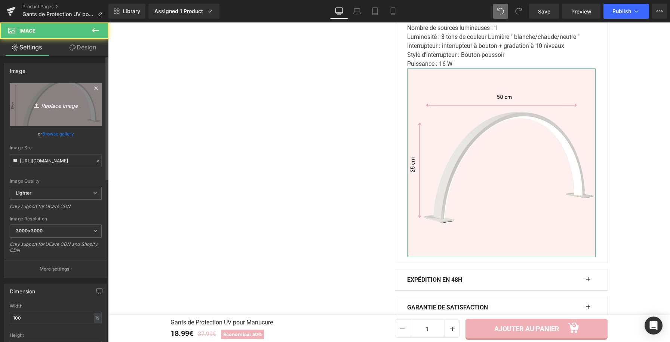
click at [67, 105] on icon "Replace Image" at bounding box center [56, 104] width 60 height 9
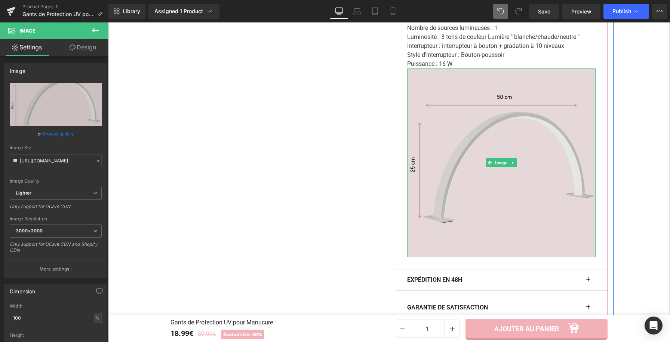
click at [500, 186] on img at bounding box center [501, 162] width 188 height 188
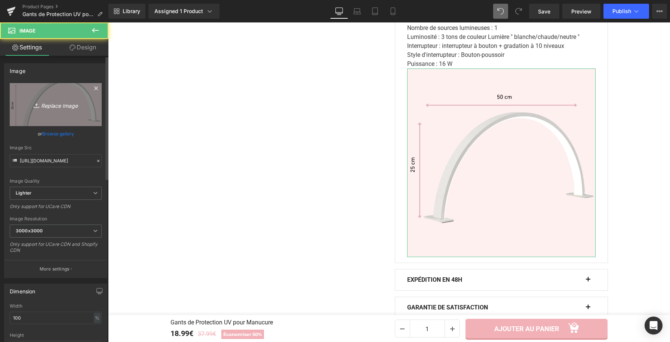
click at [87, 107] on link "Replace Image" at bounding box center [56, 104] width 92 height 43
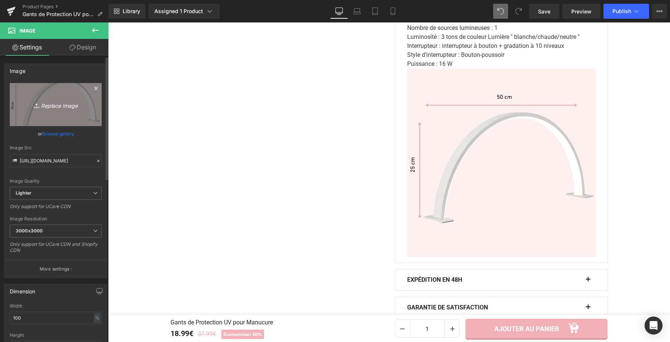
type input "C:\fakepath\Gants de Protection UV pour Manucure (4).webp"
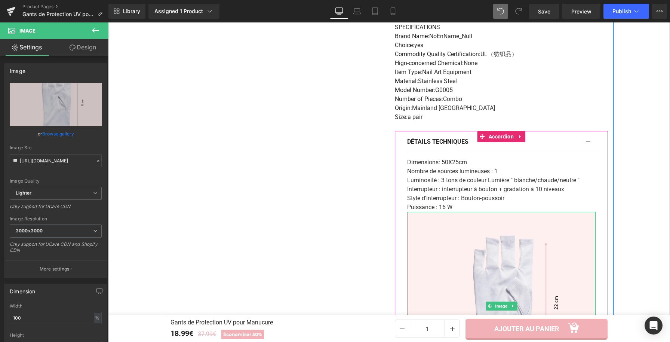
scroll to position [465, 0]
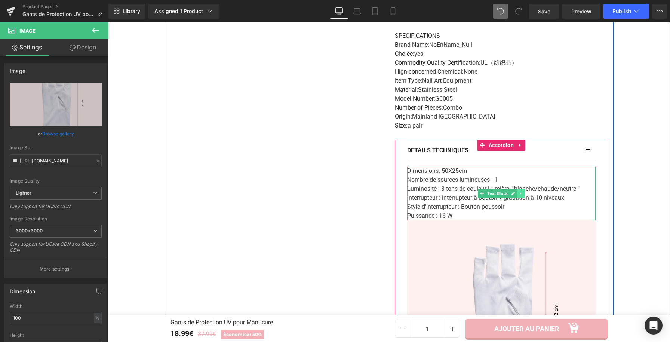
click at [518, 195] on icon at bounding box center [520, 193] width 4 height 4
click at [522, 195] on icon at bounding box center [524, 193] width 4 height 4
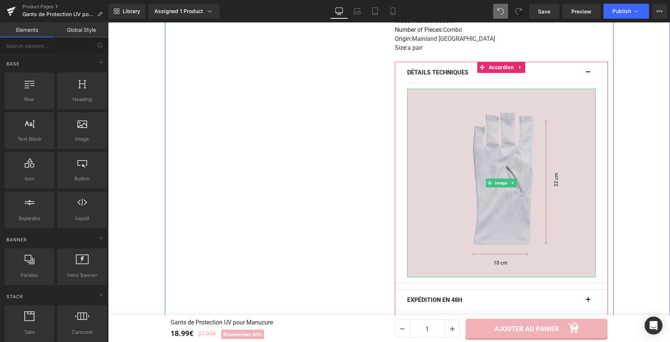
scroll to position [577, 0]
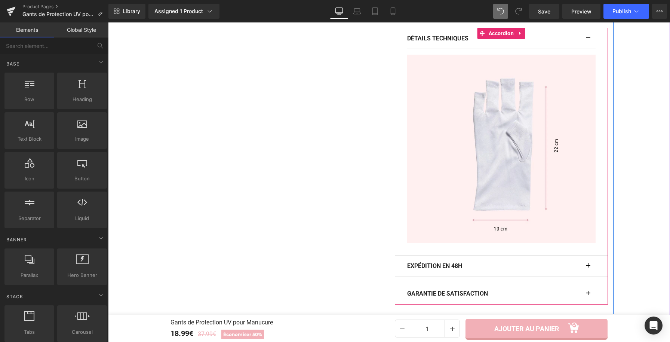
click at [588, 43] on button "button" at bounding box center [591, 38] width 7 height 21
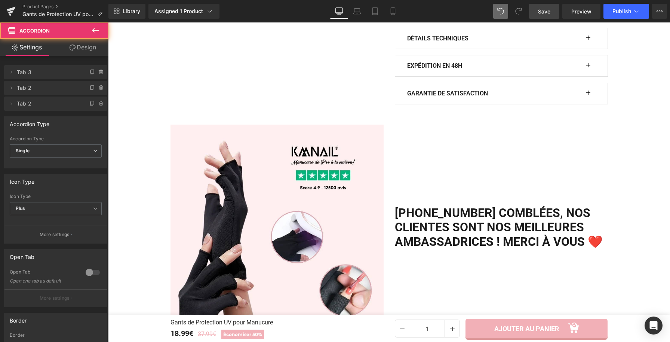
scroll to position [576, 0]
click at [548, 11] on span "Save" at bounding box center [544, 11] width 12 height 8
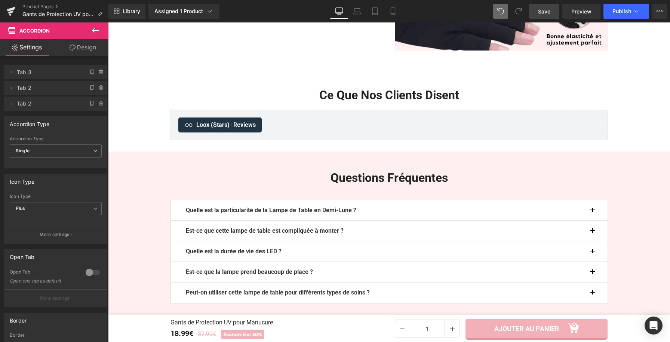
scroll to position [1641, 0]
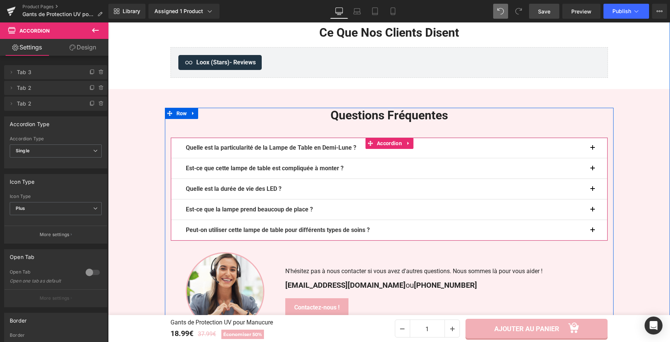
click at [275, 151] on b "Quelle est la particularité de la Lampe de Table en Demi-Lune ?" at bounding box center [271, 147] width 170 height 7
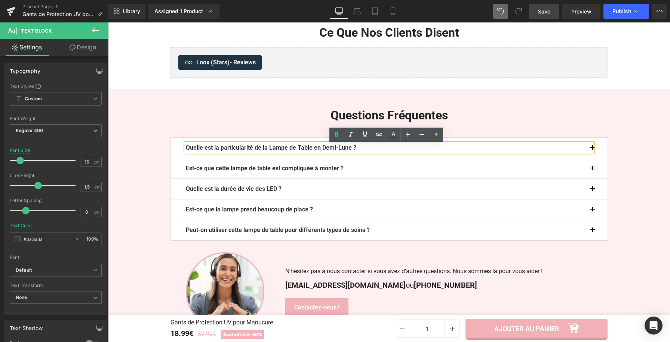
click at [279, 150] on b "Quelle est la particularité de la Lampe de Table en Demi-Lune ?" at bounding box center [271, 147] width 170 height 7
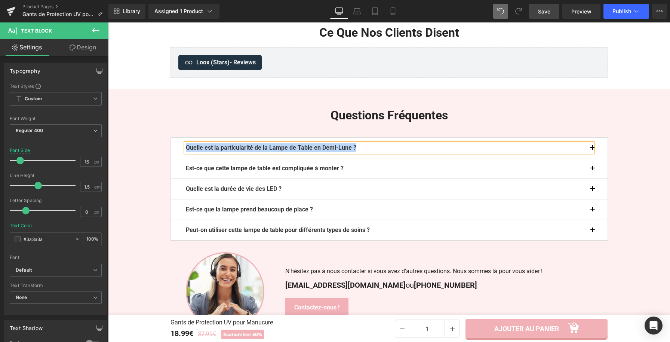
paste div
click at [594, 149] on button "button" at bounding box center [599, 148] width 15 height 20
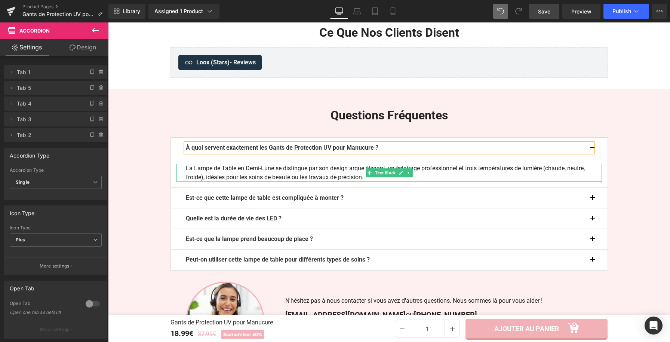
click at [435, 178] on div "La Lampe de Table en Demi-Lune se distingue par son design arqué élégant, un éc…" at bounding box center [388, 173] width 425 height 18
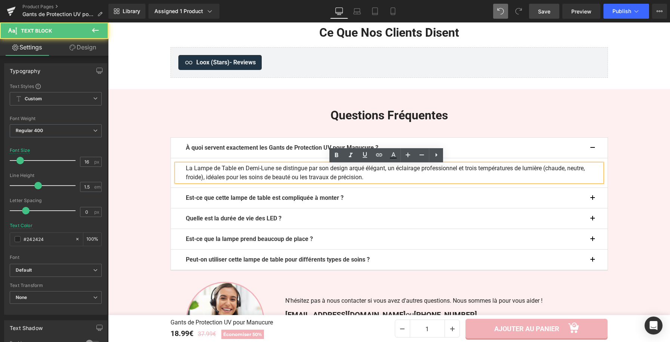
click at [416, 178] on div "La Lampe de Table en Demi-Lune se distingue par son design arqué élégant, un éc…" at bounding box center [388, 173] width 425 height 18
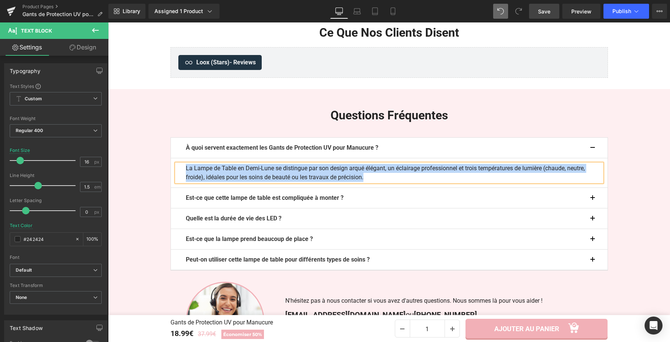
paste div
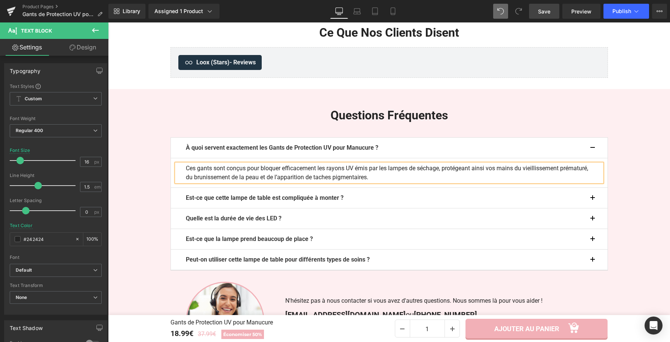
click at [592, 146] on button "button" at bounding box center [599, 148] width 15 height 20
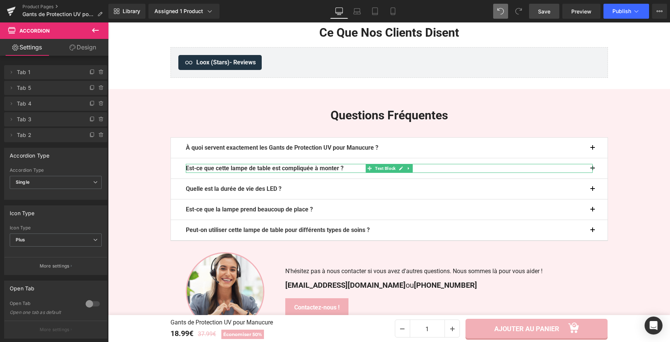
click at [343, 171] on b "Est-ce que cette lampe de table est compliquée à monter ?" at bounding box center [265, 167] width 158 height 7
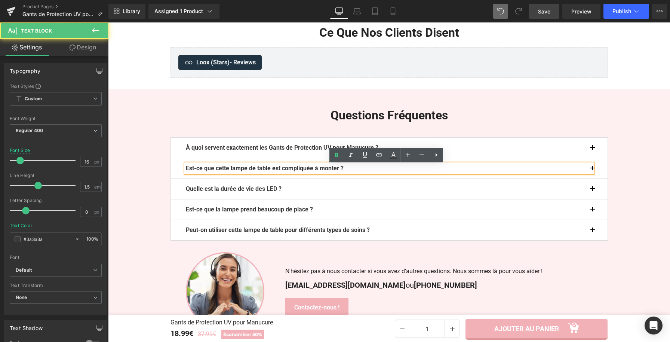
click at [349, 170] on p "Est-ce que cette lampe de table est compliquée à monter ?" at bounding box center [389, 168] width 407 height 9
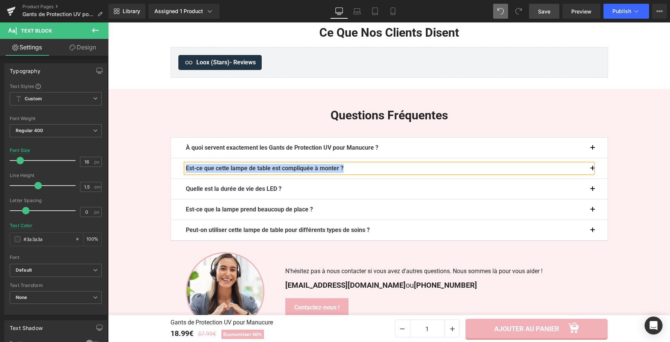
paste div
click at [591, 169] on div "Les gants protègent-ils vraiment contre tous les types de lampes UV ?" at bounding box center [389, 168] width 407 height 9
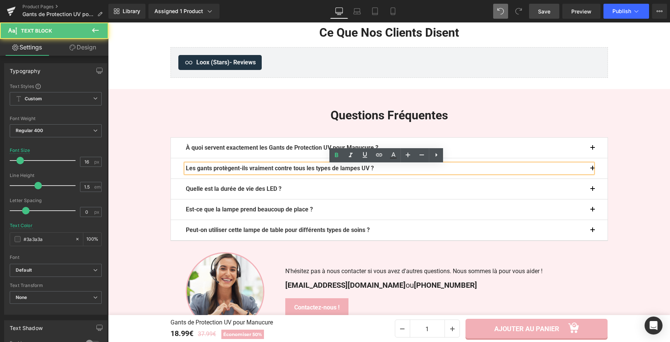
click at [592, 169] on button "button" at bounding box center [599, 168] width 15 height 20
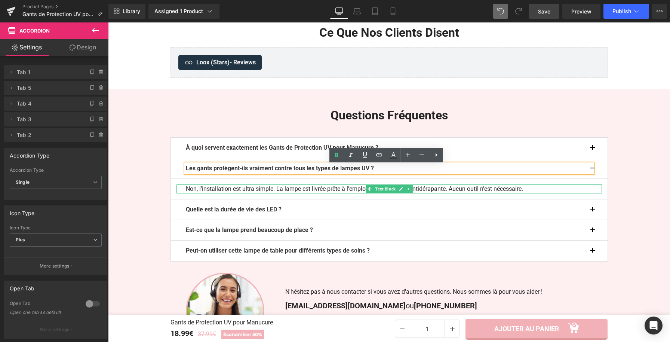
click at [335, 189] on p "Non, l’installation est ultra simple. La lampe est livrée prête à l’emploi, ave…" at bounding box center [389, 188] width 407 height 9
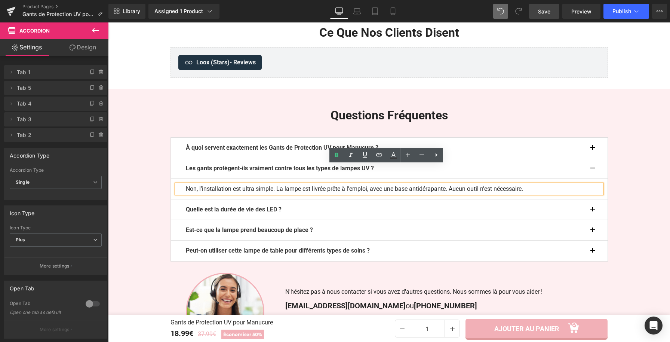
click at [336, 191] on p "Non, l’installation est ultra simple. La lampe est livrée prête à l’emploi, ave…" at bounding box center [389, 188] width 407 height 9
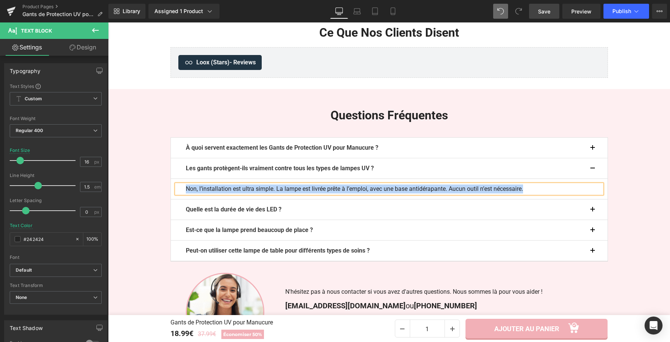
paste div
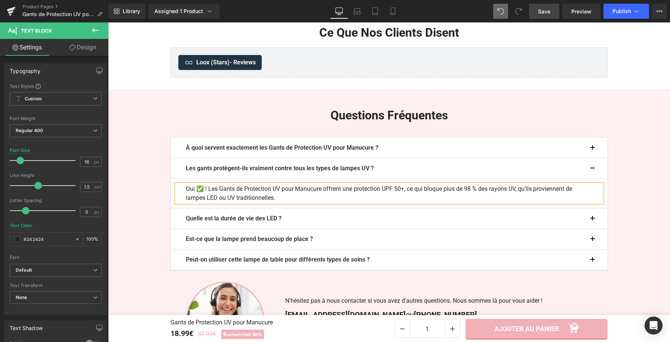
click at [592, 165] on button "button" at bounding box center [599, 168] width 15 height 20
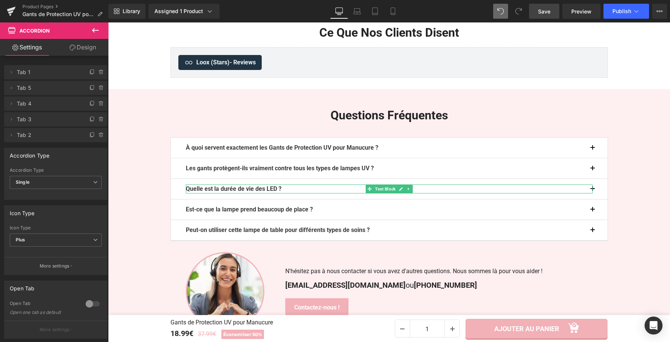
click at [276, 189] on b "Quelle est la durée de vie des LED ?" at bounding box center [234, 188] width 96 height 7
click at [291, 191] on p "Quelle est la durée de vie des LED ?" at bounding box center [389, 188] width 407 height 9
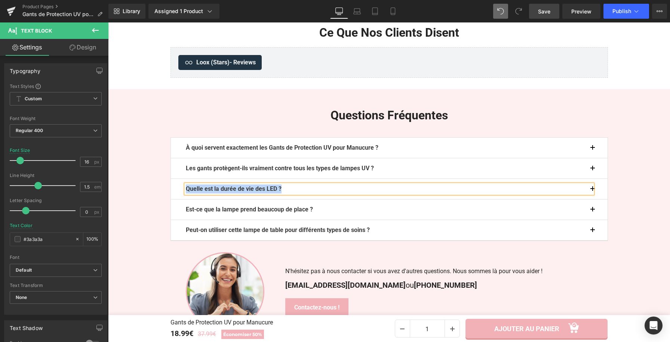
paste div
click at [593, 189] on button "button" at bounding box center [599, 189] width 15 height 20
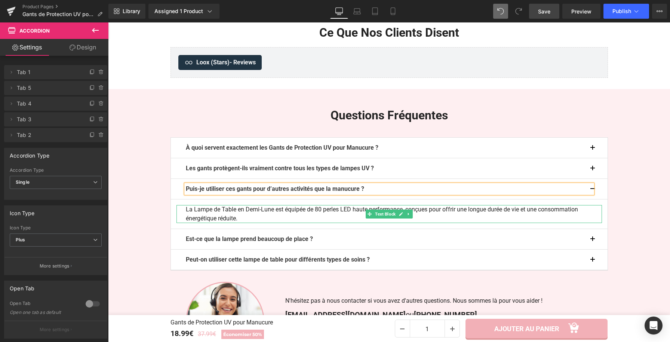
click at [291, 212] on p "La Lampe de Table en Demi-Lune est équipée de 80 perles LED haute performance, …" at bounding box center [389, 214] width 407 height 18
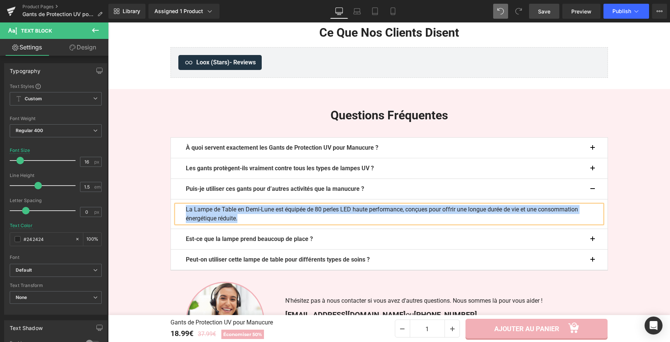
paste div
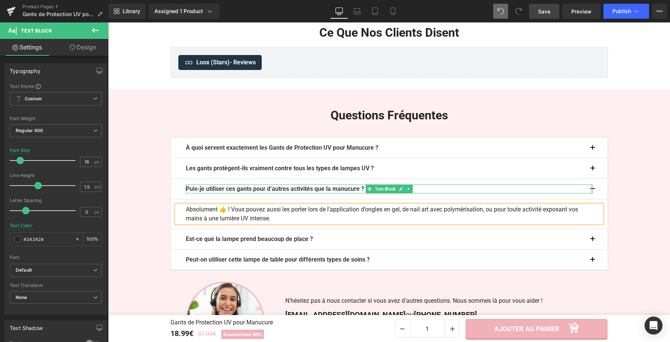
click at [591, 192] on div at bounding box center [592, 188] width 2 height 9
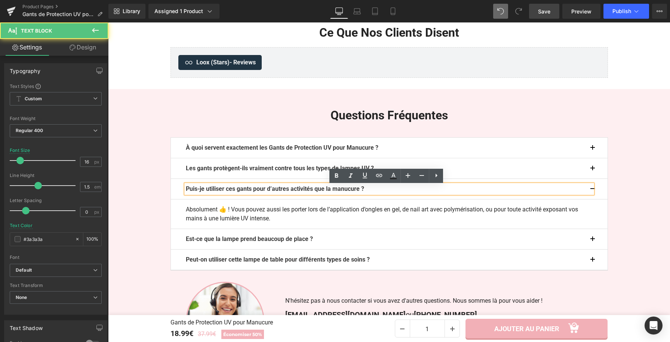
click at [592, 189] on button "button" at bounding box center [599, 189] width 15 height 20
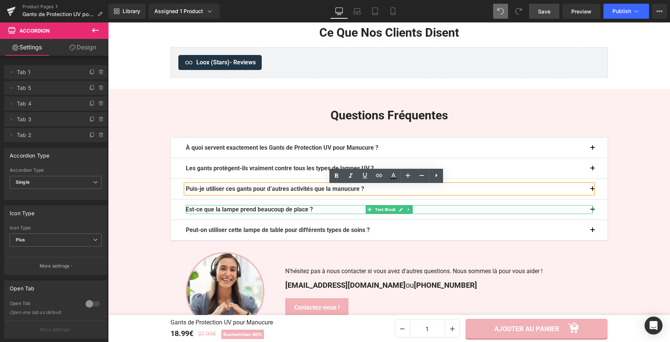
click at [251, 211] on b "Est-ce que la lampe prend beaucoup de place ?" at bounding box center [249, 209] width 127 height 7
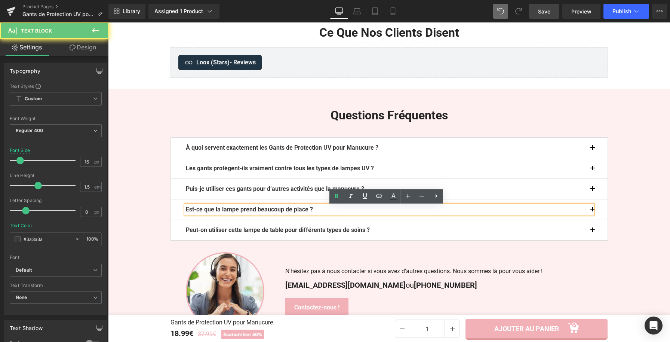
click at [256, 210] on b "Est-ce que la lampe prend beaucoup de place ?" at bounding box center [249, 209] width 127 height 7
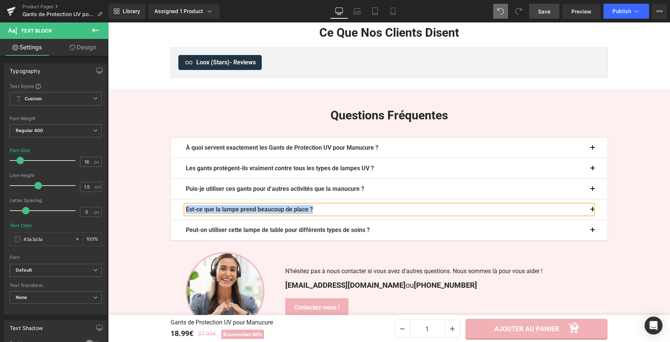
paste div
click at [595, 212] on button "button" at bounding box center [599, 209] width 15 height 20
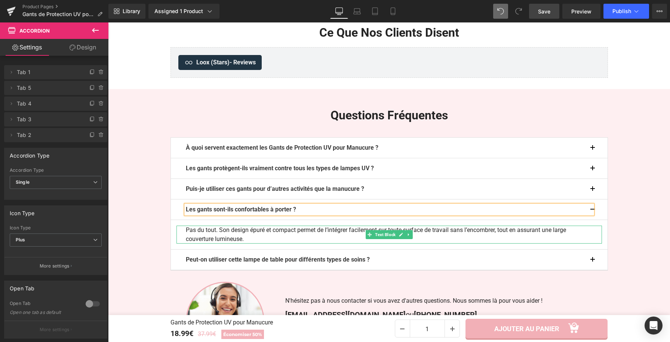
click at [240, 239] on p "Pas du tout. Son design épuré et compact permet de l’intégrer facilement sur to…" at bounding box center [389, 234] width 407 height 18
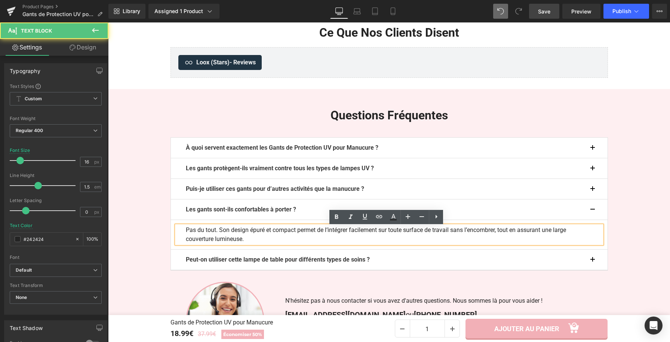
click at [243, 240] on p "Pas du tout. Son design épuré et compact permet de l’intégrer facilement sur to…" at bounding box center [389, 234] width 407 height 18
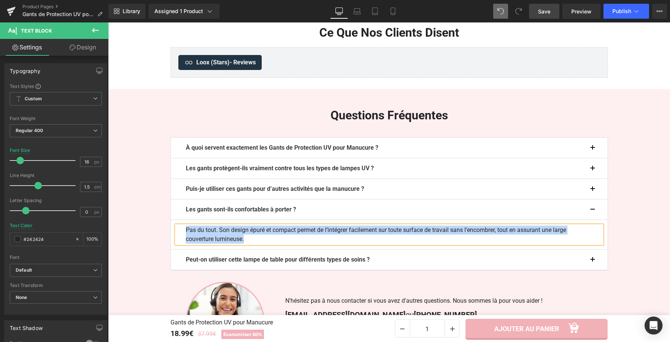
paste div
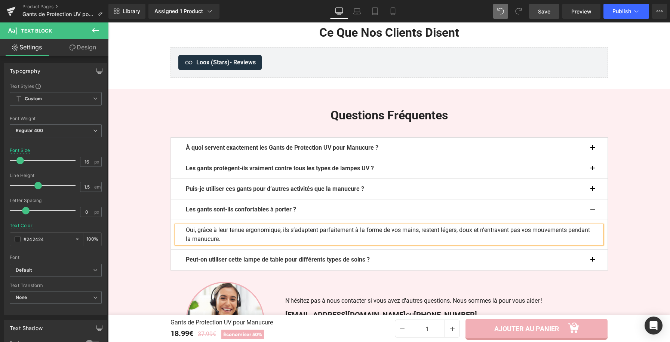
click at [593, 210] on button "button" at bounding box center [599, 209] width 15 height 20
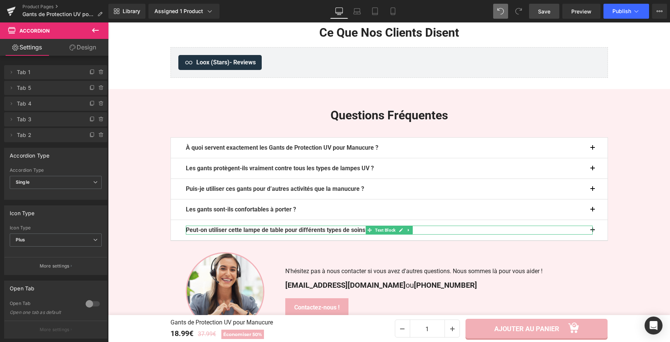
click at [344, 231] on b "Peut-on utiliser cette lampe de table pour différents types de soins ?" at bounding box center [278, 229] width 184 height 7
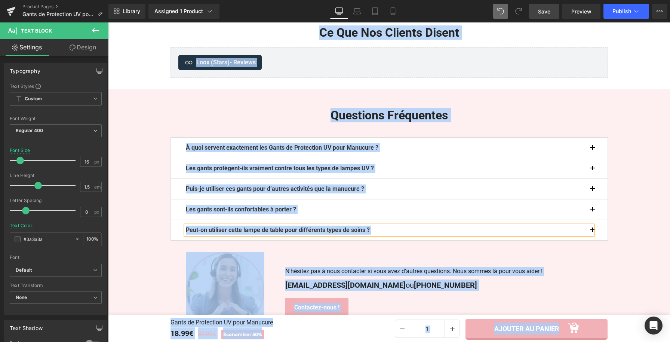
click at [346, 232] on b "Peut-on utiliser cette lampe de table pour différents types de soins ?" at bounding box center [278, 229] width 184 height 7
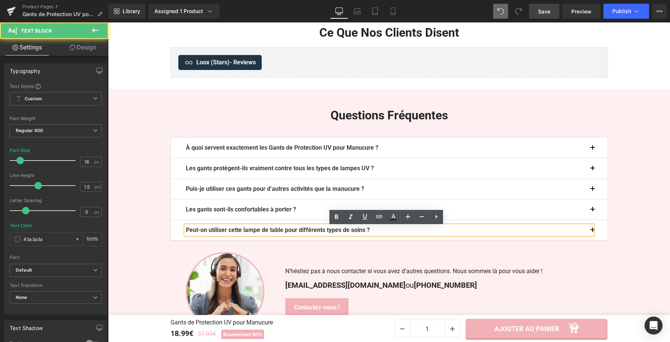
click at [346, 232] on b "Peut-on utiliser cette lampe de table pour différents types de soins ?" at bounding box center [278, 229] width 184 height 7
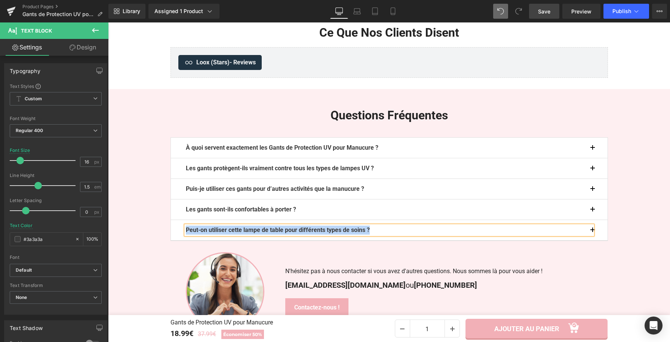
paste div
click at [592, 230] on button "button" at bounding box center [599, 230] width 15 height 20
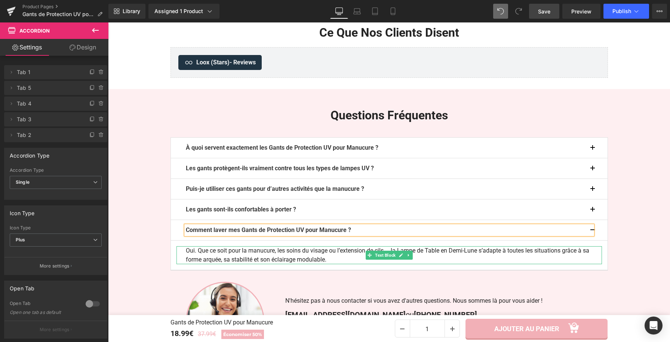
click at [237, 255] on p "Oui. Que ce soit pour la manucure, les soins du visage ou l’extension de cils..…" at bounding box center [389, 255] width 407 height 18
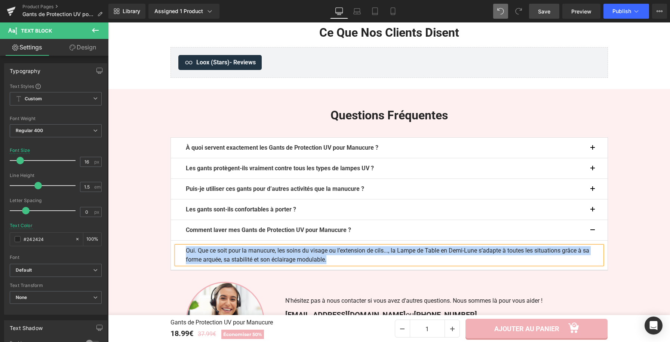
paste div
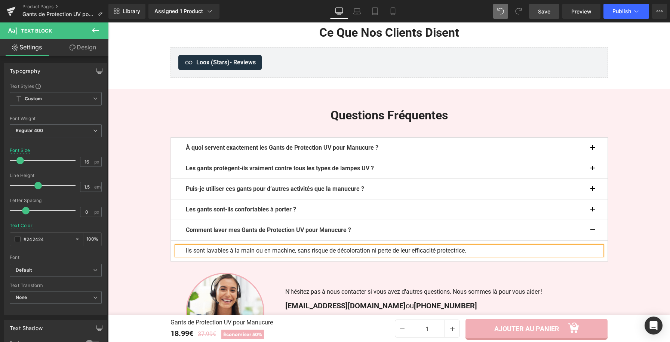
click at [596, 229] on button "button" at bounding box center [599, 230] width 15 height 20
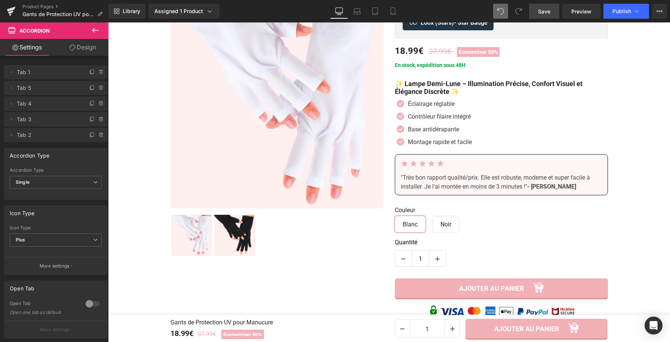
scroll to position [0, 0]
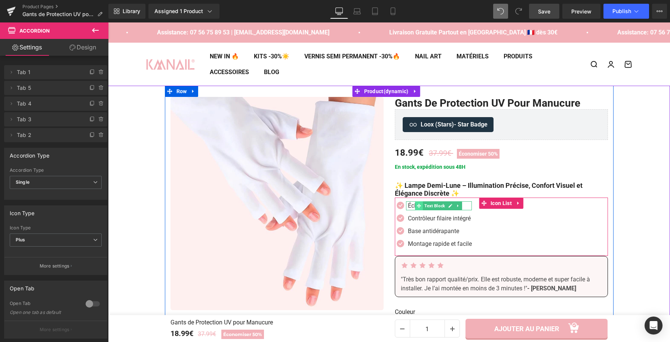
click at [428, 208] on span "Text Block" at bounding box center [435, 205] width 24 height 9
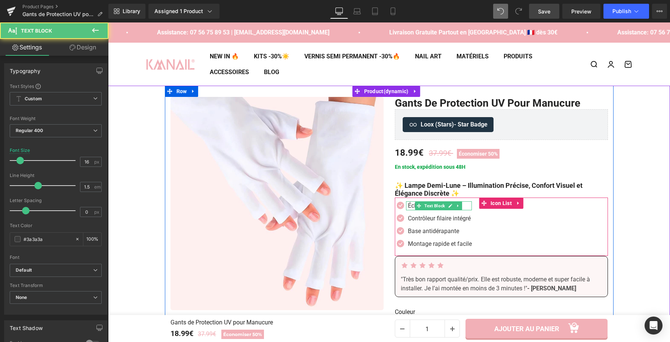
click at [410, 205] on p "Éclairage réglable" at bounding box center [440, 205] width 64 height 9
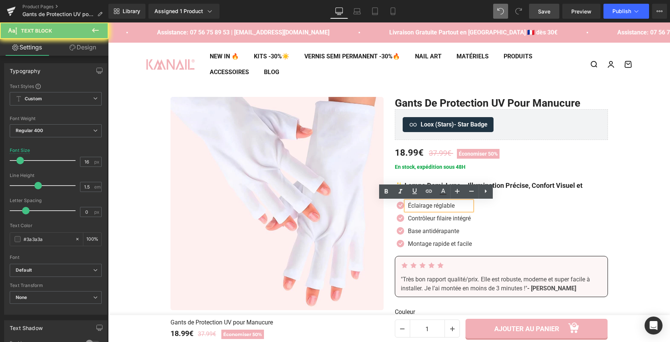
click at [410, 206] on p "Éclairage réglable" at bounding box center [440, 205] width 64 height 9
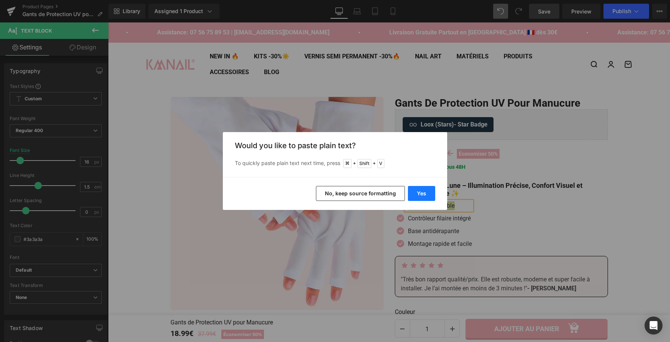
click at [423, 196] on button "Yes" at bounding box center [421, 193] width 27 height 15
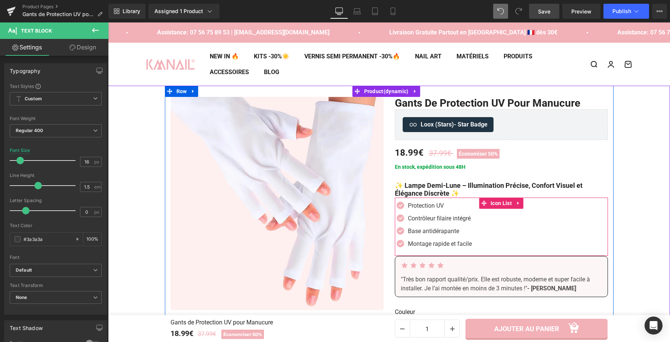
click at [434, 219] on span "Text Block" at bounding box center [435, 218] width 24 height 9
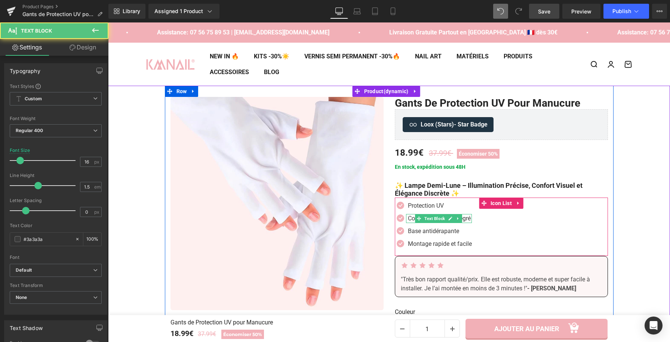
click at [409, 217] on p "Contrôleur filaire intégré" at bounding box center [440, 218] width 64 height 9
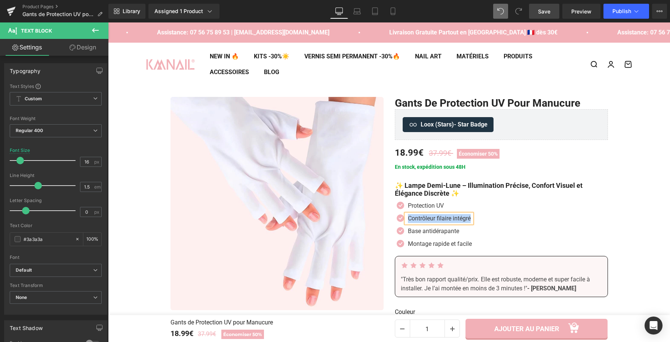
paste div
click at [434, 242] on span "Text Block" at bounding box center [435, 243] width 24 height 9
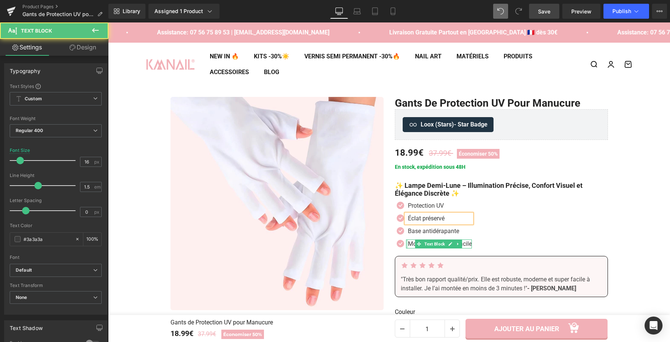
click at [408, 244] on p "Montage rapide et facile" at bounding box center [440, 243] width 64 height 9
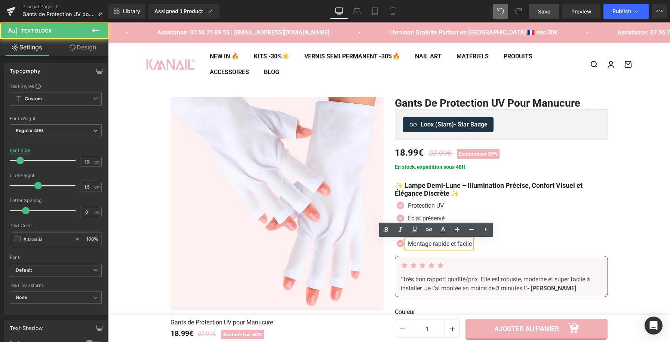
click at [413, 245] on p "Montage rapide et facile" at bounding box center [440, 243] width 64 height 9
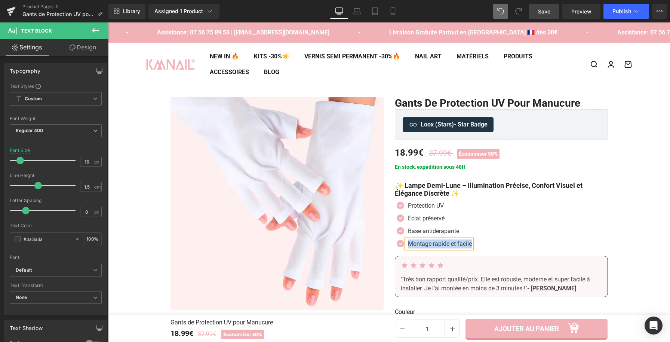
paste div
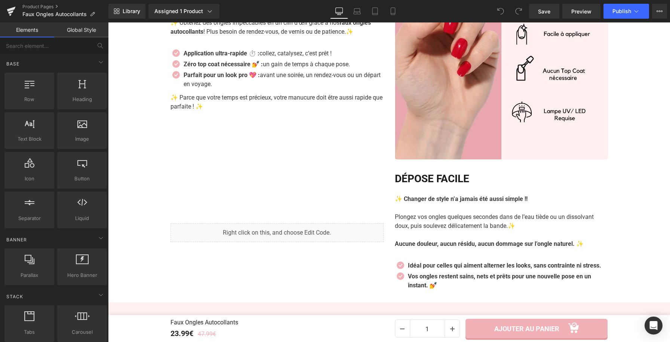
scroll to position [807, 0]
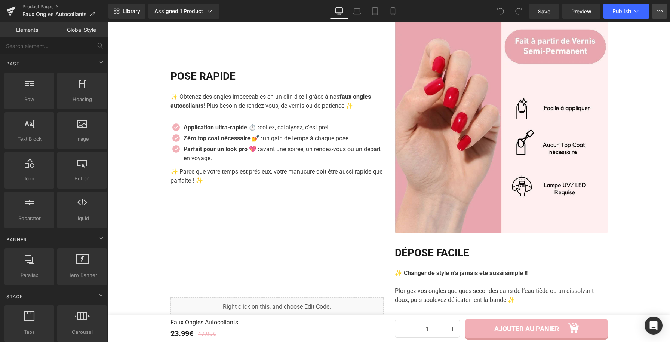
click at [655, 12] on button "View Live Page View with current Template Save Template to Library Schedule Pub…" at bounding box center [659, 11] width 15 height 15
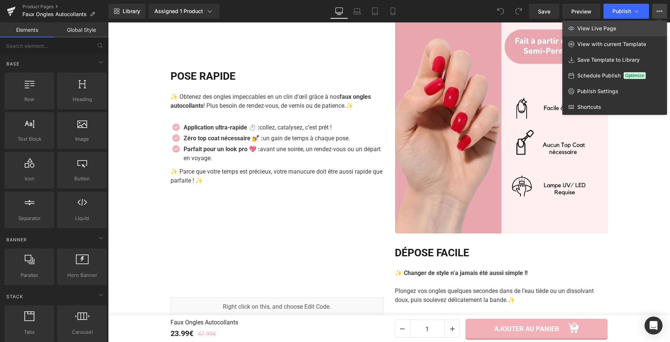
click at [633, 28] on link "View Live Page" at bounding box center [614, 29] width 105 height 16
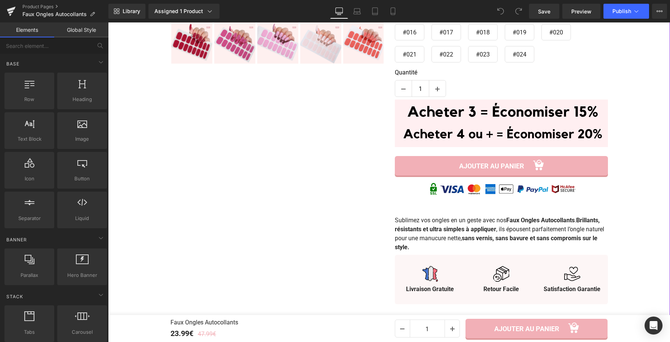
scroll to position [85, 0]
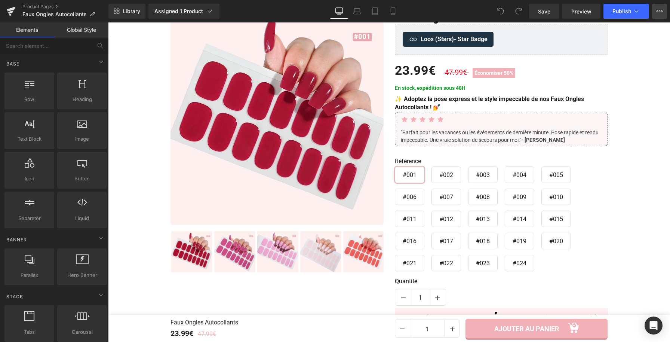
click at [662, 7] on button "View Live Page View with current Template Save Template to Library Schedule Pub…" at bounding box center [659, 11] width 15 height 15
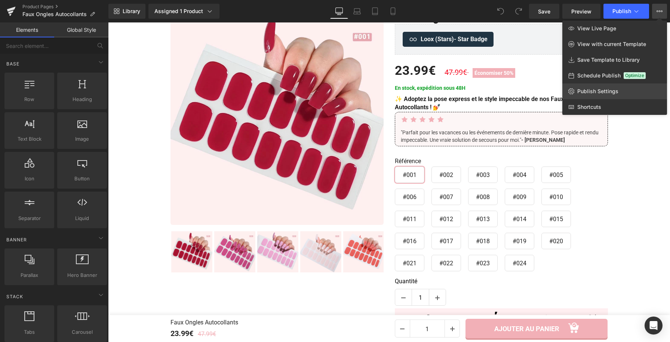
click at [598, 93] on span "Publish Settings" at bounding box center [597, 91] width 41 height 7
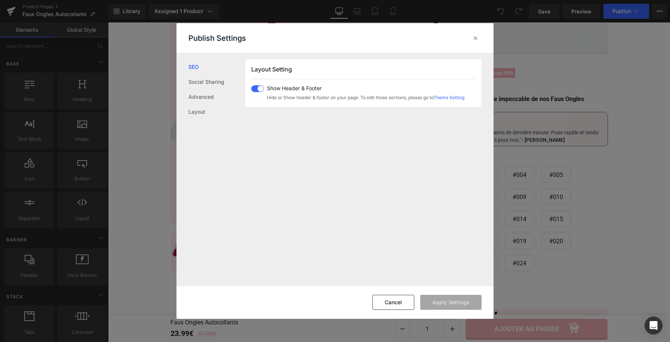
scroll to position [0, 0]
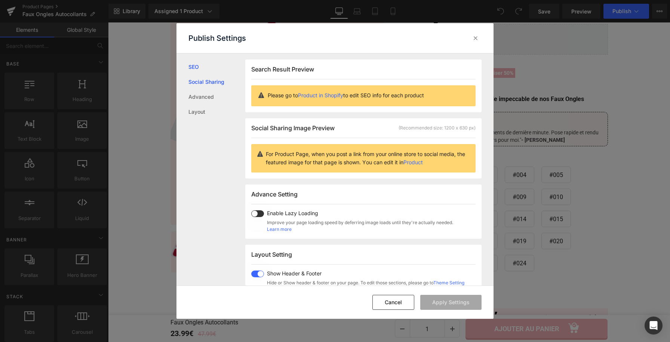
click at [200, 84] on link "Social Sharing" at bounding box center [216, 81] width 57 height 15
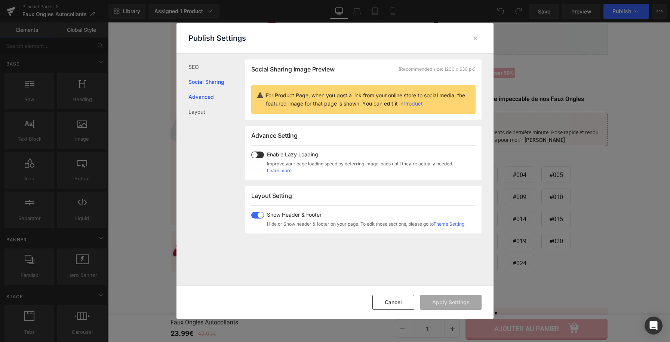
scroll to position [59, 0]
click at [200, 104] on link "Advanced" at bounding box center [216, 96] width 57 height 15
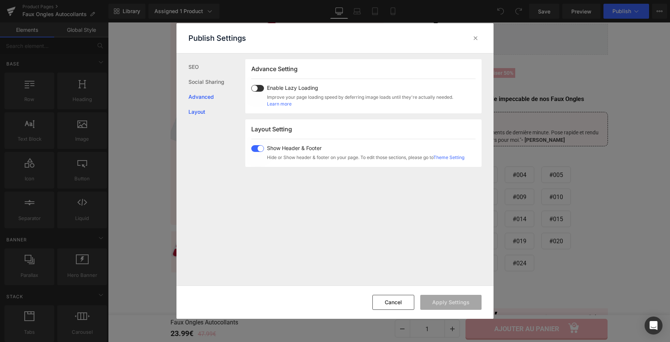
click at [200, 114] on link "Layout" at bounding box center [216, 111] width 57 height 15
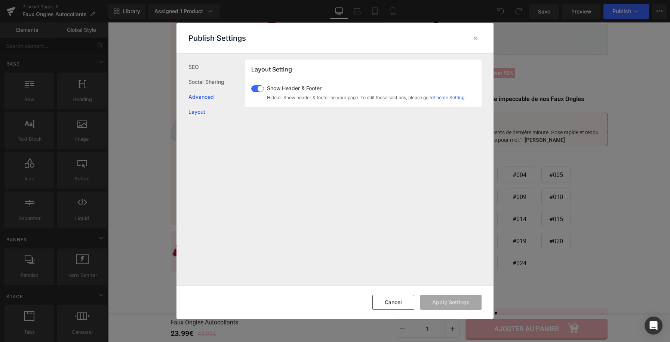
click at [203, 89] on link "Advanced" at bounding box center [216, 96] width 57 height 15
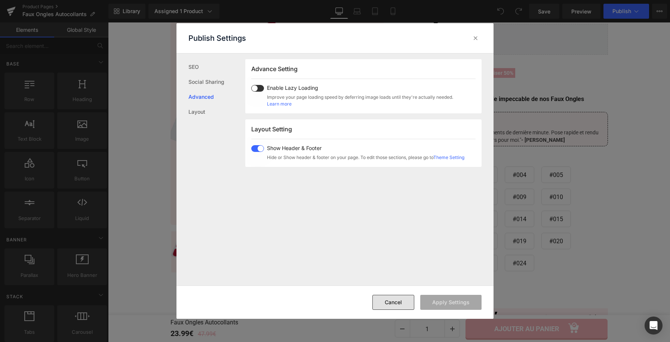
click at [401, 299] on button "Cancel" at bounding box center [393, 302] width 42 height 15
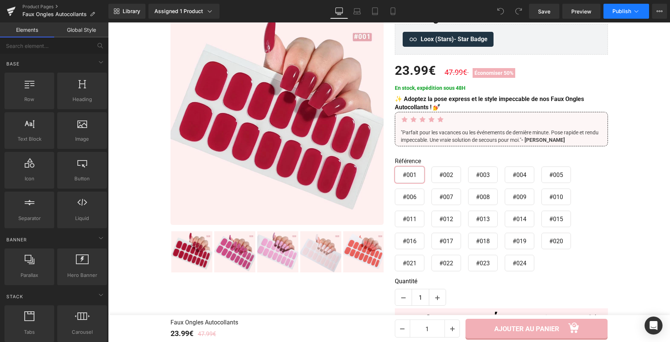
click at [632, 9] on button "Publish" at bounding box center [626, 11] width 46 height 15
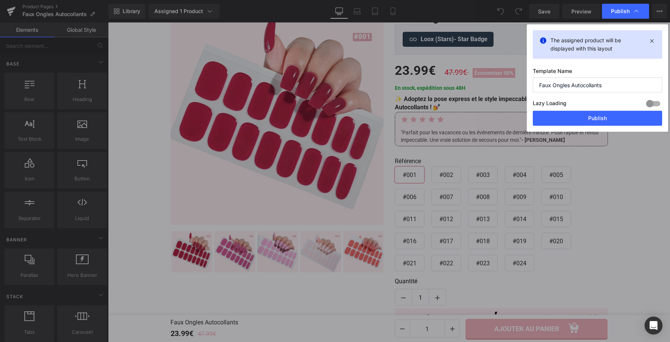
click at [650, 105] on div at bounding box center [653, 104] width 18 height 12
click at [641, 115] on button "Publish" at bounding box center [597, 118] width 129 height 15
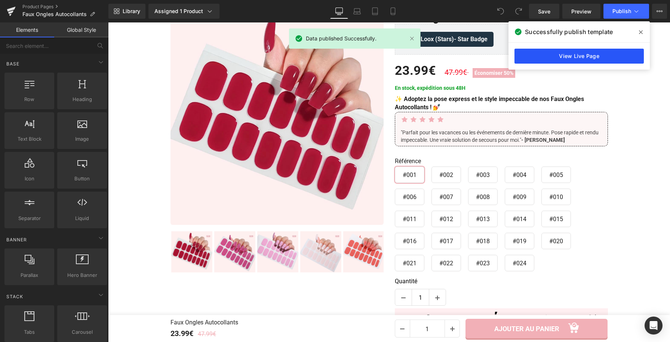
click at [589, 53] on link "View Live Page" at bounding box center [578, 56] width 129 height 15
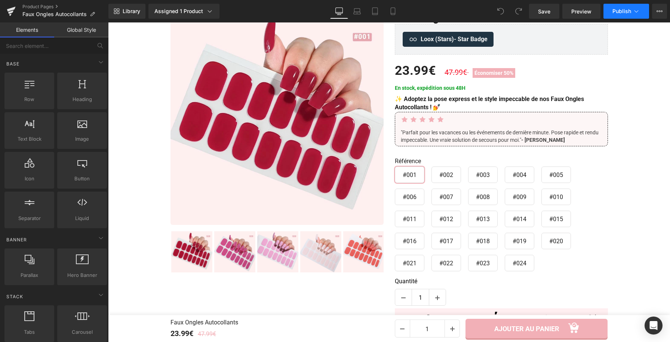
click at [639, 11] on icon at bounding box center [635, 10] width 7 height 7
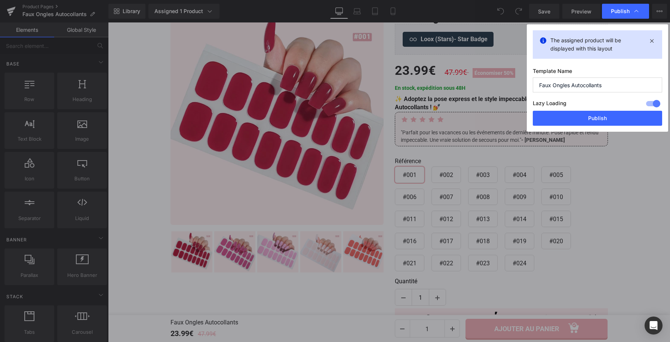
click at [656, 105] on div at bounding box center [653, 104] width 18 height 12
drag, startPoint x: 621, startPoint y: 115, endPoint x: 373, endPoint y: 84, distance: 250.1
click at [621, 115] on button "Publish" at bounding box center [597, 118] width 129 height 15
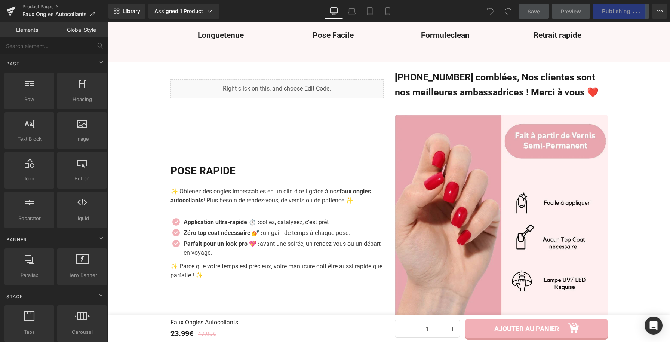
scroll to position [706, 0]
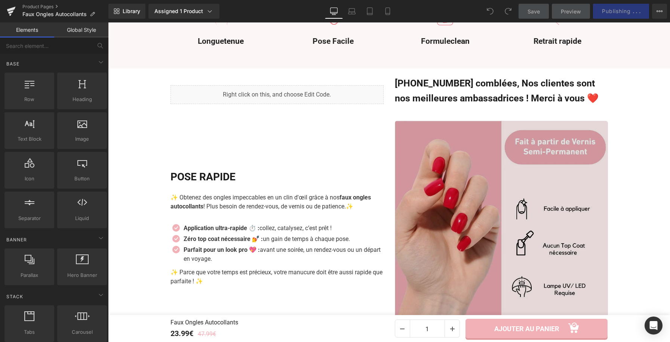
click at [527, 151] on img at bounding box center [501, 227] width 213 height 213
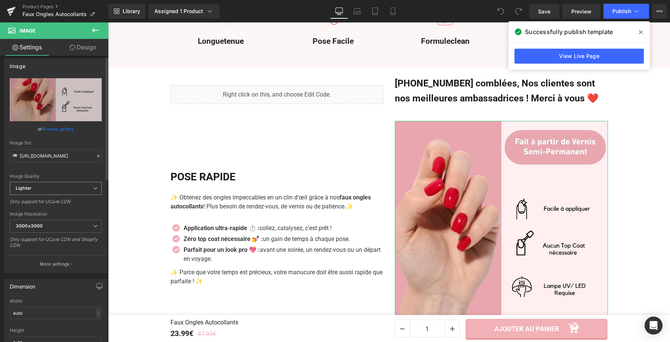
scroll to position [0, 0]
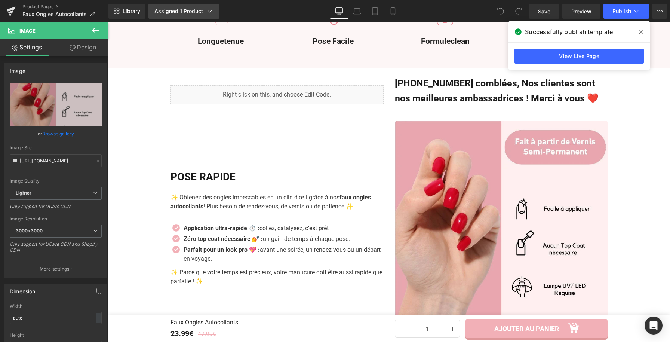
click at [189, 17] on link "Assigned 1 Product" at bounding box center [183, 11] width 71 height 15
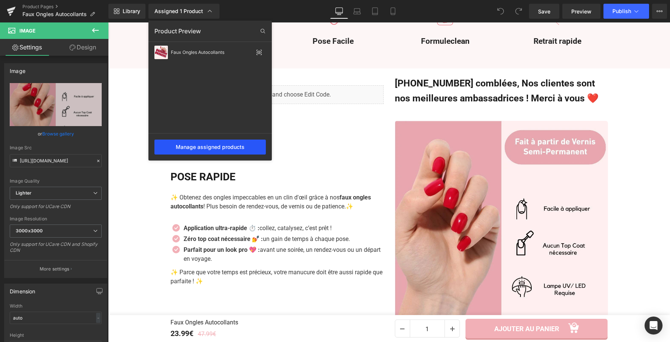
click at [209, 150] on div "Manage assigned products" at bounding box center [209, 146] width 111 height 15
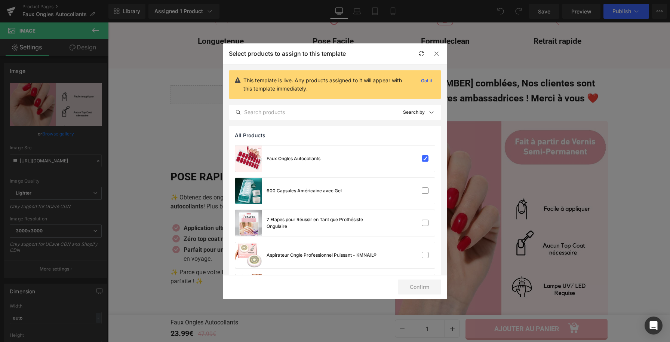
click at [438, 58] on div "Select products to assign to this template" at bounding box center [335, 53] width 224 height 21
click at [434, 52] on icon at bounding box center [437, 53] width 6 height 6
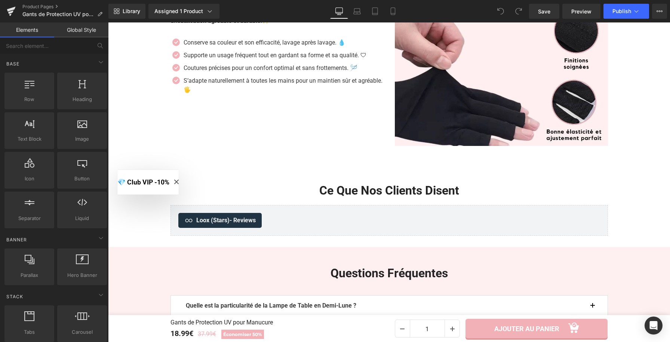
scroll to position [1483, 0]
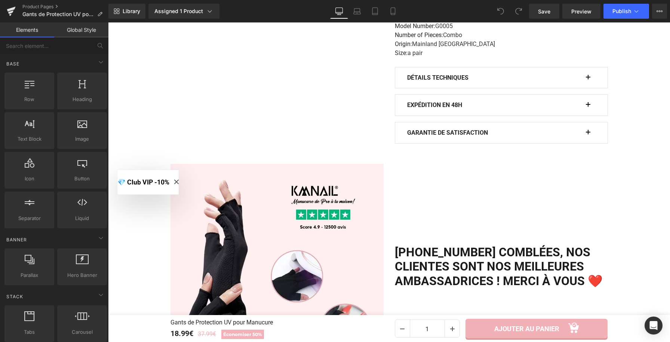
scroll to position [492, 0]
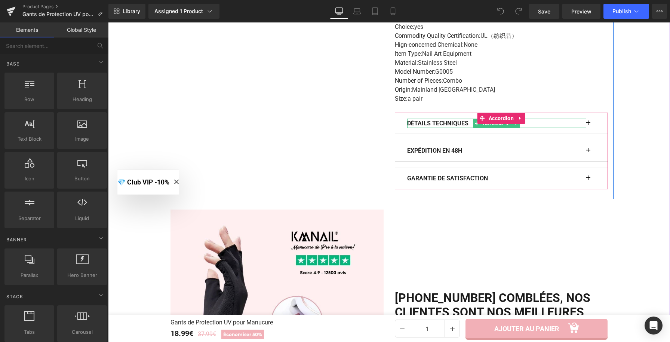
click at [421, 123] on b "Détails Techniques" at bounding box center [437, 123] width 61 height 7
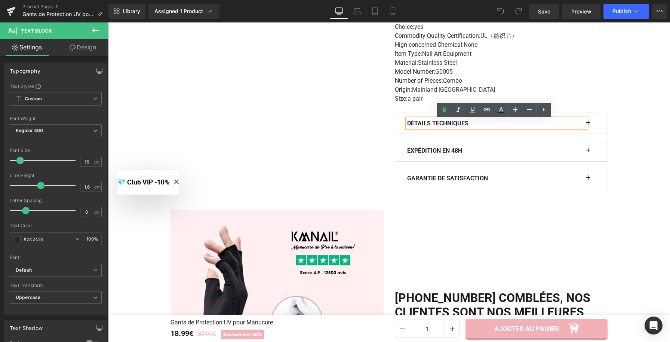
click at [592, 125] on button "button" at bounding box center [591, 123] width 7 height 21
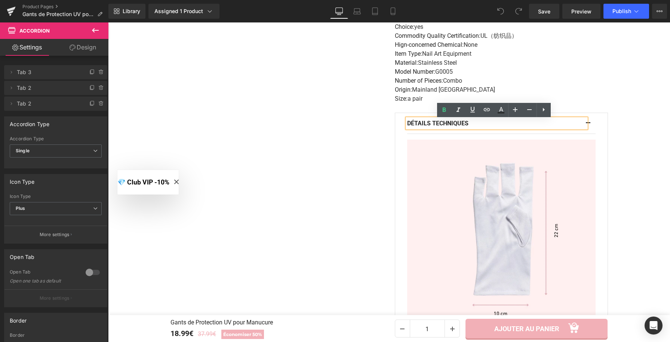
click at [590, 126] on button "button" at bounding box center [591, 123] width 7 height 21
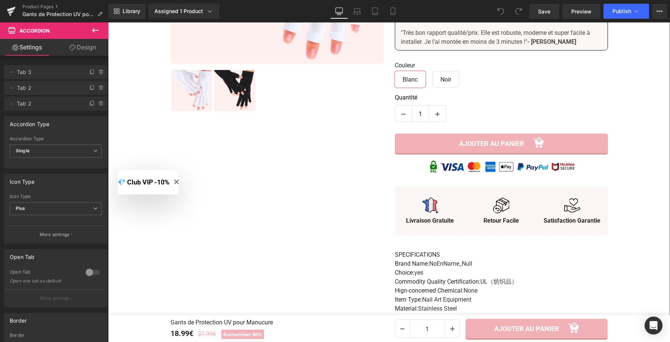
scroll to position [0, 0]
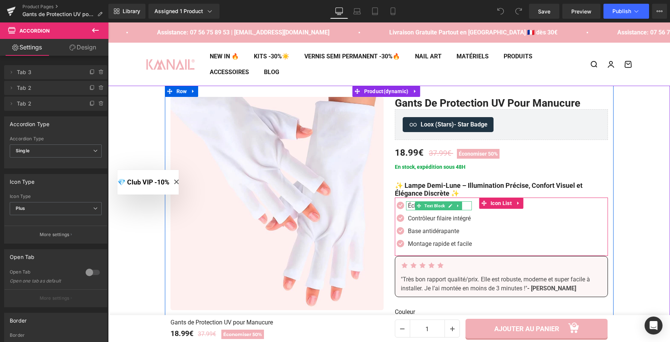
click at [408, 204] on p "Éclairage réglable" at bounding box center [440, 205] width 64 height 9
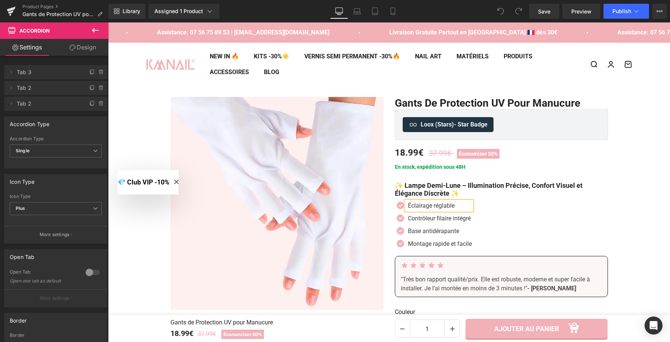
click at [410, 206] on p "Éclairage réglable" at bounding box center [440, 205] width 64 height 9
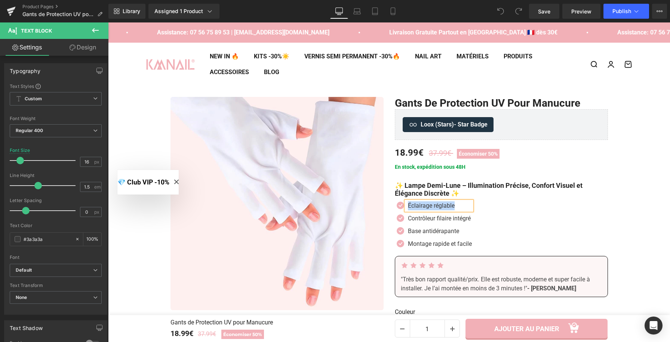
paste div
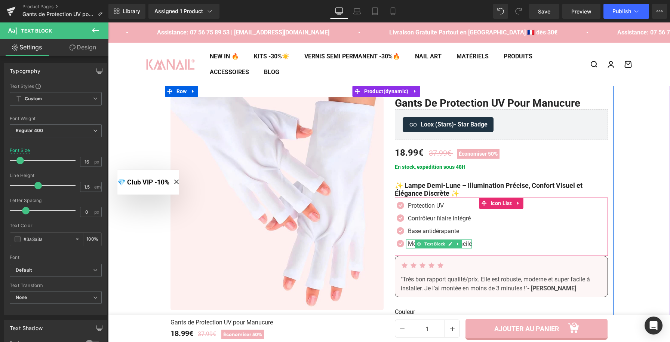
click at [410, 243] on p "Montage rapide et facile" at bounding box center [440, 243] width 64 height 9
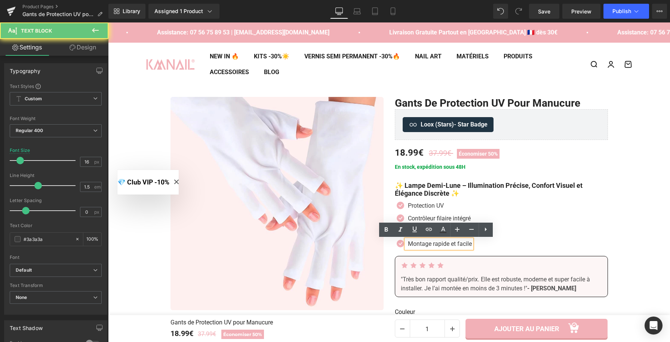
click at [410, 243] on p "Montage rapide et facile" at bounding box center [440, 243] width 64 height 9
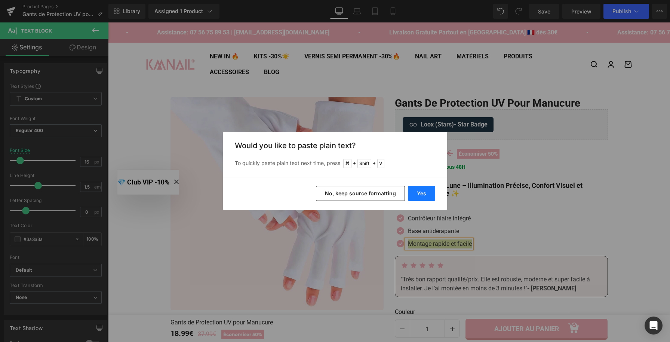
click at [418, 188] on button "Yes" at bounding box center [421, 193] width 27 height 15
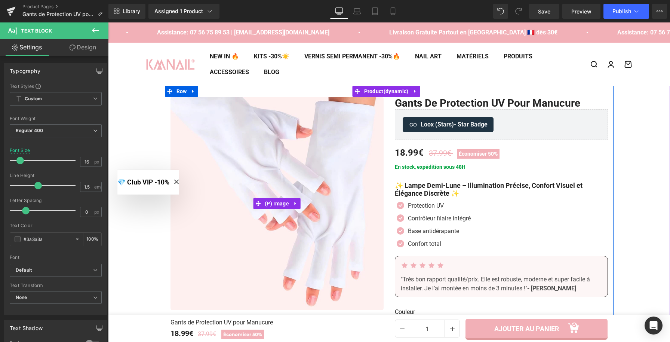
scroll to position [72, 0]
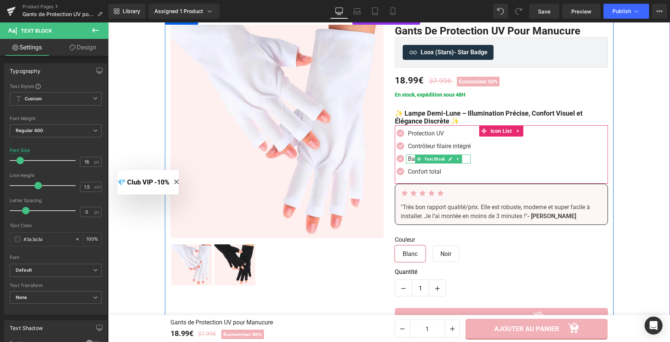
click at [410, 158] on p "Base antidérapante" at bounding box center [439, 158] width 63 height 9
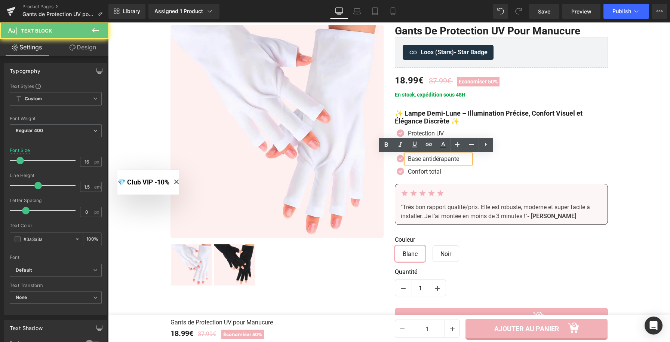
click at [410, 158] on p "Base antidérapante" at bounding box center [439, 158] width 63 height 9
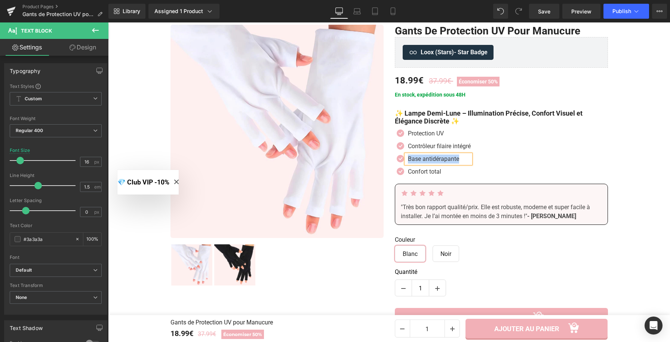
paste div
click at [410, 146] on p "Contrôleur filaire intégré" at bounding box center [439, 146] width 63 height 9
paste div
click at [556, 146] on div "Icon Protection UV Text Block Icon Éclat naturel Text Block Icon Finition soyeu…" at bounding box center [501, 154] width 213 height 51
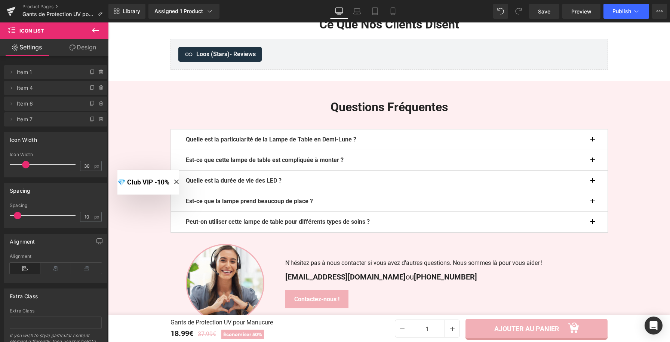
scroll to position [1700, 0]
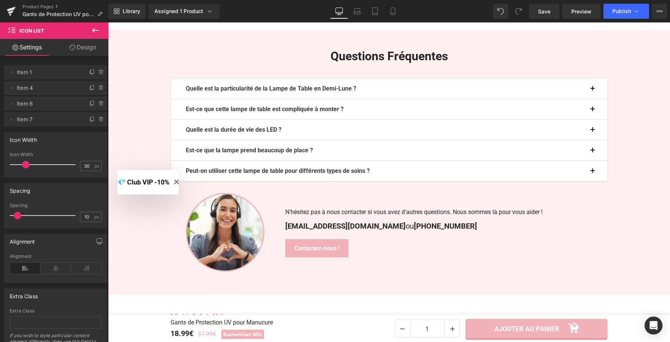
click at [179, 181] on icon "Close modal" at bounding box center [176, 181] width 4 height 4
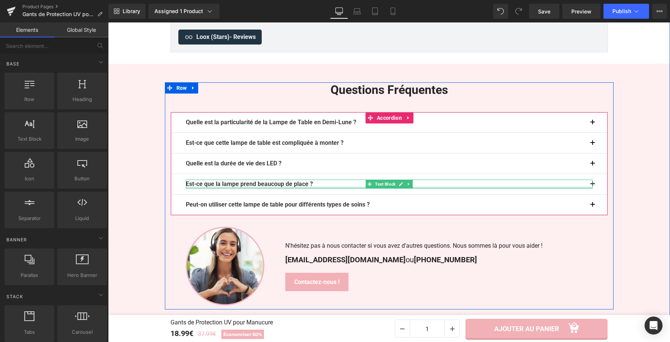
scroll to position [1655, 0]
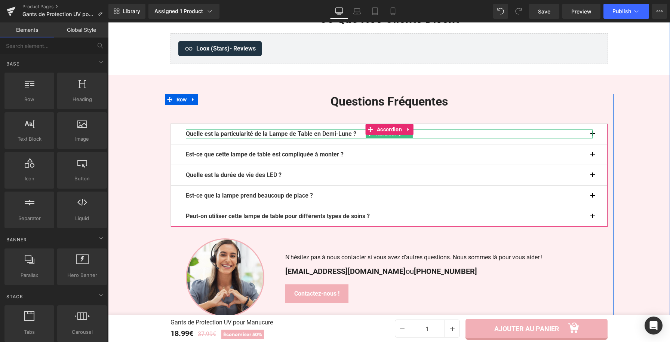
click at [301, 134] on b "Quelle est la particularité de la Lampe de Table en Demi-Lune ?" at bounding box center [271, 133] width 170 height 7
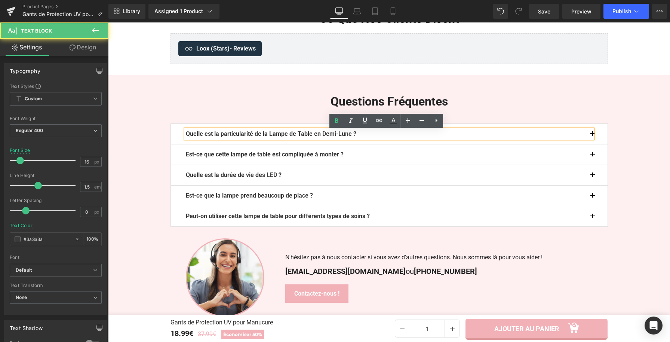
click at [301, 134] on b "Quelle est la particularité de la Lampe de Table en Demi-Lune ?" at bounding box center [271, 133] width 170 height 7
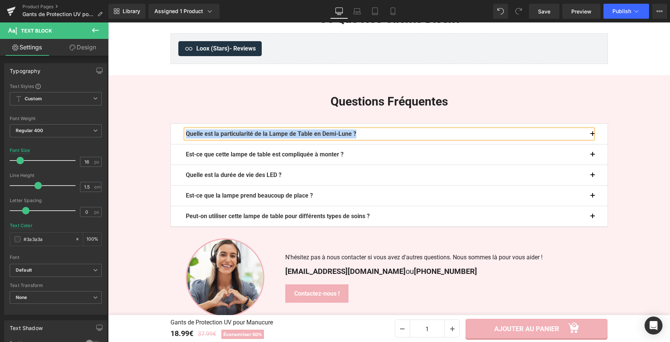
paste div
click at [591, 135] on div "À quoi servent exactement les Gants de Protection UV pour Manucure ?" at bounding box center [389, 133] width 407 height 9
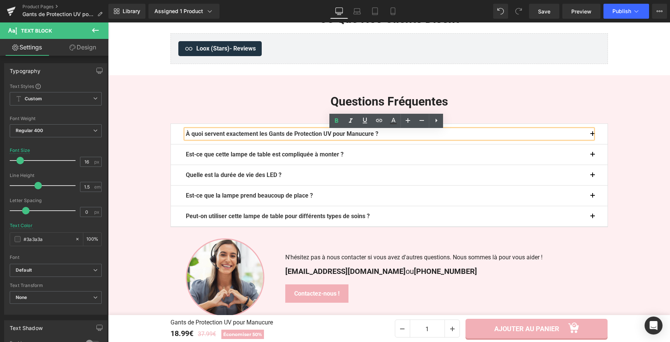
click at [592, 135] on button "button" at bounding box center [599, 134] width 15 height 20
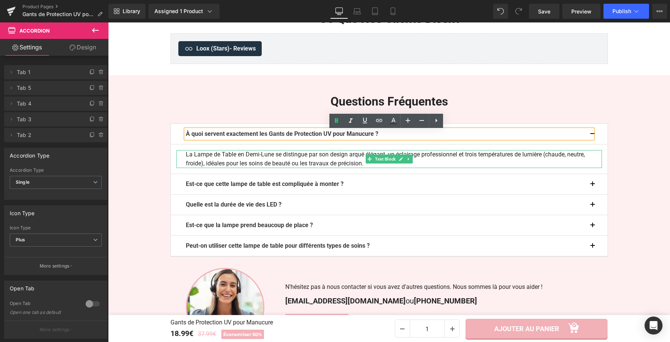
click at [188, 158] on span "La Lampe de Table en Demi-Lune se distingue par son design arqué élégant, un éc…" at bounding box center [385, 159] width 399 height 16
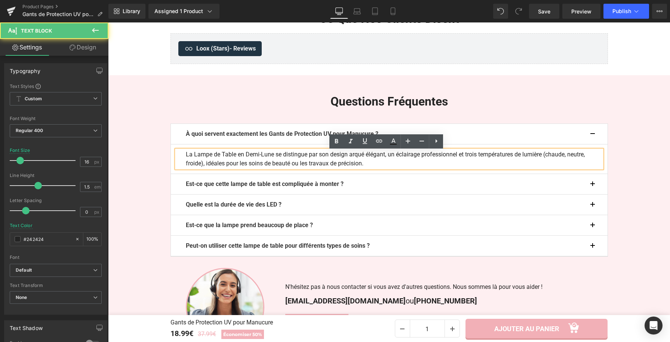
click at [211, 166] on span "La Lampe de Table en Demi-Lune se distingue par son design arqué élégant, un éc…" at bounding box center [385, 159] width 399 height 16
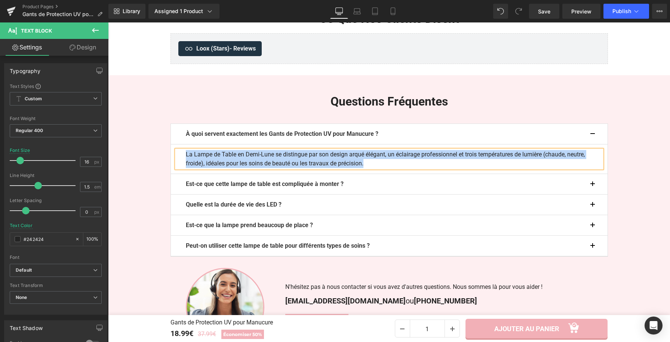
paste div
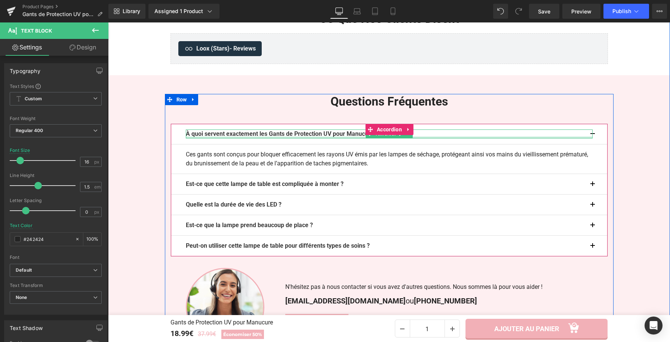
click at [591, 137] on div at bounding box center [592, 133] width 2 height 9
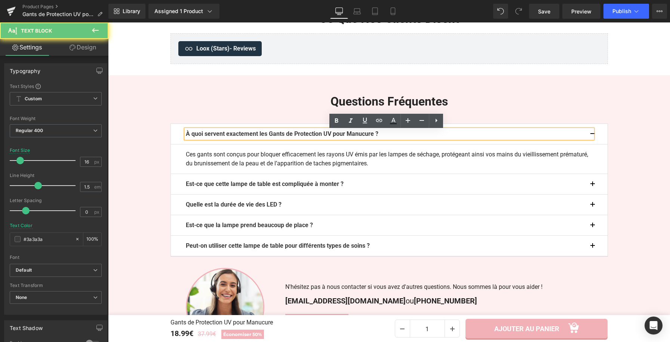
click at [591, 135] on div "À quoi servent exactement les Gants de Protection UV pour Manucure ?" at bounding box center [389, 133] width 407 height 9
click at [595, 134] on button "button" at bounding box center [599, 134] width 15 height 20
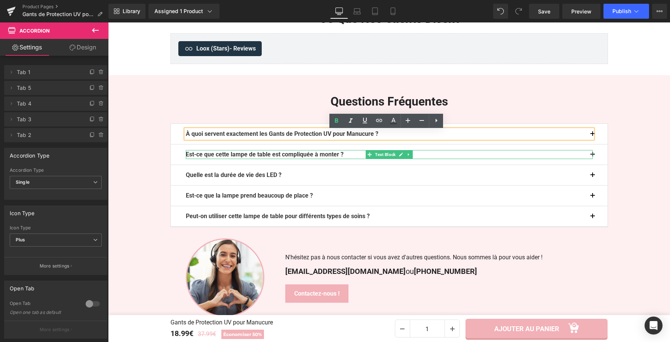
click at [311, 154] on b "Est-ce que cette lampe de table est compliquée à monter ?" at bounding box center [265, 154] width 158 height 7
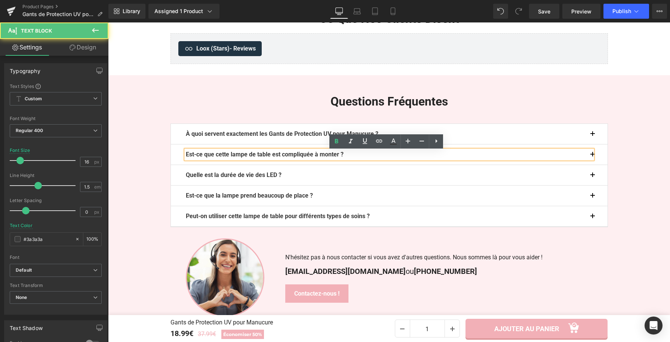
click at [351, 158] on p "Est-ce que cette lampe de table est compliquée à monter ?" at bounding box center [389, 154] width 407 height 9
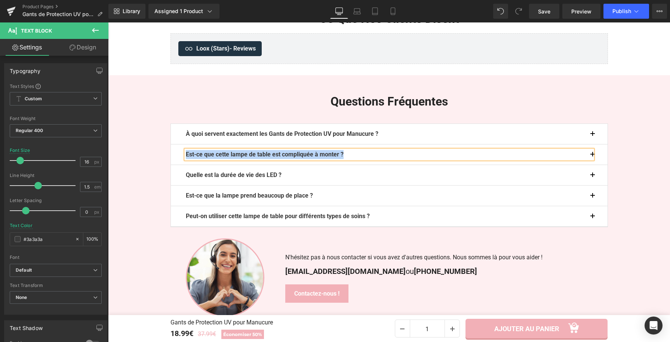
paste div
click at [593, 155] on button "button" at bounding box center [599, 154] width 15 height 20
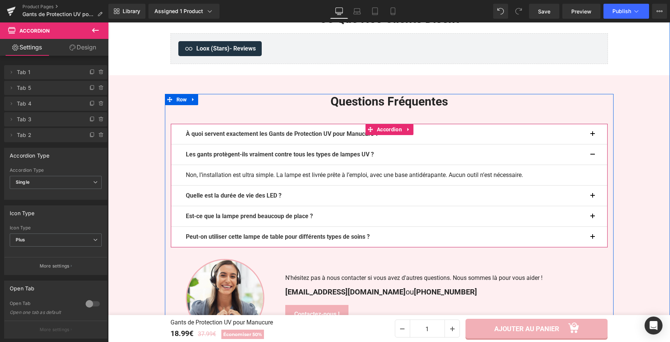
click at [272, 178] on p "Non, l’installation est ultra simple. La lampe est livrée prête à l’emploi, ave…" at bounding box center [389, 174] width 407 height 9
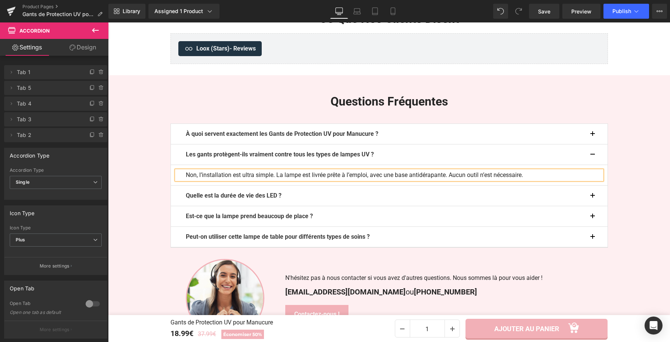
click at [272, 178] on p "Non, l’installation est ultra simple. La lampe est livrée prête à l’emploi, ave…" at bounding box center [389, 174] width 407 height 9
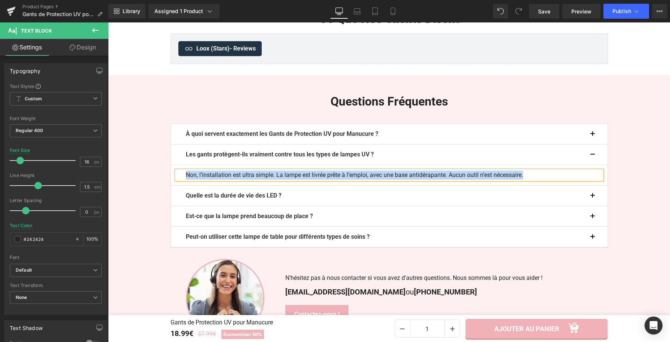
paste div
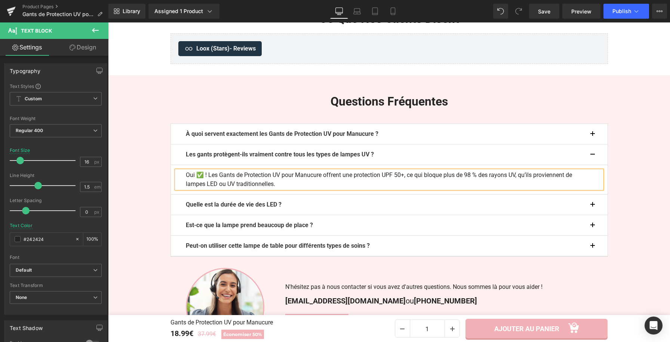
click at [592, 153] on button "button" at bounding box center [599, 154] width 15 height 20
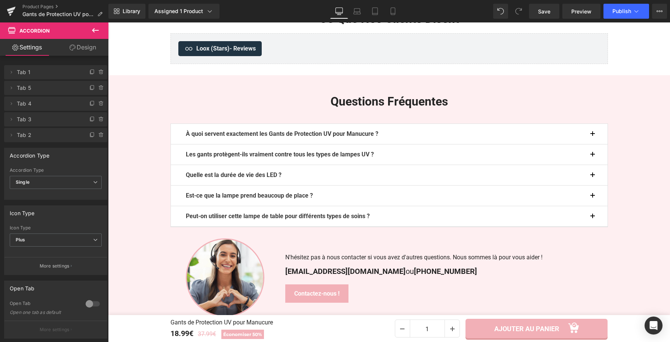
click at [278, 174] on b "Quelle est la durée de vie des LED ?" at bounding box center [234, 174] width 96 height 7
click at [287, 176] on p "Quelle est la durée de vie des LED ?" at bounding box center [389, 174] width 407 height 9
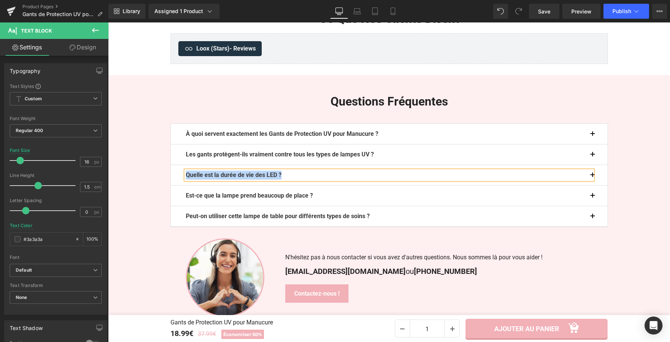
paste div
click at [593, 175] on button "button" at bounding box center [599, 175] width 15 height 20
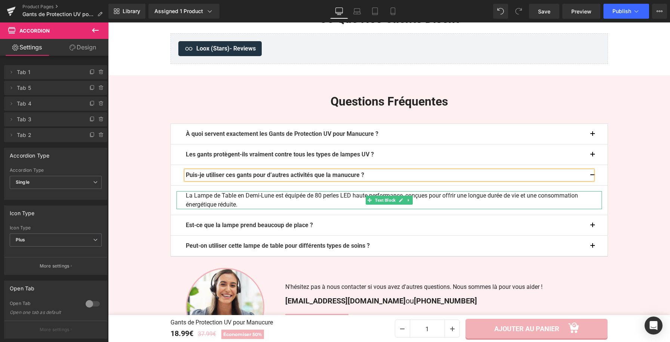
click at [249, 201] on p "La Lampe de Table en Demi-Lune est équipée de 80 perles LED haute performance, …" at bounding box center [389, 200] width 407 height 18
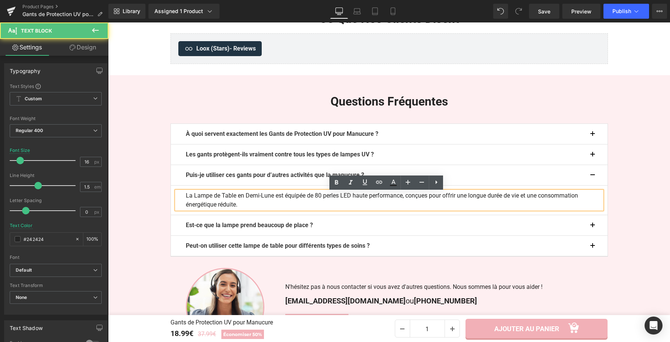
click at [248, 204] on p "La Lampe de Table en Demi-Lune est équipée de 80 perles LED haute performance, …" at bounding box center [389, 200] width 407 height 18
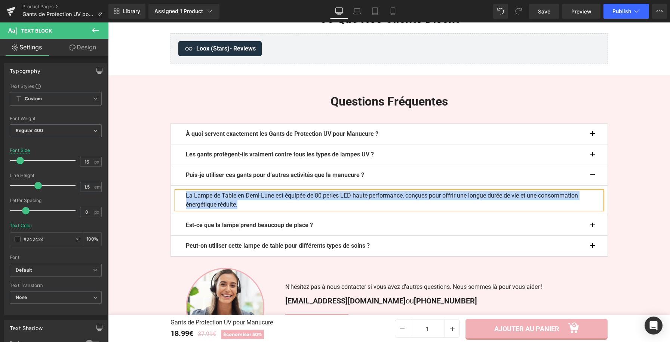
paste div
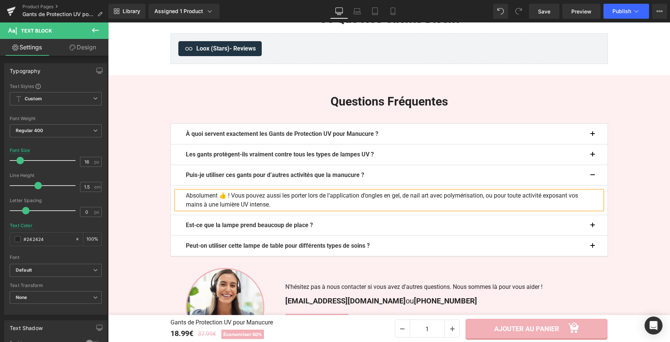
click at [594, 176] on button "button" at bounding box center [599, 175] width 15 height 20
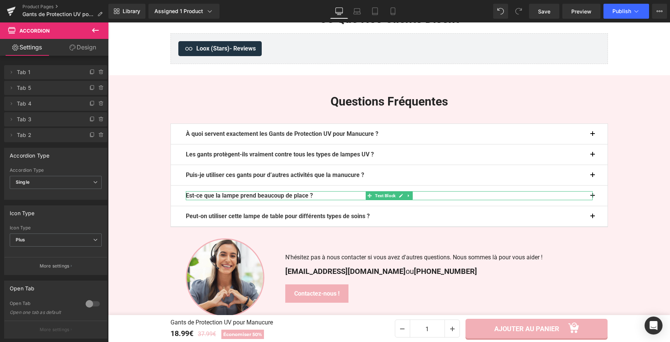
click at [310, 197] on b "Est-ce que la lampe prend beaucoup de place ?" at bounding box center [249, 195] width 127 height 7
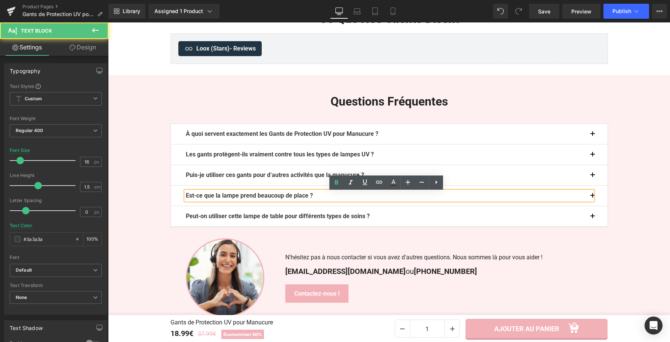
click at [320, 197] on p "Est-ce que la lampe prend beaucoup de place ?" at bounding box center [389, 195] width 407 height 9
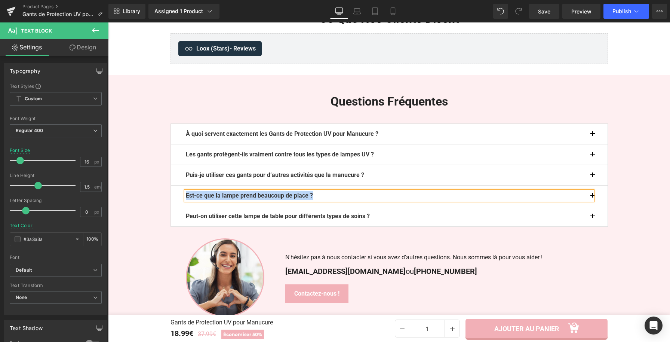
paste div
click at [592, 197] on button "button" at bounding box center [599, 195] width 15 height 20
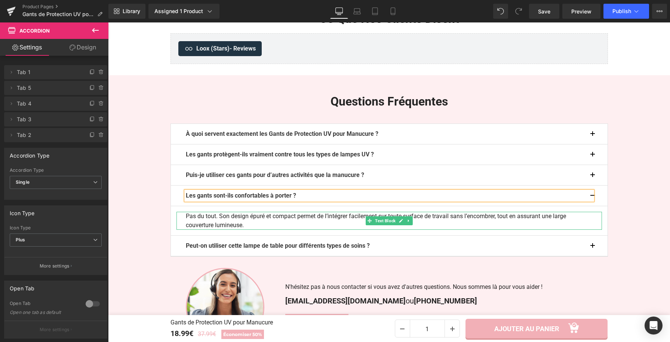
click at [243, 226] on p "Pas du tout. Son design épuré et compact permet de l’intégrer facilement sur to…" at bounding box center [389, 221] width 407 height 18
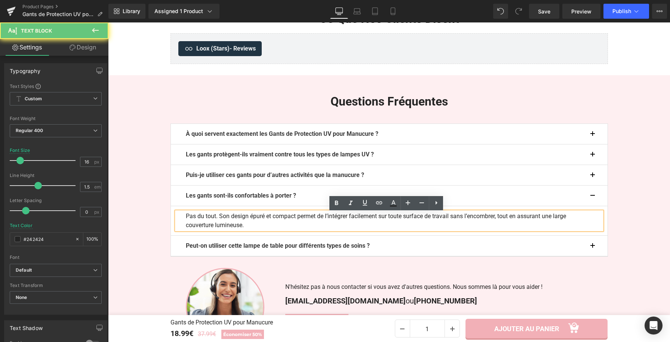
click at [244, 226] on p "Pas du tout. Son design épuré et compact permet de l’intégrer facilement sur to…" at bounding box center [389, 221] width 407 height 18
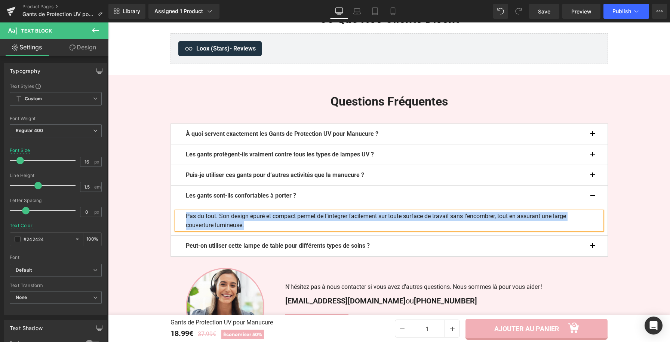
paste div
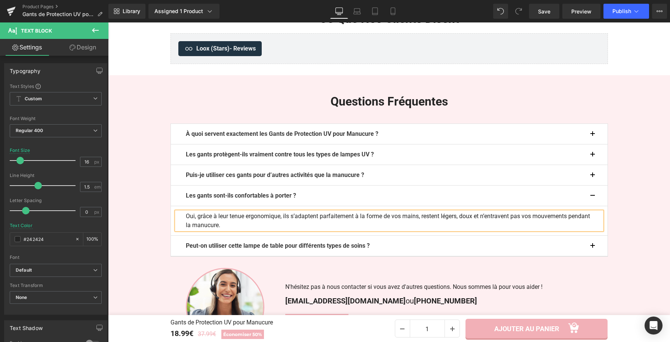
click at [592, 198] on button "button" at bounding box center [599, 195] width 15 height 20
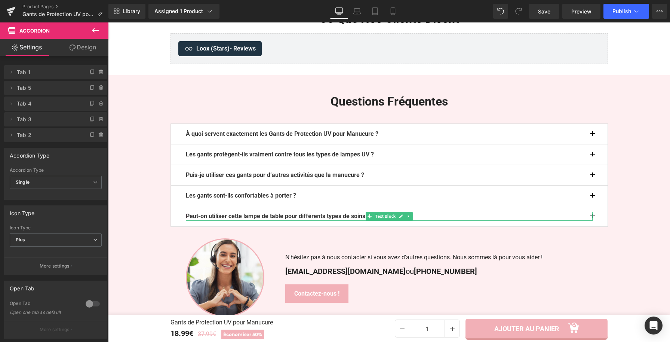
click at [243, 217] on b "Peut-on utiliser cette lampe de table pour différents types de soins ?" at bounding box center [278, 215] width 184 height 7
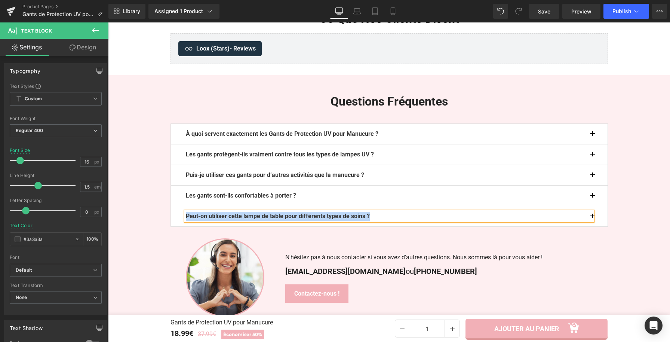
paste div
click at [592, 218] on button "button" at bounding box center [599, 216] width 15 height 20
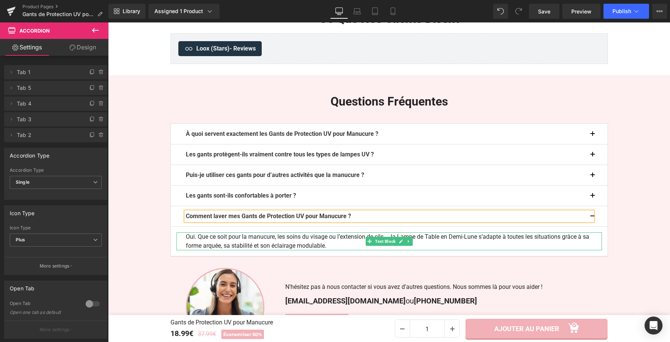
click at [201, 244] on p "Oui. Que ce soit pour la manucure, les soins du visage ou l’extension de cils..…" at bounding box center [389, 241] width 407 height 18
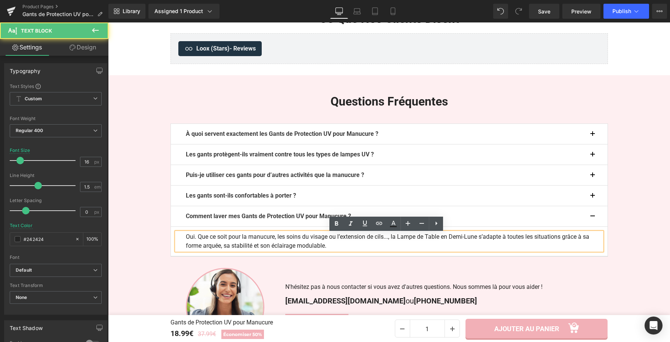
click at [201, 245] on p "Oui. Que ce soit pour la manucure, les soins du visage ou l’extension de cils..…" at bounding box center [389, 241] width 407 height 18
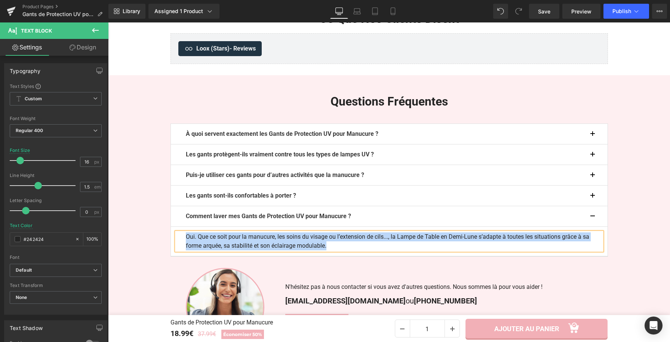
paste div
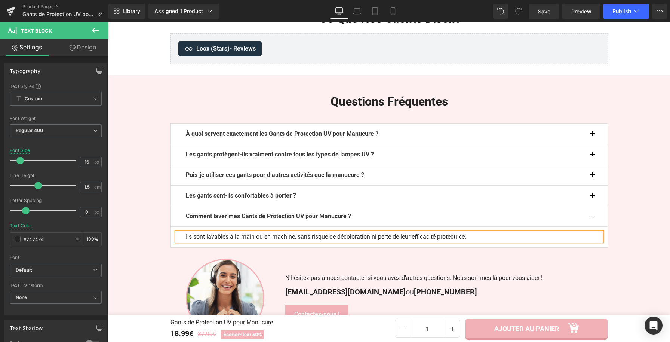
click at [592, 218] on button "button" at bounding box center [599, 216] width 15 height 20
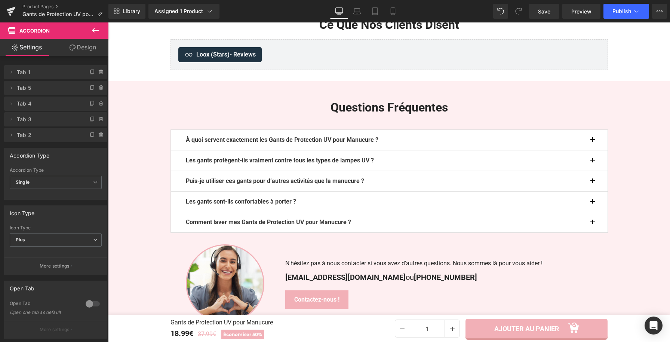
scroll to position [1644, 0]
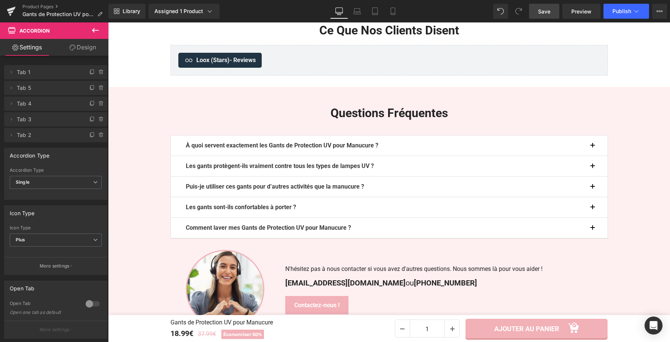
click at [547, 16] on link "Save" at bounding box center [544, 11] width 30 height 15
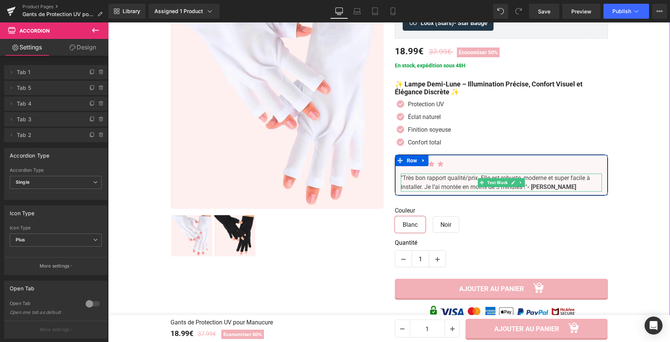
scroll to position [100, 0]
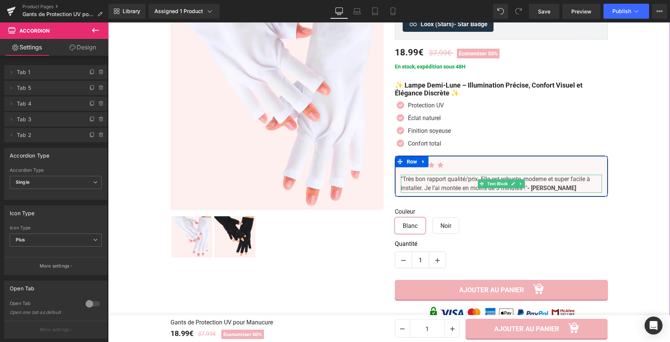
click at [455, 187] on span ""Très bon rapport qualité/prix. Elle est robuste, moderne et super facile à ins…" at bounding box center [495, 183] width 189 height 16
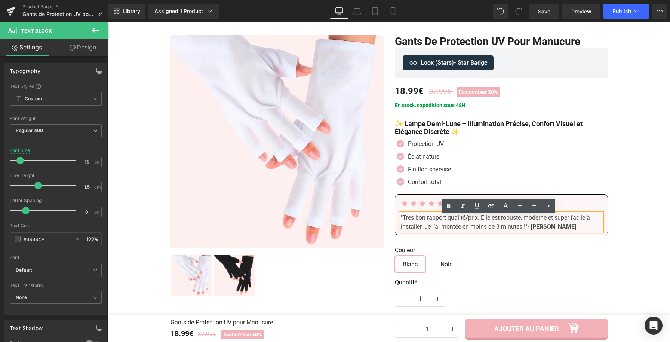
scroll to position [57, 0]
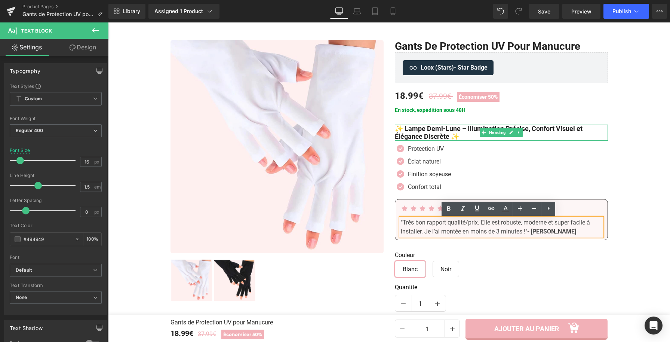
click at [462, 134] on h1 "✨ Lampe Demi-Lune – Illumination Précise, Confort Visuel et Élégance Discrète ✨" at bounding box center [501, 132] width 213 height 16
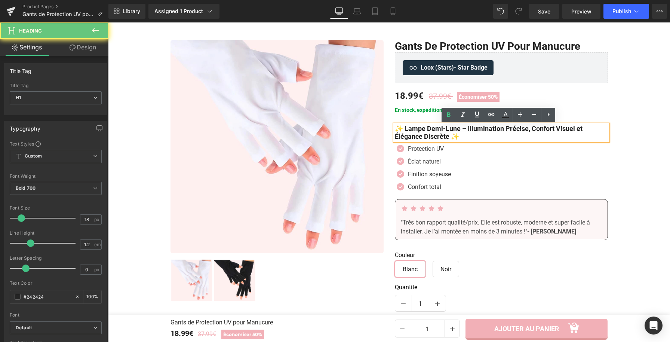
click at [462, 136] on h1 "✨ Lampe Demi-Lune – Illumination Précise, Confort Visuel et Élégance Discrète ✨" at bounding box center [501, 132] width 213 height 16
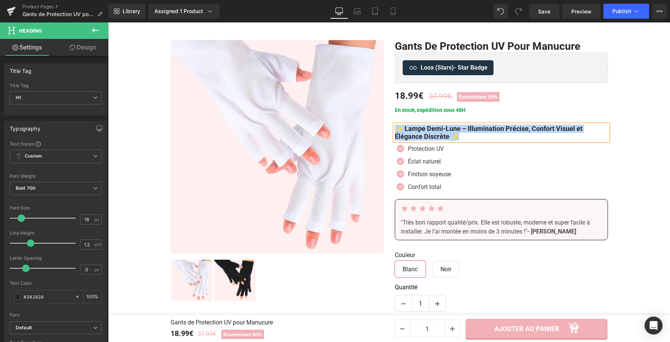
copy h1 "✨ Lampe Demi-Lune – Illumination Précise, Confort Visuel et Élégance Discrète ✨"
paste div
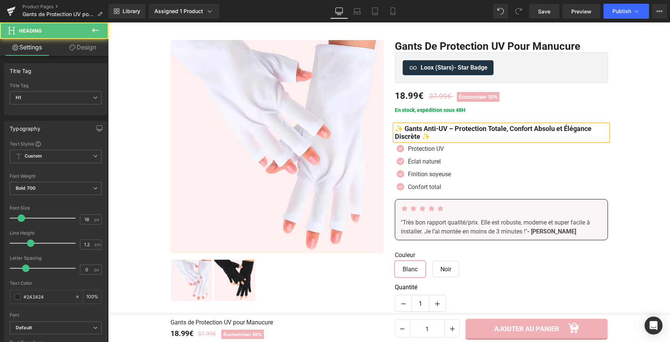
click at [511, 131] on h1 "✨ Gants Anti-UV – Protection Totale, Confort Absolu et Élégance Discrète ✨" at bounding box center [501, 132] width 213 height 16
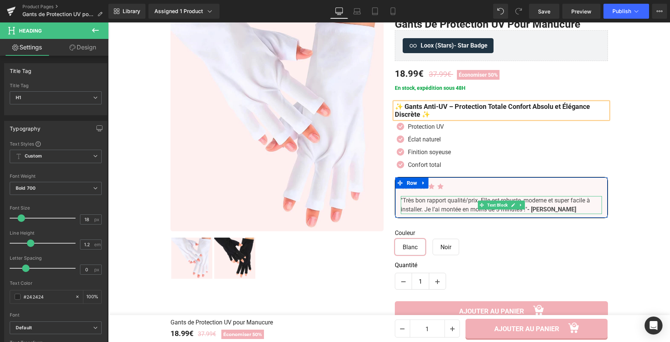
scroll to position [86, 0]
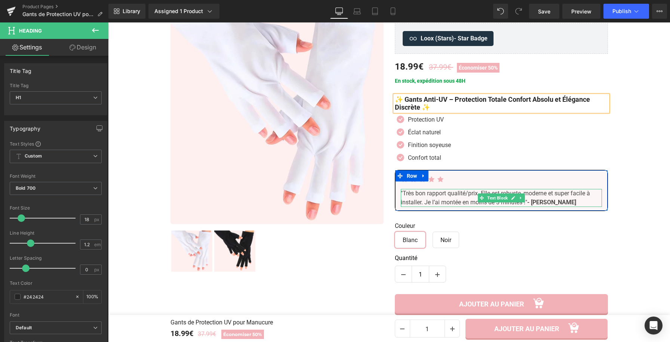
click at [457, 197] on span ""Très bon rapport qualité/prix. Elle est robuste, moderne et super facile à ins…" at bounding box center [495, 197] width 189 height 16
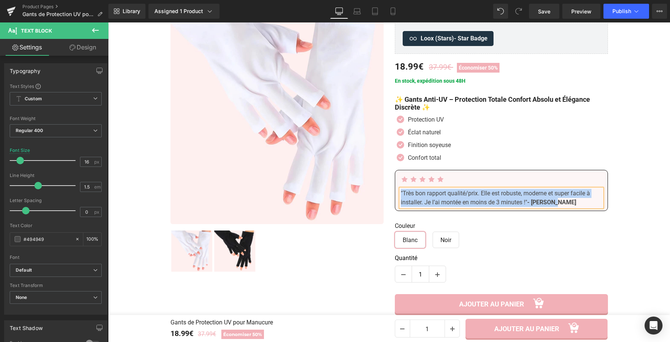
copy div ""Très bon rapport qualité/prix. Elle est robuste, moderne et super facile à ins…"
click at [520, 198] on div ""Très bon rapport qualité/prix. Elle est robuste, moderne et super facile à ins…" at bounding box center [501, 198] width 201 height 18
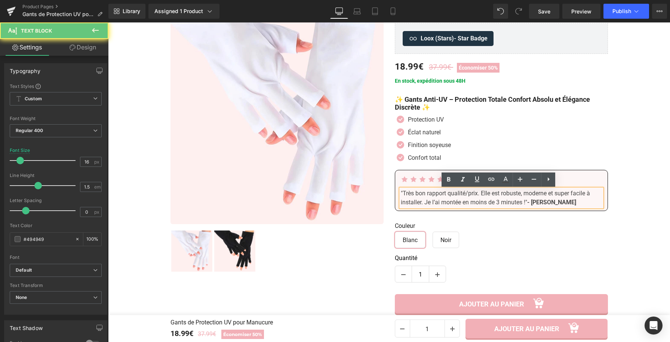
click at [526, 201] on span ""Très bon rapport qualité/prix. Elle est robuste, moderne et super facile à ins…" at bounding box center [495, 197] width 189 height 16
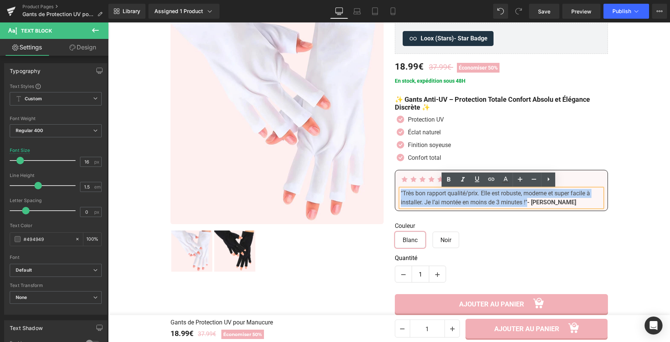
drag, startPoint x: 525, startPoint y: 202, endPoint x: 385, endPoint y: 195, distance: 140.7
click at [385, 195] on div "Sale Off 50 % (P) Image ‹ ›" at bounding box center [389, 302] width 448 height 605
paste div
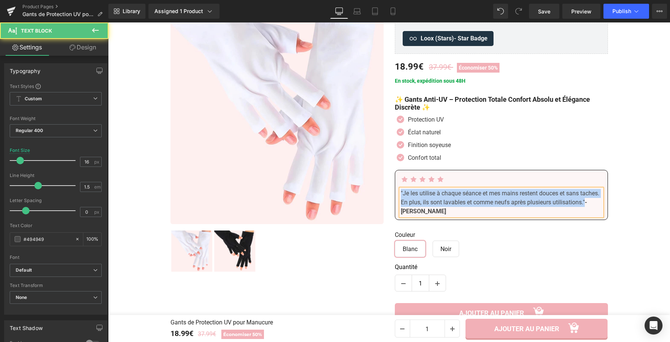
drag, startPoint x: 429, startPoint y: 212, endPoint x: 398, endPoint y: 196, distance: 34.9
click at [401, 196] on span ""Je les utilise à chaque séance et mes mains restent douces et sans taches. En …" at bounding box center [500, 197] width 198 height 16
drag, startPoint x: 459, startPoint y: 212, endPoint x: 389, endPoint y: 189, distance: 74.0
click at [389, 189] on div "Gants de Protection UV pour Manucure (P) Title Loox (Stars) - Star Badge Loox (…" at bounding box center [501, 310] width 224 height 599
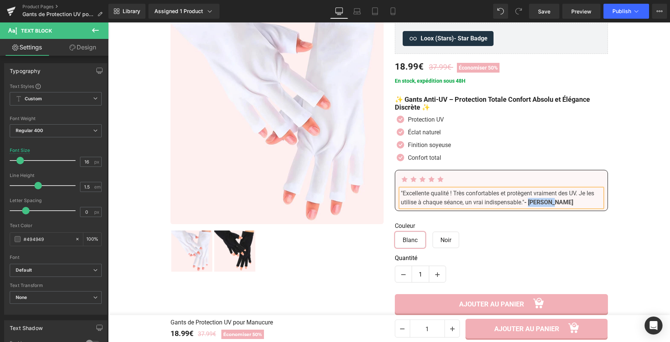
drag, startPoint x: 551, startPoint y: 203, endPoint x: 532, endPoint y: 205, distance: 19.6
click at [532, 205] on div ""Excellente qualité ! Très confortables et protègent vraiment des UV. Je les ut…" at bounding box center [501, 198] width 201 height 18
click at [532, 203] on strong "- Caroline S." at bounding box center [548, 201] width 49 height 7
click at [571, 241] on div "Couleur Blanc Noir" at bounding box center [501, 237] width 213 height 31
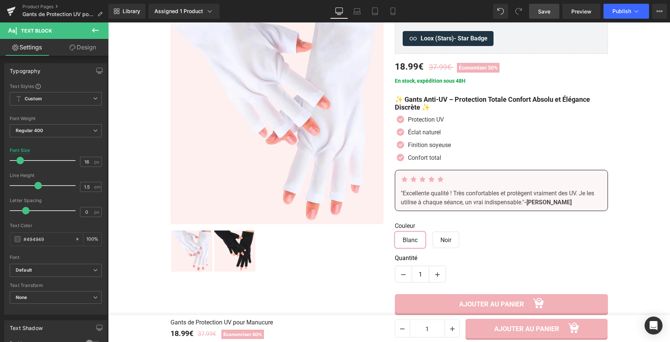
click at [541, 14] on span "Save" at bounding box center [544, 11] width 12 height 8
click at [546, 16] on link "Save" at bounding box center [544, 11] width 30 height 15
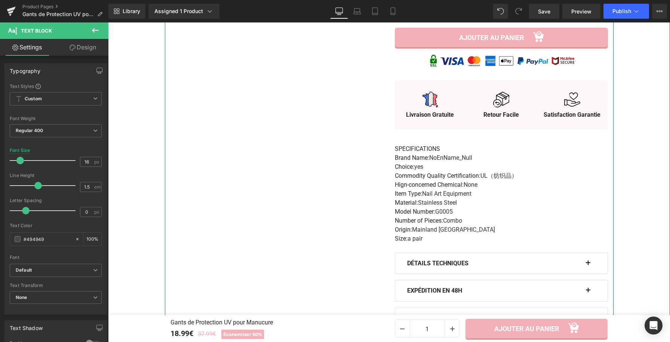
scroll to position [557, 0]
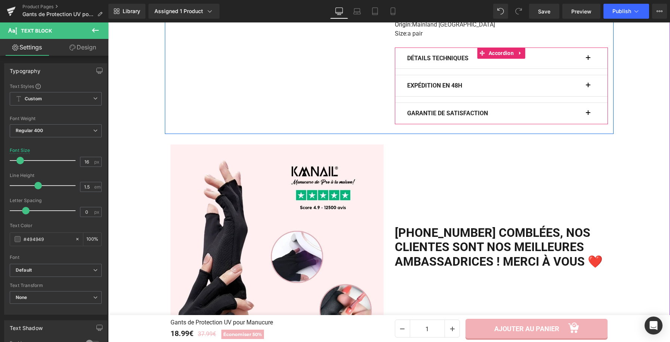
click at [588, 60] on button "button" at bounding box center [591, 58] width 7 height 21
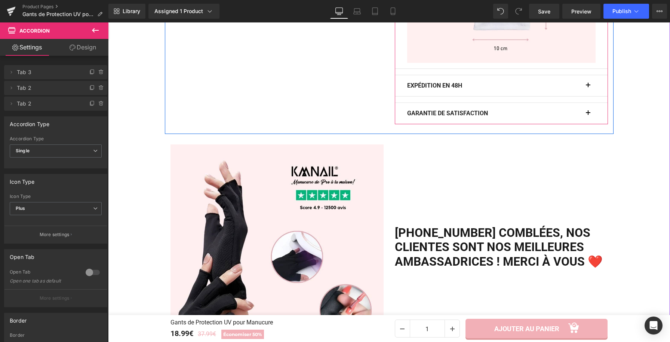
scroll to position [579, 0]
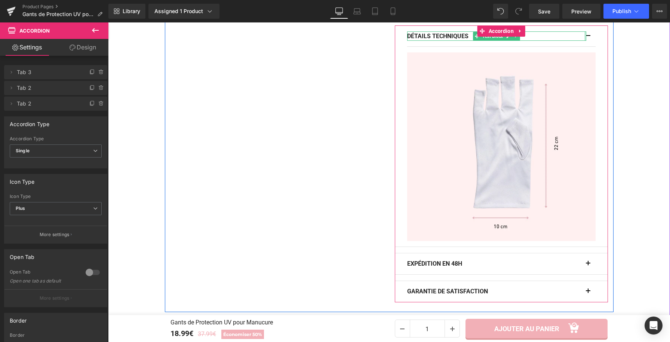
click at [584, 38] on div at bounding box center [585, 36] width 2 height 10
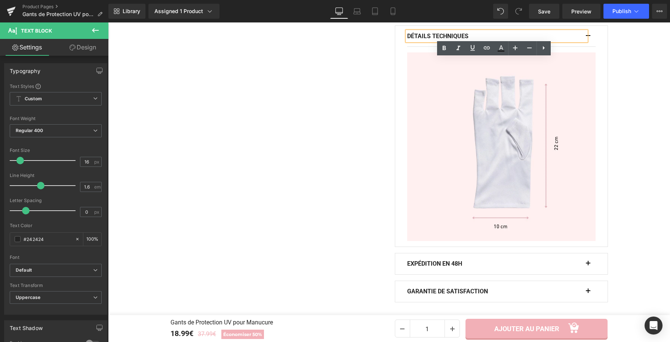
click at [588, 37] on button "button" at bounding box center [591, 36] width 7 height 21
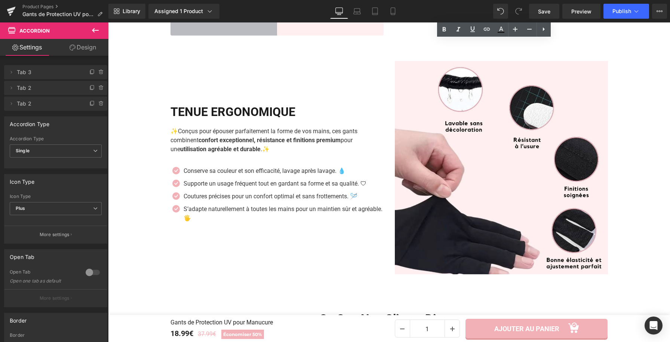
scroll to position [1252, 0]
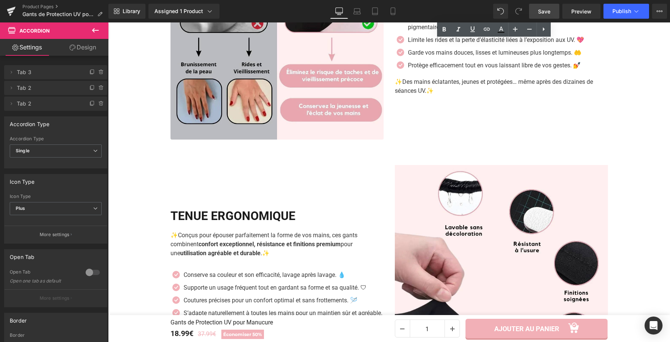
click at [546, 13] on span "Save" at bounding box center [544, 11] width 12 height 8
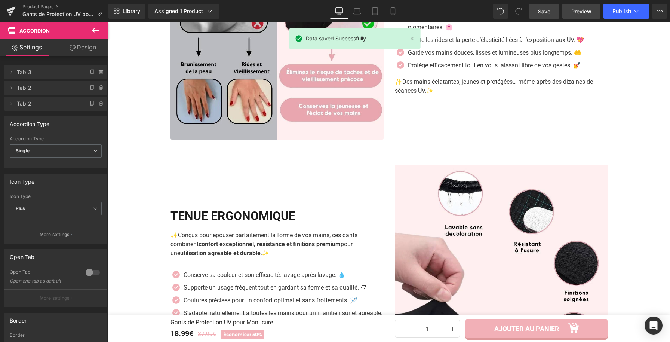
click at [589, 12] on span "Preview" at bounding box center [581, 11] width 20 height 8
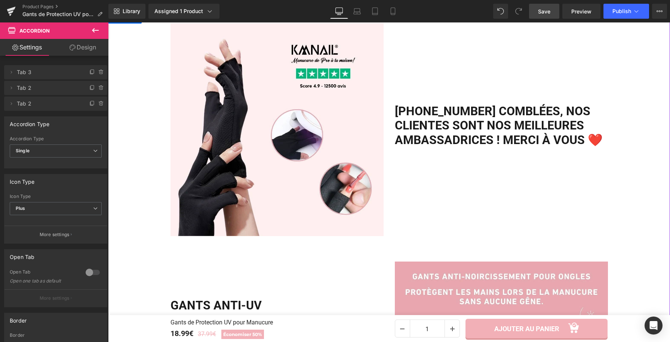
scroll to position [456, 0]
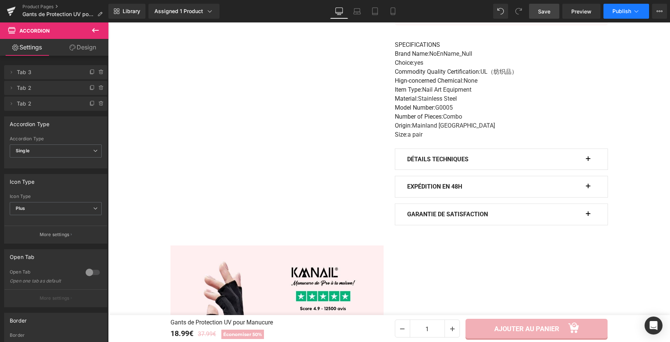
click at [636, 16] on button "Publish" at bounding box center [626, 11] width 46 height 15
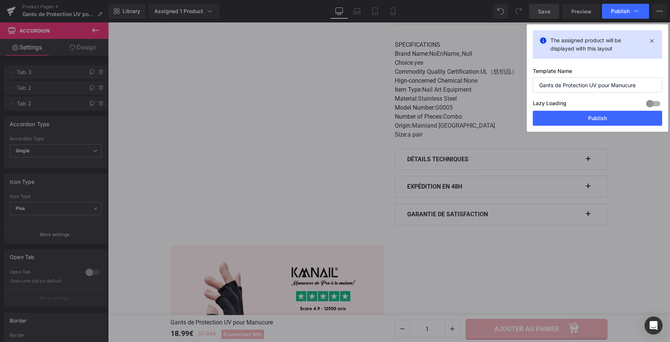
click at [636, 16] on div "Publish" at bounding box center [625, 11] width 47 height 15
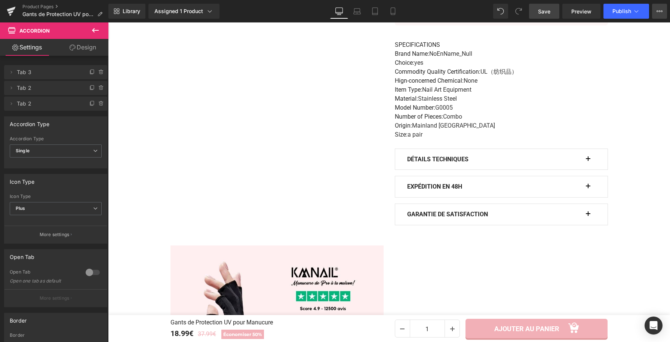
click at [663, 12] on button "View Live Page View with current Template Save Template to Library Schedule Pub…" at bounding box center [659, 11] width 15 height 15
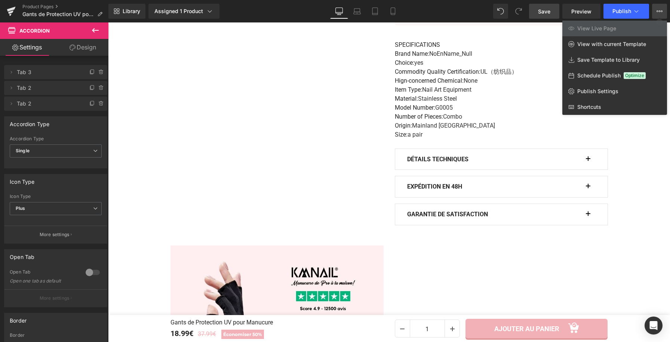
click at [658, 13] on icon at bounding box center [659, 11] width 6 height 6
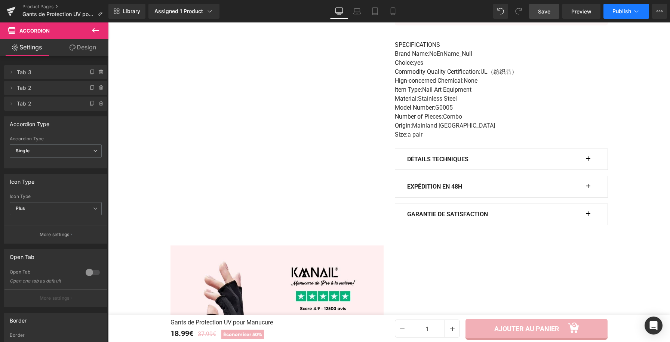
click at [626, 18] on button "Publish" at bounding box center [626, 11] width 46 height 15
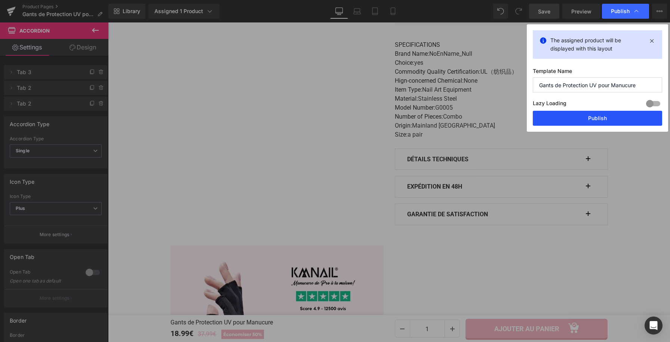
click at [626, 117] on button "Publish" at bounding box center [597, 118] width 129 height 15
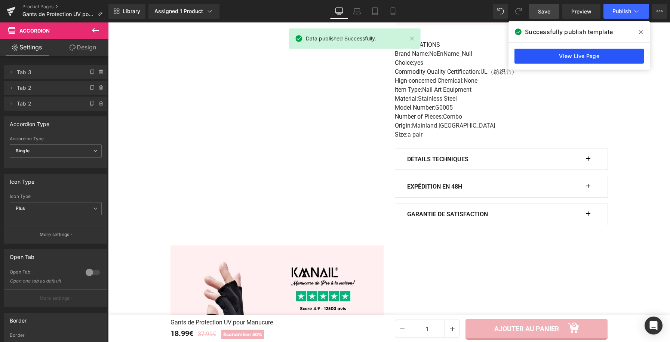
click at [595, 56] on link "View Live Page" at bounding box center [578, 56] width 129 height 15
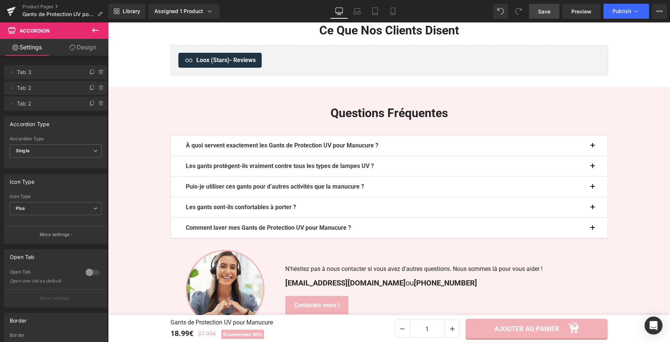
scroll to position [1723, 0]
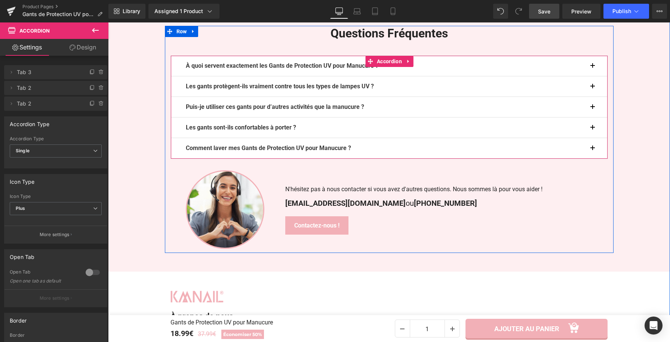
click at [592, 89] on span "button" at bounding box center [592, 89] width 0 height 0
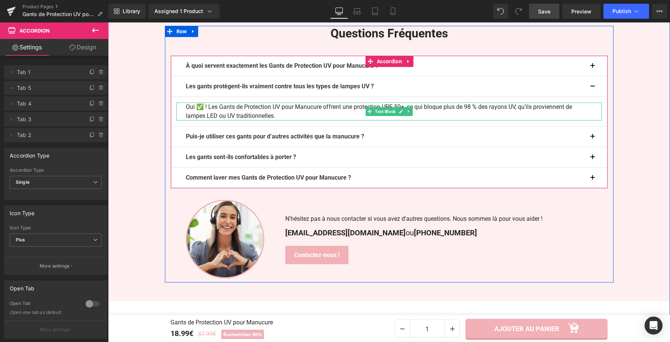
click at [203, 110] on p "Oui ✅ ! Les Gants de Protection UV pour Manucure offrent une protection UPF 50+…" at bounding box center [389, 111] width 407 height 18
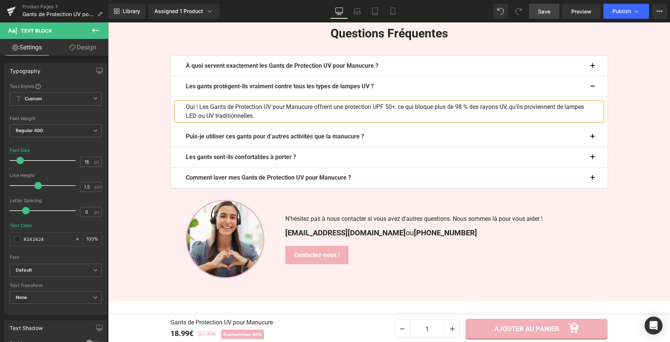
click at [536, 13] on link "Save" at bounding box center [544, 11] width 30 height 15
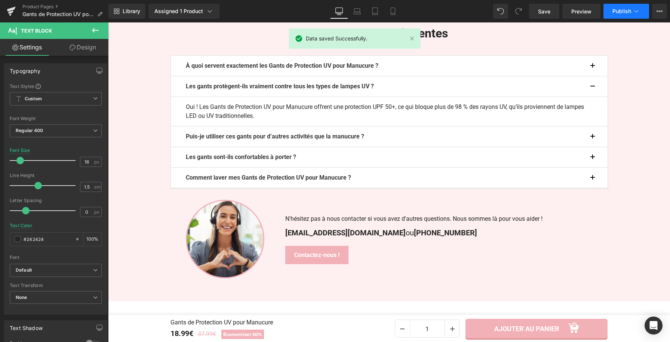
click at [617, 6] on button "Publish" at bounding box center [626, 11] width 46 height 15
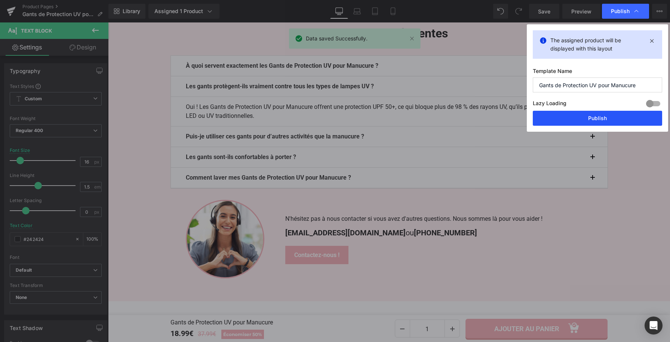
click at [592, 122] on button "Publish" at bounding box center [597, 118] width 129 height 15
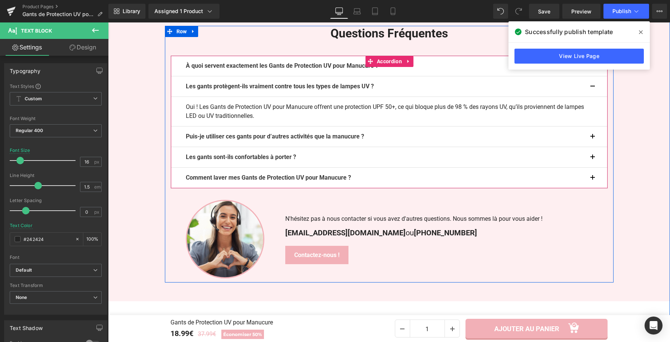
click at [592, 89] on button "button" at bounding box center [599, 86] width 15 height 20
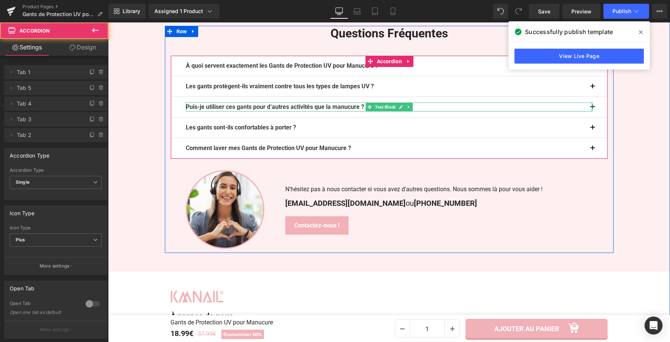
click at [588, 106] on div "Puis-je utiliser ces gants pour d’autres activités que la manucure ? Text Block" at bounding box center [389, 106] width 407 height 9
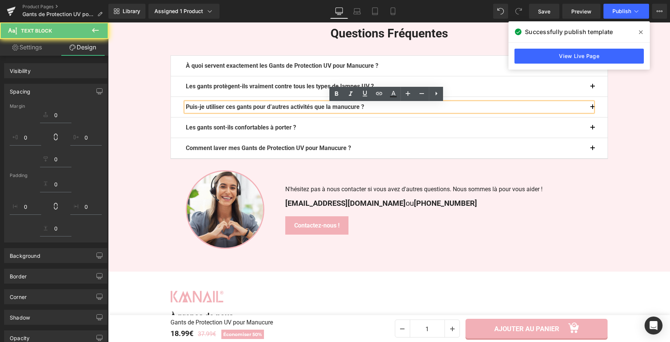
click at [593, 107] on button "button" at bounding box center [599, 107] width 15 height 20
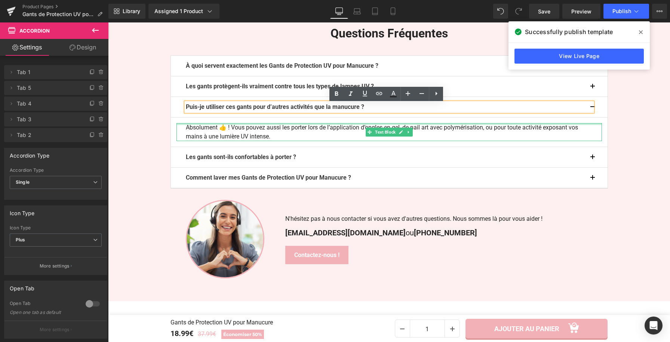
click at [223, 126] on div "Absolument 👍 ! Vous pouvez aussi les porter lors de l’application d’ongles en g…" at bounding box center [388, 132] width 425 height 18
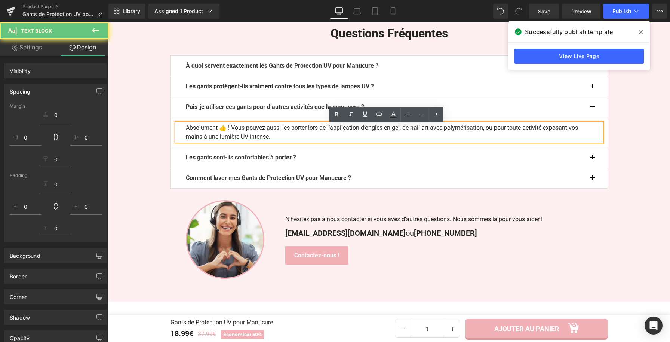
click at [225, 128] on p "Absolument 👍 ! Vous pouvez aussi les porter lors de l’application d’ongles en g…" at bounding box center [389, 132] width 407 height 18
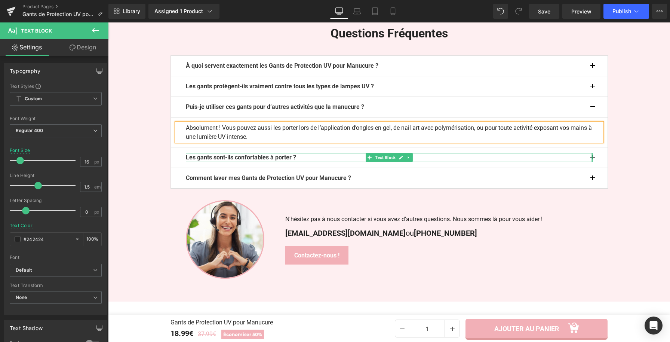
click at [591, 157] on div at bounding box center [592, 157] width 2 height 9
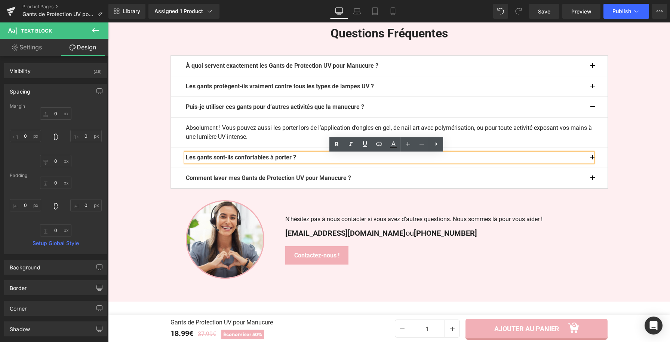
click at [593, 158] on button "button" at bounding box center [599, 157] width 15 height 20
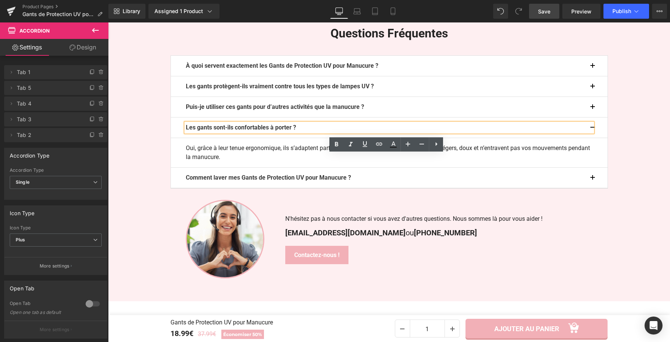
click at [541, 11] on span "Save" at bounding box center [544, 11] width 12 height 8
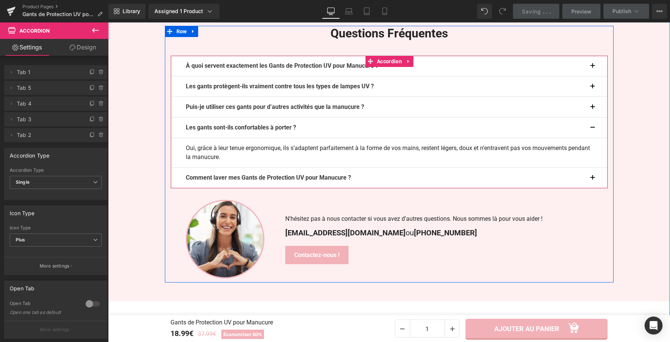
click at [592, 177] on button "button" at bounding box center [599, 177] width 15 height 20
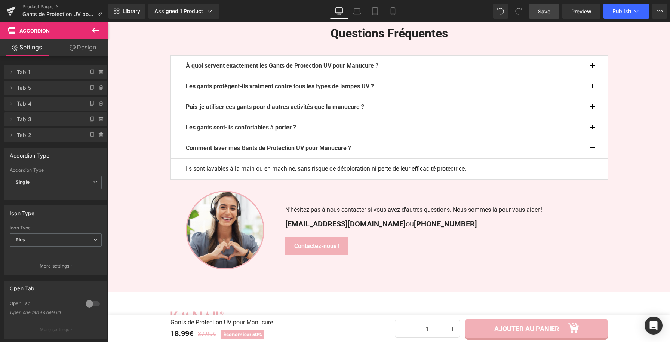
click at [552, 12] on link "Save" at bounding box center [544, 11] width 30 height 15
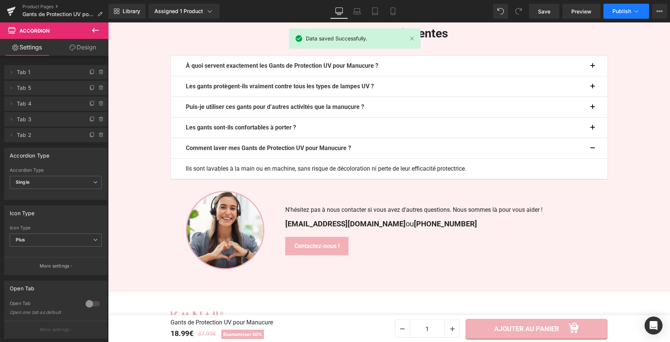
click at [638, 13] on icon at bounding box center [635, 10] width 7 height 7
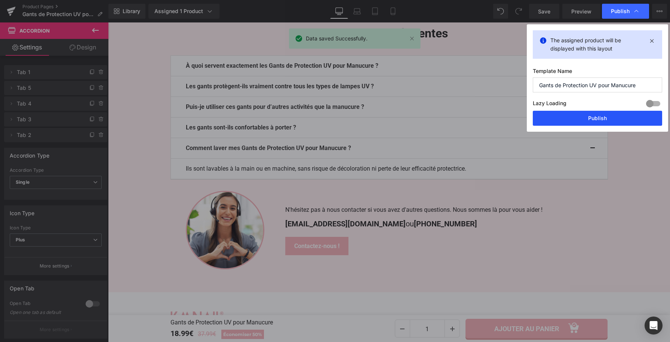
click at [596, 120] on button "Publish" at bounding box center [597, 118] width 129 height 15
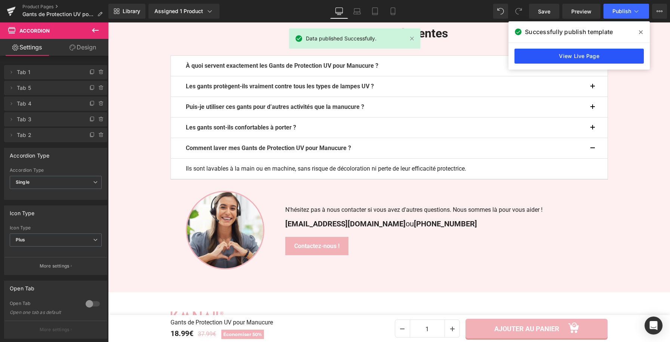
click at [537, 59] on link "View Live Page" at bounding box center [578, 56] width 129 height 15
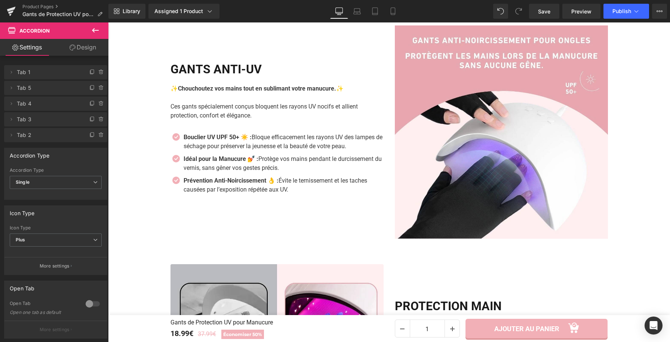
scroll to position [877, 0]
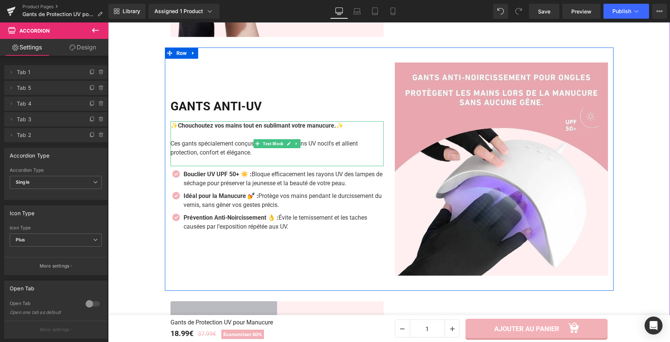
click at [355, 129] on p "✨ Chouchoutez vos mains tout en sublimant votre manucure.✨" at bounding box center [276, 125] width 213 height 9
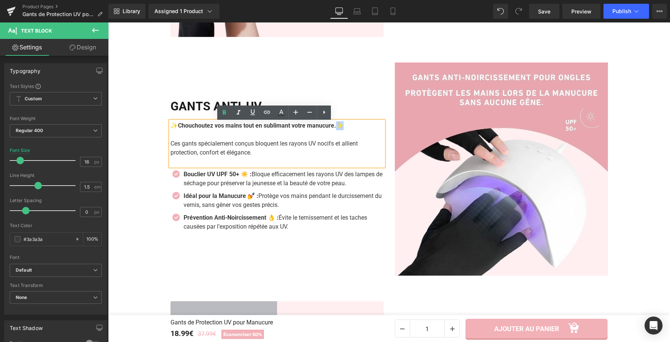
drag, startPoint x: 346, startPoint y: 127, endPoint x: 173, endPoint y: 132, distance: 172.7
click at [173, 133] on div "✨ Chouchoutez vos mains tout en sublimant votre manucure.✨ Ces gants spécialeme…" at bounding box center [276, 143] width 213 height 45
click at [178, 129] on b "Chouchoutez vos mains tout en sublimant votre manucure.✨" at bounding box center [261, 125] width 166 height 7
drag, startPoint x: 195, startPoint y: 128, endPoint x: 374, endPoint y: 126, distance: 179.8
click at [374, 126] on p "✨ Chouchoutez vos mains tout en sublimant votre manucure.✨" at bounding box center [276, 125] width 213 height 9
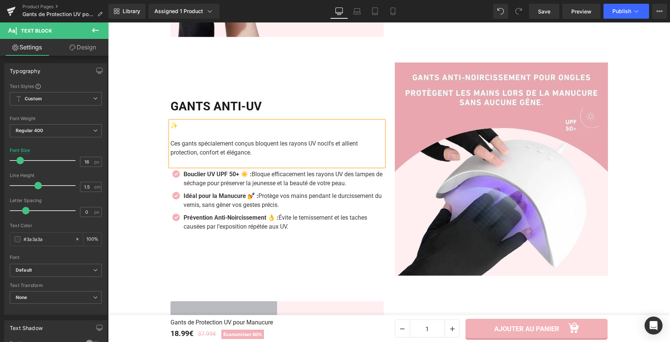
click at [170, 147] on p "Ces gants spécialement conçus bloquent les rayons UV nocifs et allient protecti…" at bounding box center [276, 148] width 213 height 18
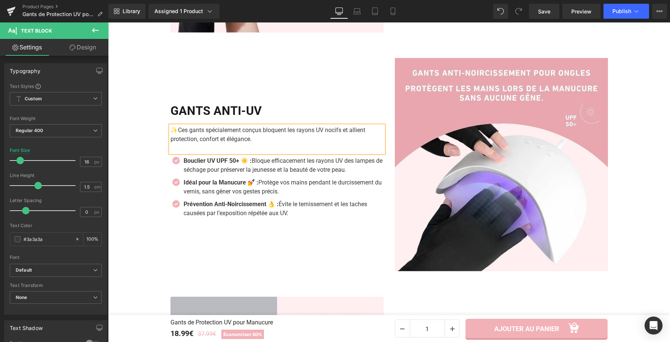
scroll to position [886, 0]
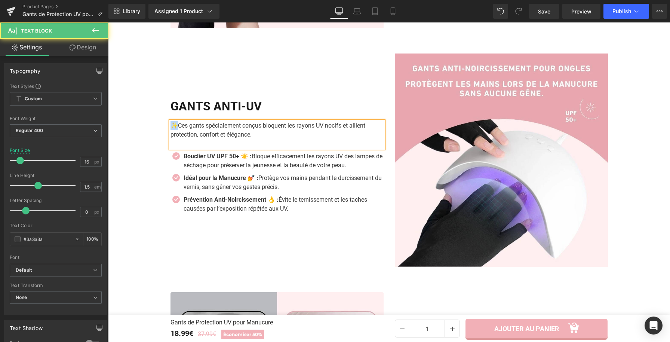
drag, startPoint x: 175, startPoint y: 127, endPoint x: 156, endPoint y: 128, distance: 18.7
click at [156, 128] on div "Image +22500 clientes comblées, Nos clientes sont nos meilleures ambassadrices …" at bounding box center [389, 282] width 562 height 954
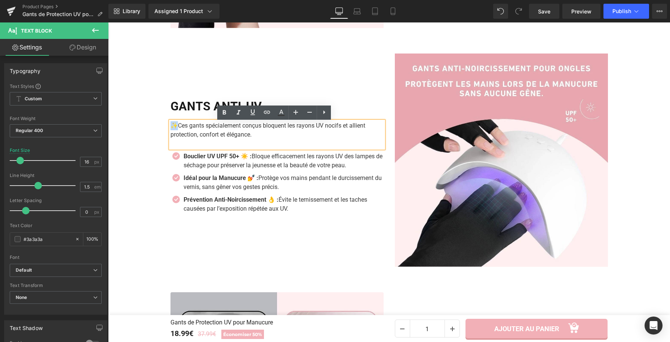
copy p "✨"
click at [258, 134] on p "✨ Ces gants spécialement conçus bloquent les rayons UV nocifs et allient protec…" at bounding box center [276, 130] width 213 height 18
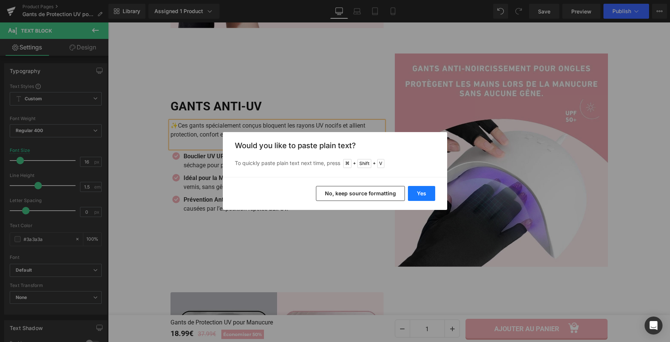
click at [419, 195] on button "Yes" at bounding box center [421, 193] width 27 height 15
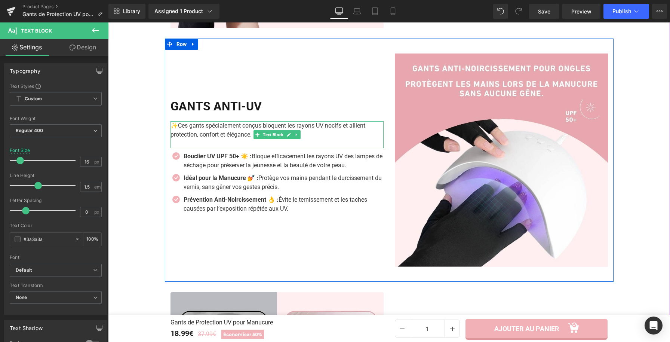
click at [248, 138] on span "Ces gants spécialement conçus bloquent les rayons UV nocifs et allient protecti…" at bounding box center [267, 130] width 195 height 16
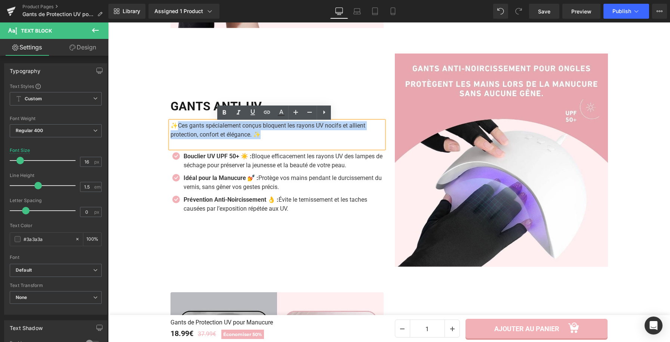
drag, startPoint x: 263, startPoint y: 136, endPoint x: 176, endPoint y: 128, distance: 87.5
click at [176, 128] on p "✨ Ces gants spécialement conçus bloquent les rayons UV nocifs et allient protec…" at bounding box center [276, 130] width 213 height 18
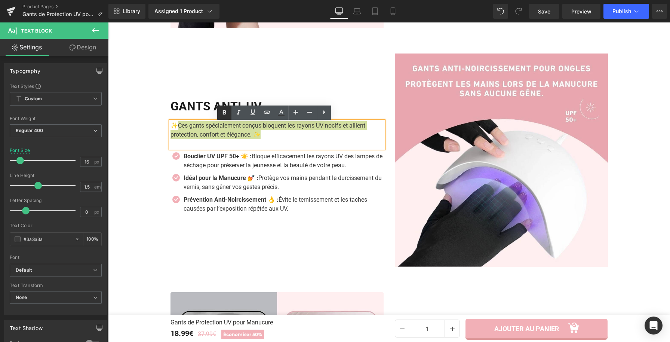
click at [221, 113] on icon at bounding box center [224, 112] width 9 height 9
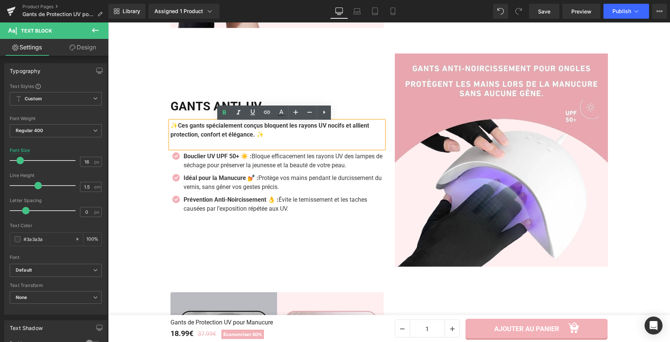
click at [366, 69] on div "GANTS ANTI-UV Heading ✨ Ces gants spécialement conçus bloquent les rayons UV no…" at bounding box center [277, 159] width 224 height 213
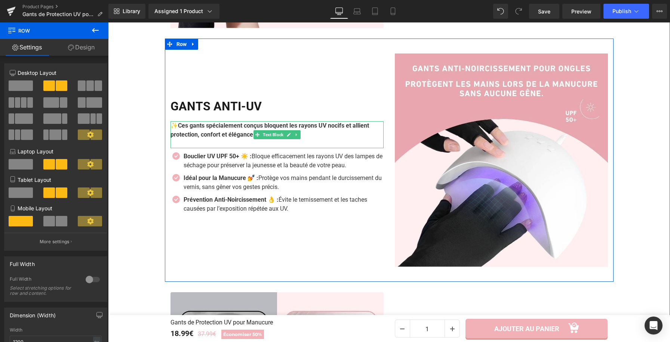
click at [176, 125] on strong "Ces gants spécialement conçus bloquent les rayons UV nocifs et allient protecti…" at bounding box center [269, 130] width 198 height 16
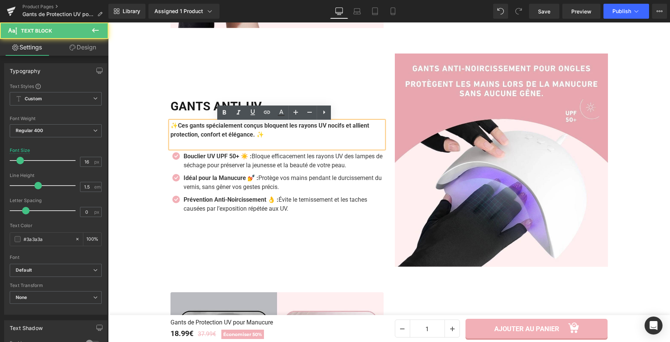
click at [175, 128] on strong "Ces gants spécialement conçus bloquent les rayons UV nocifs et allient protecti…" at bounding box center [269, 130] width 198 height 16
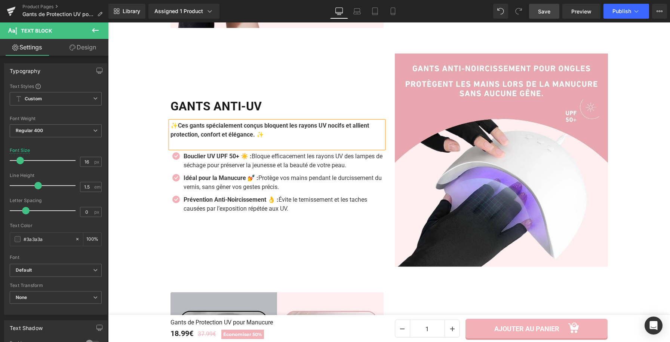
click at [548, 13] on span "Save" at bounding box center [544, 11] width 12 height 8
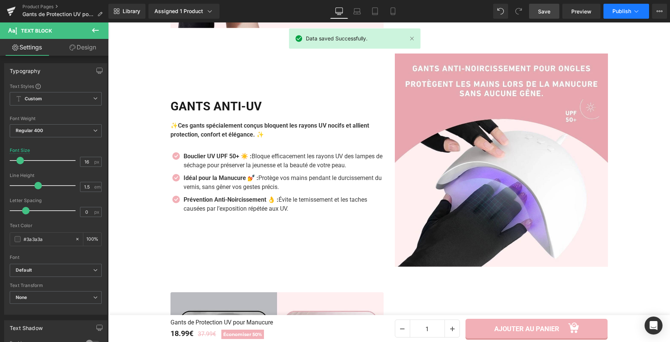
click at [631, 13] on button "Publish" at bounding box center [626, 11] width 46 height 15
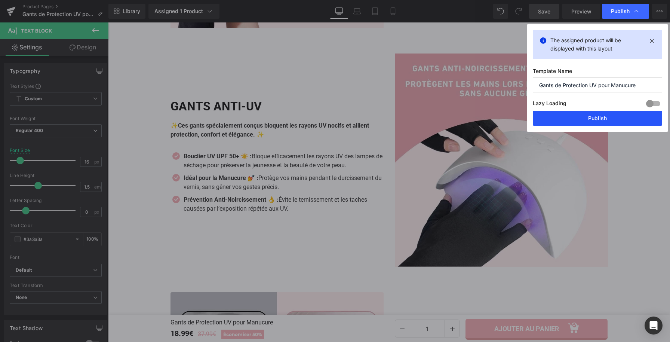
click at [599, 118] on button "Publish" at bounding box center [597, 118] width 129 height 15
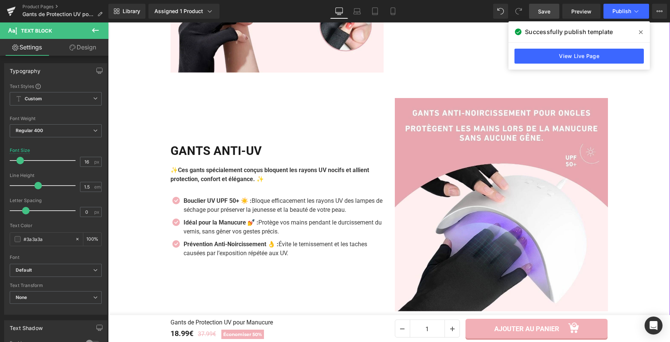
scroll to position [828, 0]
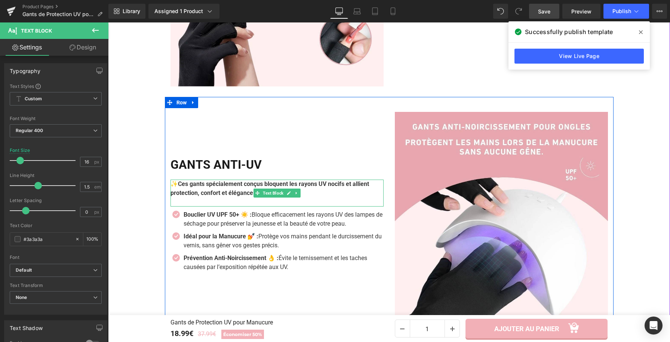
click at [176, 188] on strong "Ces gants spécialement conçus bloquent les rayons UV nocifs et allient protecti…" at bounding box center [269, 188] width 198 height 16
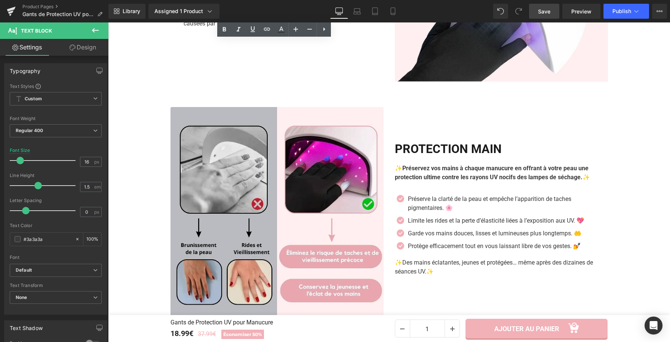
scroll to position [1077, 0]
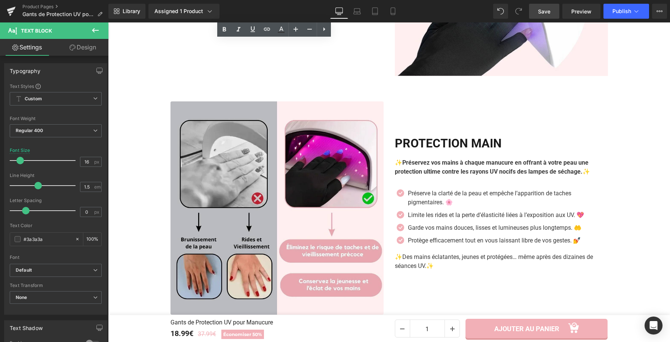
click at [548, 12] on span "Save" at bounding box center [544, 11] width 12 height 8
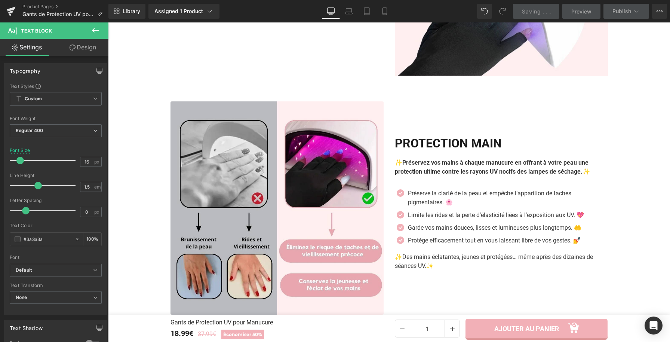
scroll to position [1264, 0]
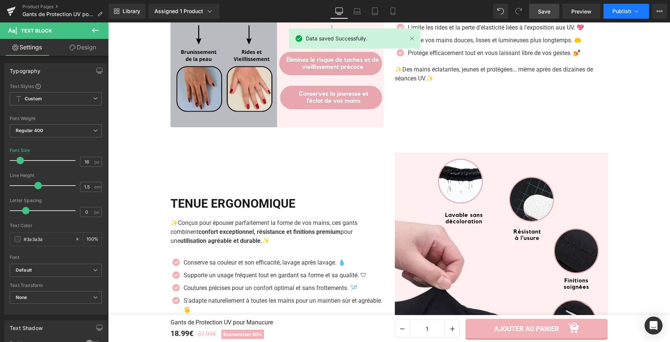
click at [627, 10] on span "Publish" at bounding box center [621, 11] width 19 height 6
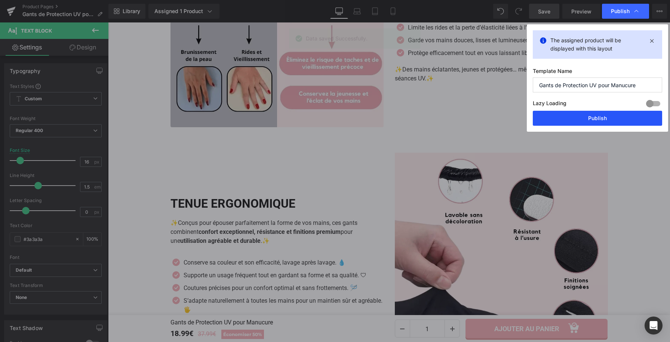
drag, startPoint x: 567, startPoint y: 118, endPoint x: 448, endPoint y: 104, distance: 119.7
click at [567, 118] on button "Publish" at bounding box center [597, 118] width 129 height 15
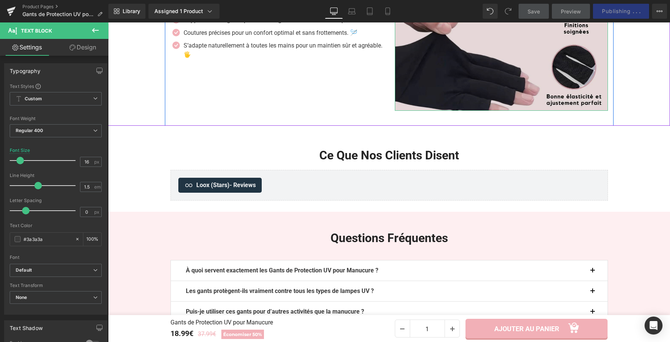
scroll to position [1535, 0]
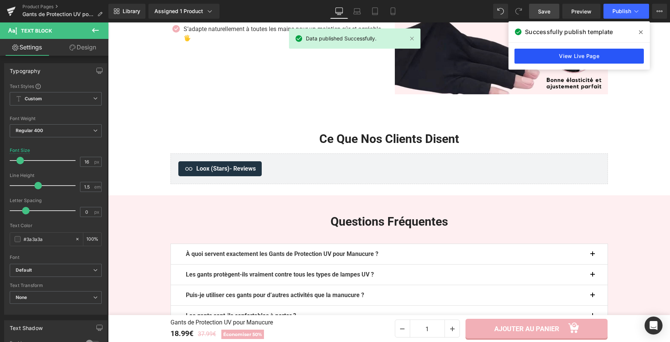
click at [545, 52] on link "View Live Page" at bounding box center [578, 56] width 129 height 15
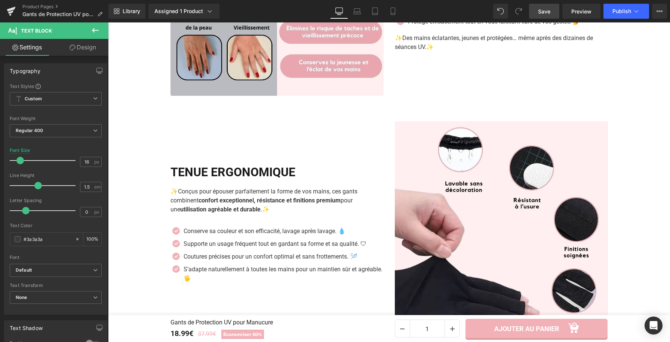
scroll to position [1277, 0]
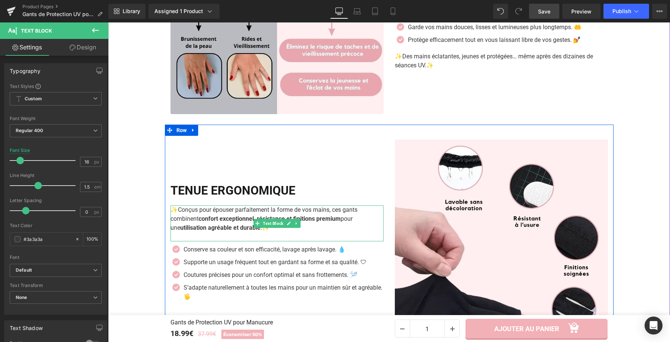
click at [231, 213] on p "✨Conçus pour épouser parfaitement la forme de vos mains, ces gants combinent co…" at bounding box center [276, 218] width 213 height 27
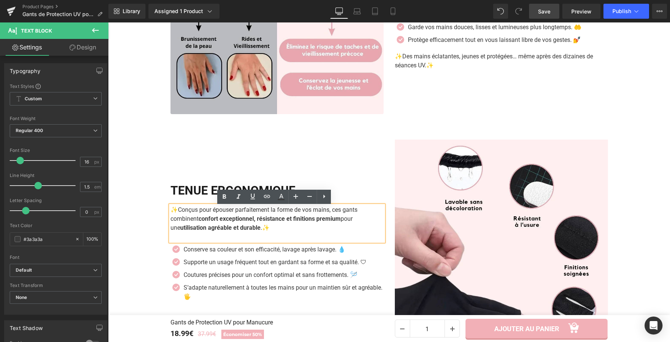
click at [201, 216] on p "✨Conçus pour épouser parfaitement la forme de vos mains, ces gants combinent co…" at bounding box center [276, 218] width 213 height 27
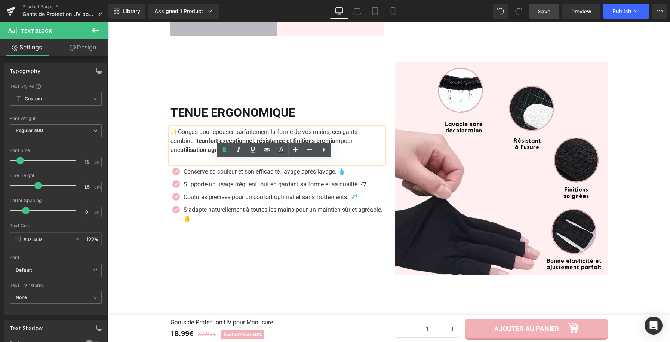
scroll to position [1362, 0]
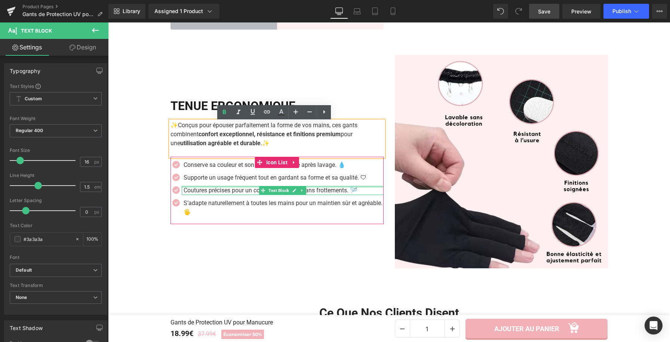
click at [217, 187] on div at bounding box center [283, 187] width 202 height 2
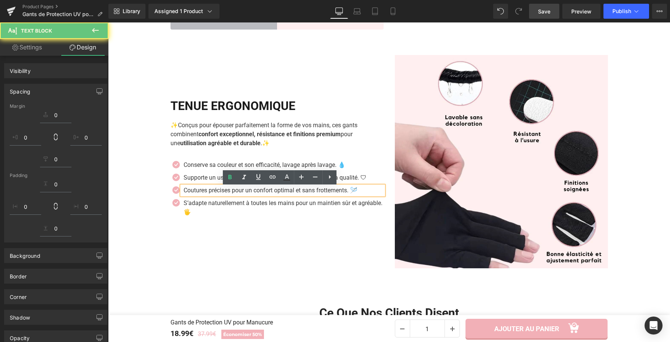
click at [205, 182] on div "Supporte un usage fréquent tout en gardant sa forme et sa qualité. 🛡 Text Block" at bounding box center [283, 177] width 202 height 9
click at [206, 179] on p "Supporte un usage fréquent tout en gardant sa forme et sa qualité. 🛡" at bounding box center [284, 177] width 200 height 9
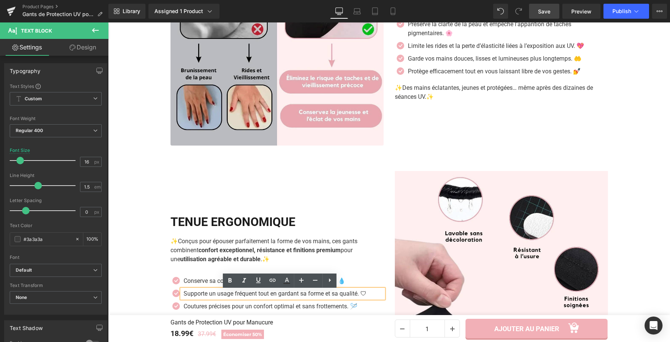
scroll to position [1153, 0]
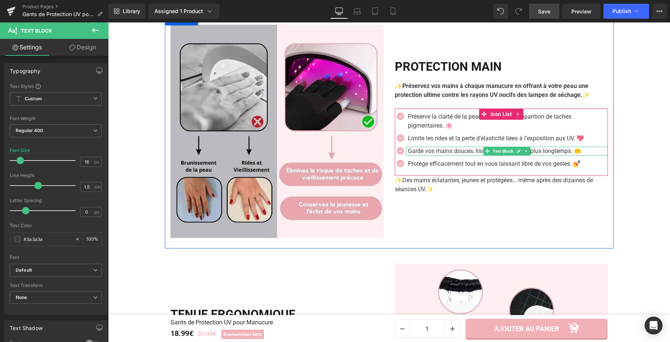
click at [426, 151] on p "Garde vos mains douces, lisses et lumineuses plus longtemps. 🤲" at bounding box center [508, 151] width 200 height 9
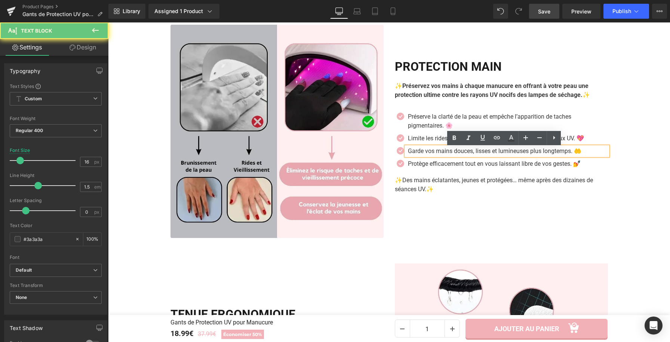
click at [426, 151] on p "Garde vos mains douces, lisses et lumineuses plus longtemps. 🤲" at bounding box center [508, 151] width 200 height 9
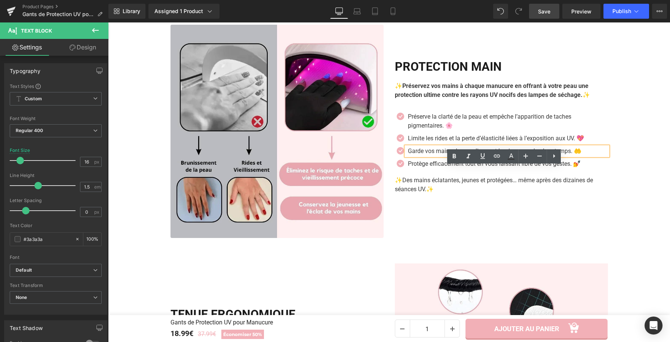
scroll to position [976, 0]
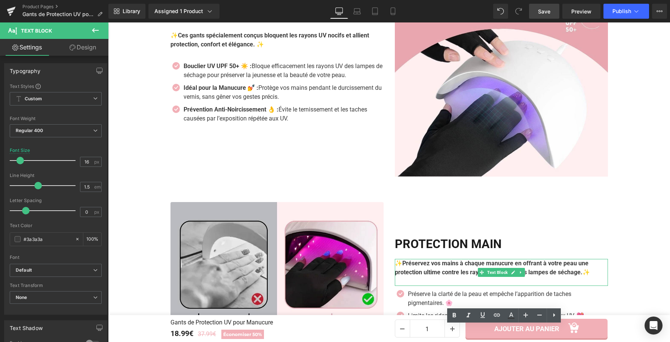
click at [417, 263] on strong "✨Préservez vos mains à chaque manucure en offrant à votre peau une protection u…" at bounding box center [492, 267] width 195 height 16
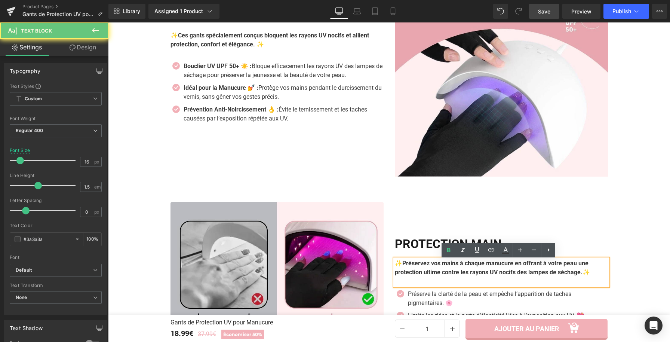
click at [417, 263] on strong "✨Préservez vos mains à chaque manucure en offrant à votre peau une protection u…" at bounding box center [492, 267] width 195 height 16
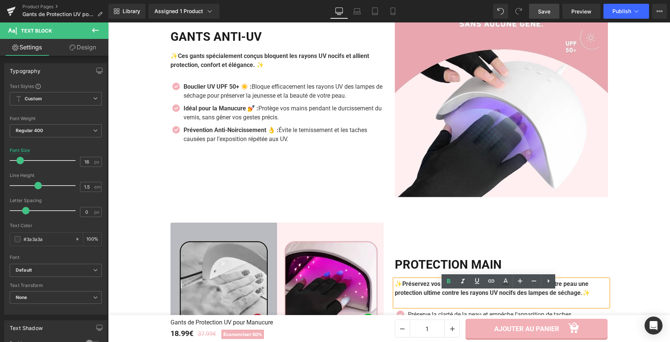
scroll to position [944, 0]
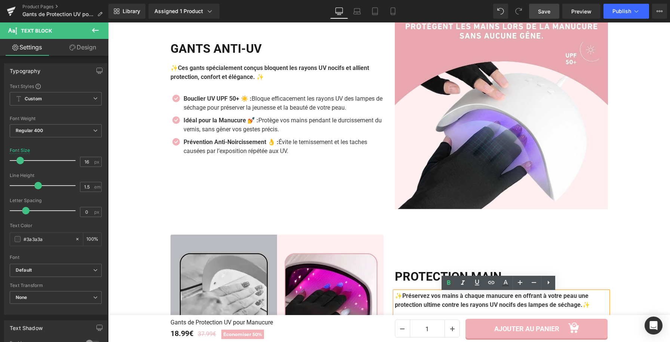
click at [309, 139] on div "Prévention Anti-Noircissement 👌 : Évite le ternissement et les taches causées p…" at bounding box center [283, 147] width 202 height 18
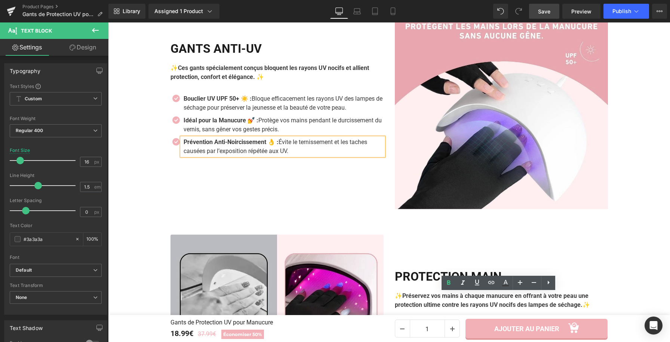
click at [306, 142] on p "Prévention Anti-Noircissement 👌 : Évite le ternissement et les taches causées p…" at bounding box center [284, 147] width 200 height 18
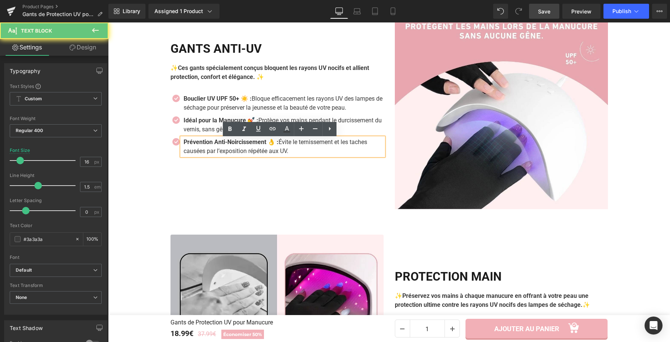
click at [306, 143] on p "Prévention Anti-Noircissement 👌 : Évite le ternissement et les taches causées p…" at bounding box center [284, 147] width 200 height 18
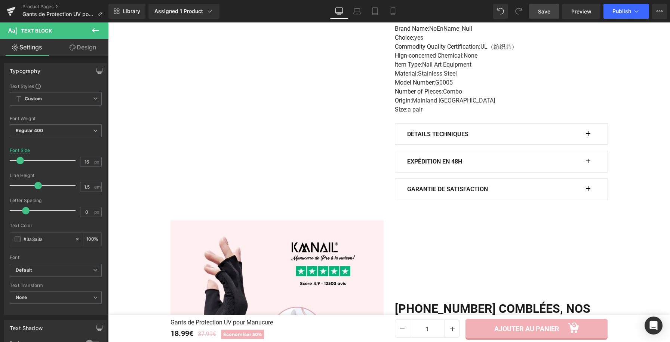
scroll to position [442, 0]
